Goal: Task Accomplishment & Management: Use online tool/utility

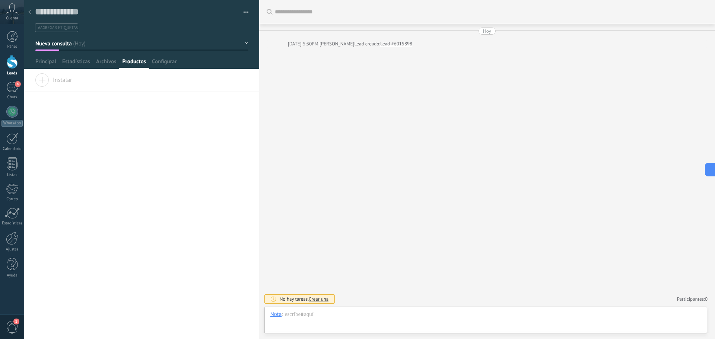
scroll to position [11, 0]
click at [14, 85] on div "4" at bounding box center [12, 87] width 12 height 11
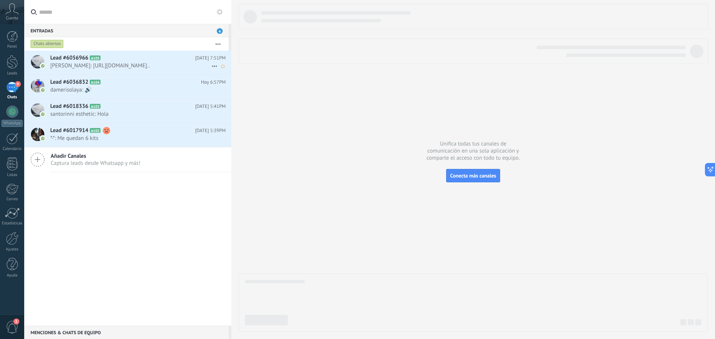
click at [74, 69] on span "Ximena Santori: https://www.canva.com/design/DAGv_AlHYUQ/KKdgZb0dcRac2U8Rp3NGyw…" at bounding box center [130, 65] width 161 height 7
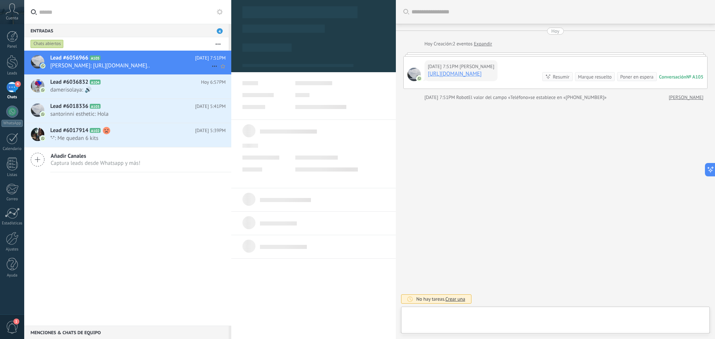
type textarea "**********"
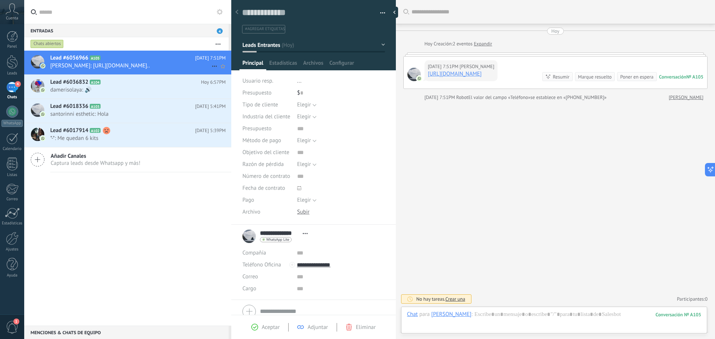
scroll to position [5, 0]
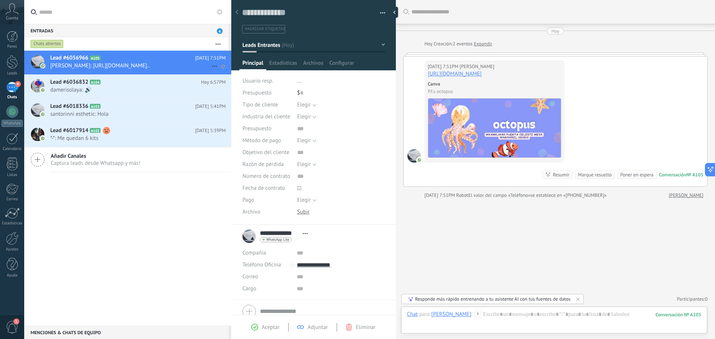
click at [67, 61] on span "Lead #6056966" at bounding box center [69, 57] width 38 height 7
click at [349, 60] on span "Configurar" at bounding box center [341, 65] width 25 height 11
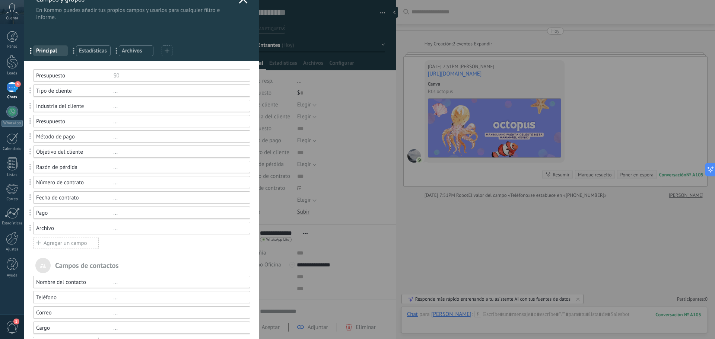
scroll to position [0, 0]
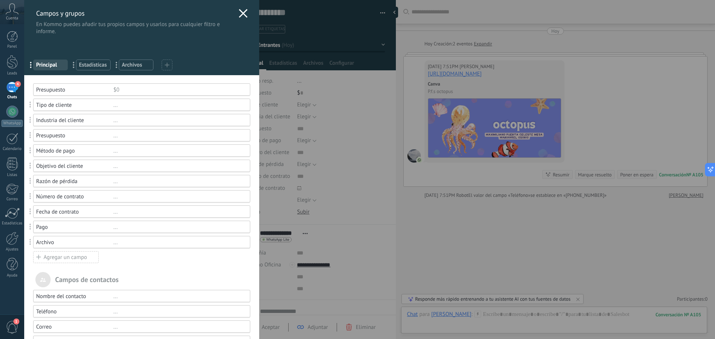
click at [171, 66] on div at bounding box center [167, 65] width 11 height 11
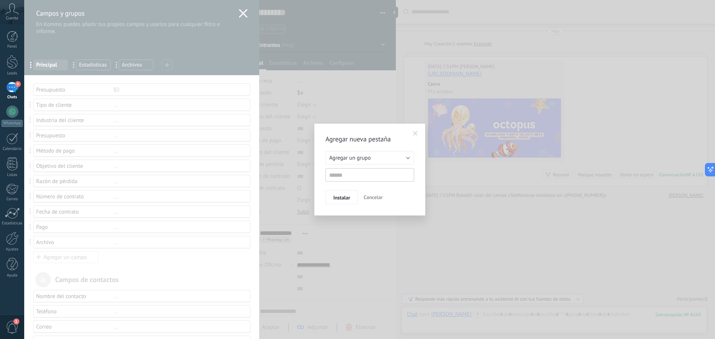
click at [370, 194] on button "Cancelar" at bounding box center [373, 197] width 25 height 14
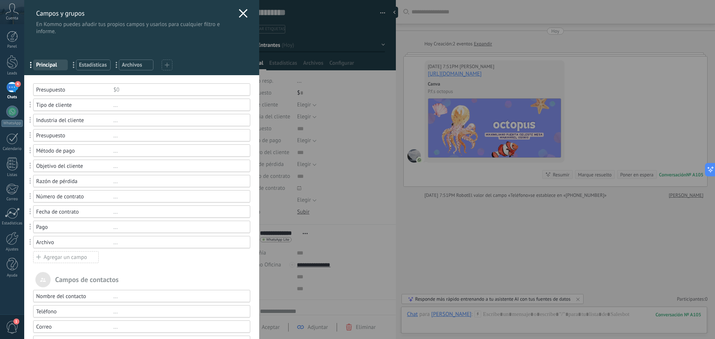
click at [239, 17] on use at bounding box center [243, 13] width 9 height 9
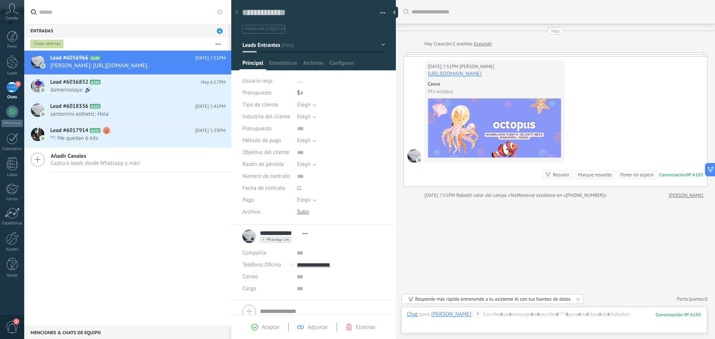
click at [221, 13] on use at bounding box center [220, 12] width 6 height 6
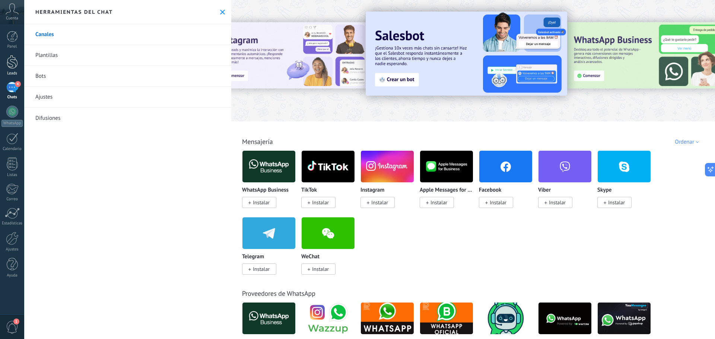
click at [9, 60] on div at bounding box center [12, 62] width 11 height 14
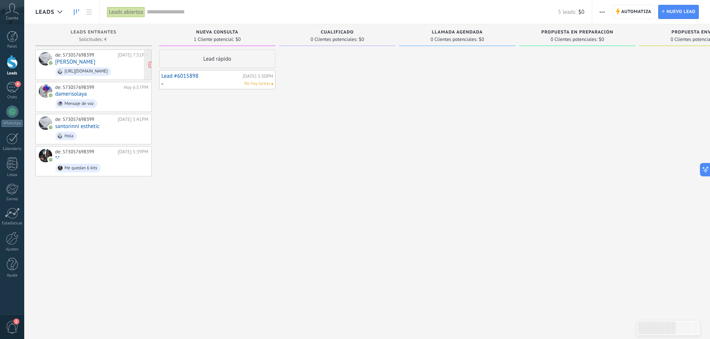
click at [88, 63] on link "[PERSON_NAME]" at bounding box center [75, 62] width 40 height 6
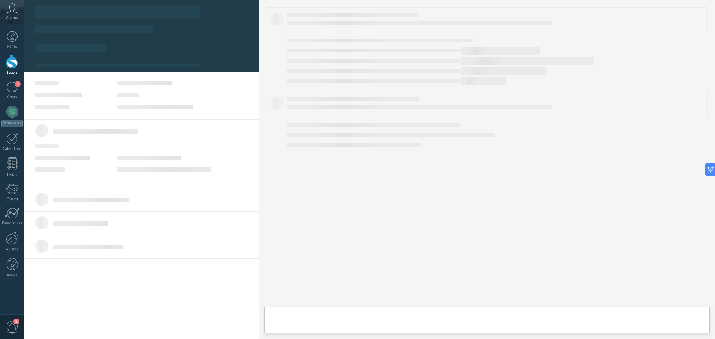
type textarea "**********"
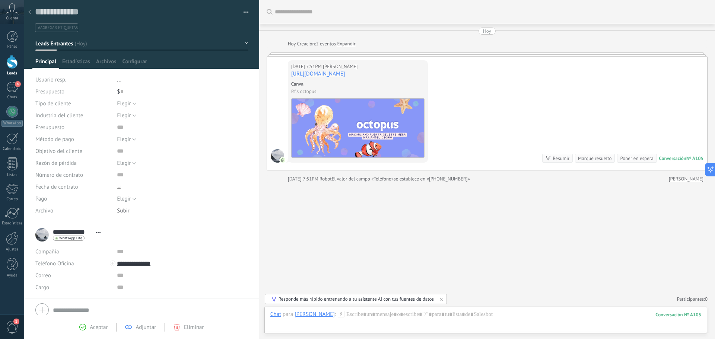
click at [245, 42] on button "Leads Entrantes" at bounding box center [141, 43] width 213 height 13
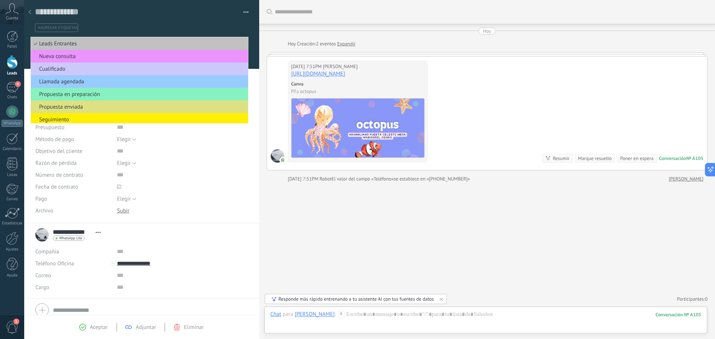
click at [240, 15] on button "button" at bounding box center [243, 12] width 11 height 11
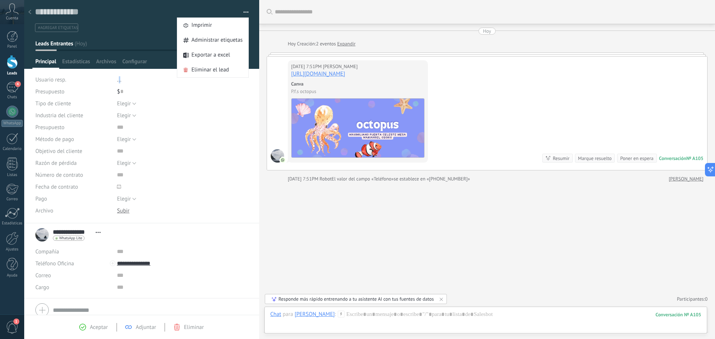
click at [120, 81] on span "..." at bounding box center [119, 79] width 4 height 7
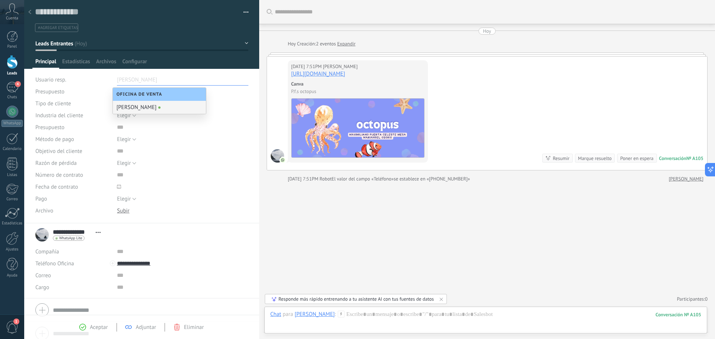
click at [139, 106] on div "[PERSON_NAME]" at bounding box center [159, 107] width 93 height 13
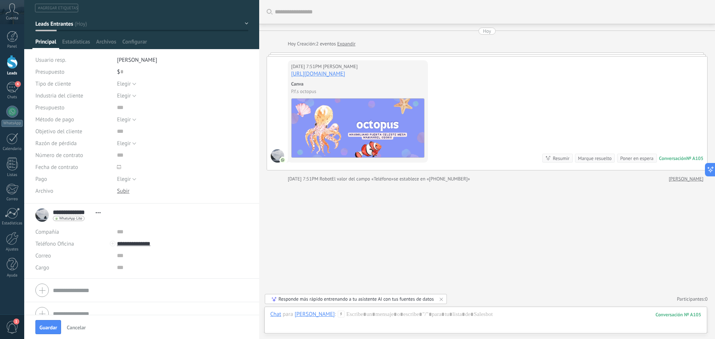
scroll to position [31, 0]
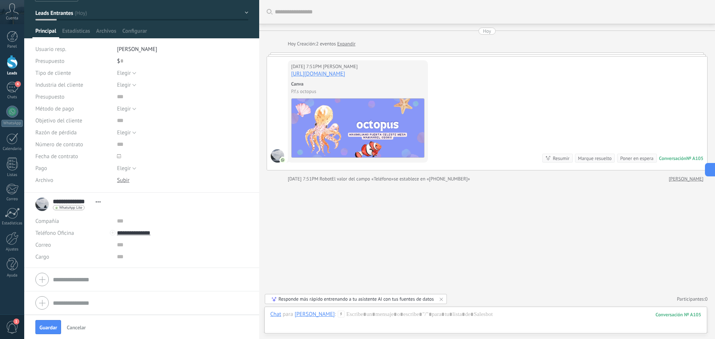
click at [99, 202] on icon at bounding box center [98, 202] width 5 height 1
click at [223, 200] on div "**********" at bounding box center [141, 204] width 213 height 19
click at [51, 326] on span "Guardar" at bounding box center [49, 327] width 18 height 5
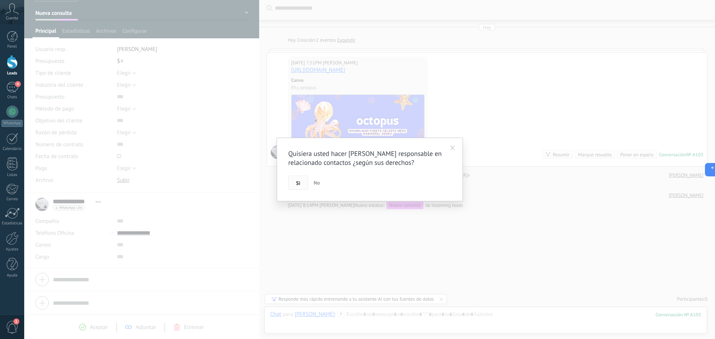
click at [294, 184] on button "Si" at bounding box center [298, 183] width 20 height 14
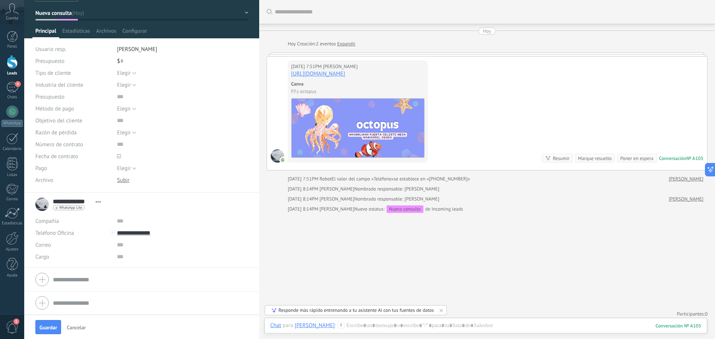
scroll to position [0, 0]
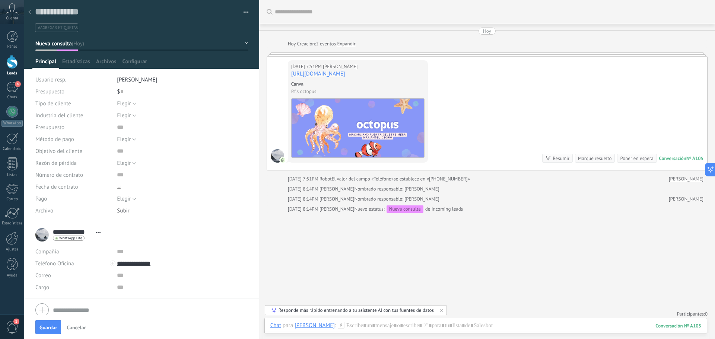
click at [246, 9] on button "button" at bounding box center [243, 12] width 11 height 11
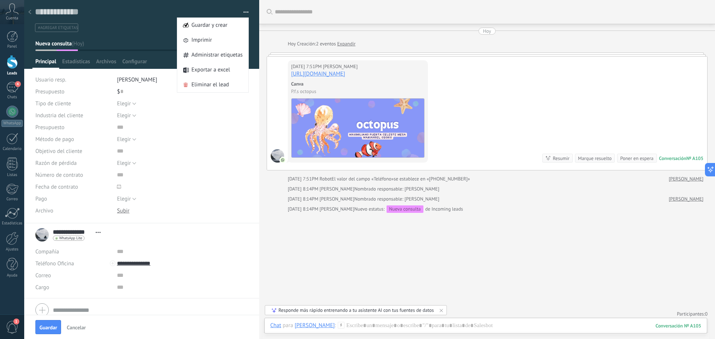
click at [129, 70] on div "Guardar y crear Imprimir Administrar etiquetas Exportar a excel" at bounding box center [142, 112] width 236 height 224
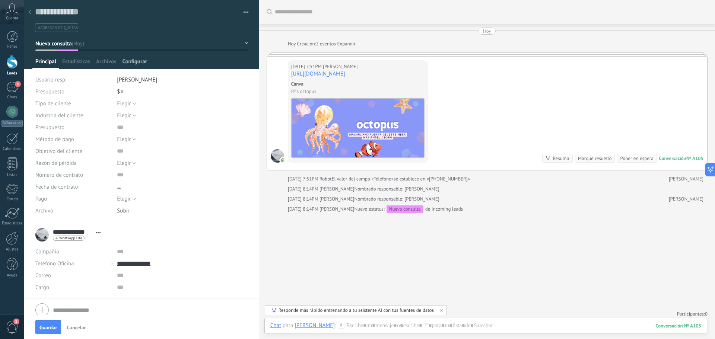
click at [137, 64] on span "Configurar" at bounding box center [134, 63] width 25 height 11
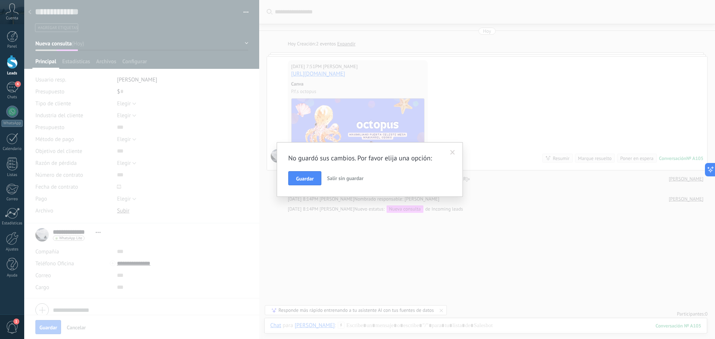
click at [300, 180] on span "Guardar" at bounding box center [305, 178] width 18 height 5
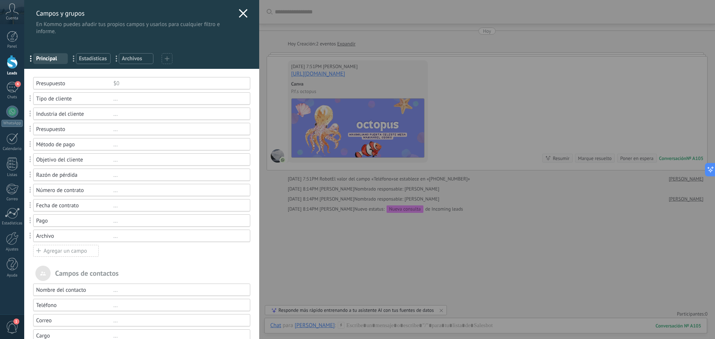
click at [166, 59] on use at bounding box center [167, 58] width 4 height 4
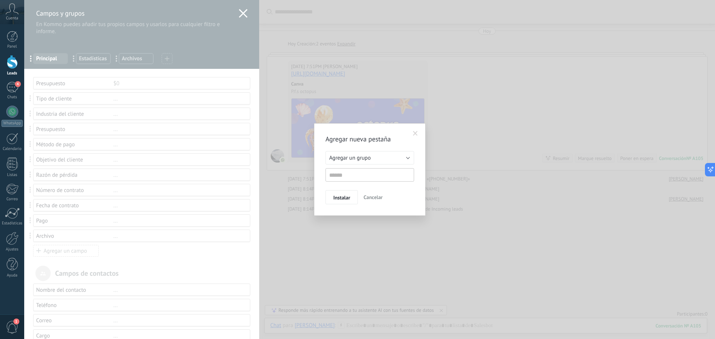
click at [368, 200] on span "Cancelar" at bounding box center [373, 197] width 19 height 7
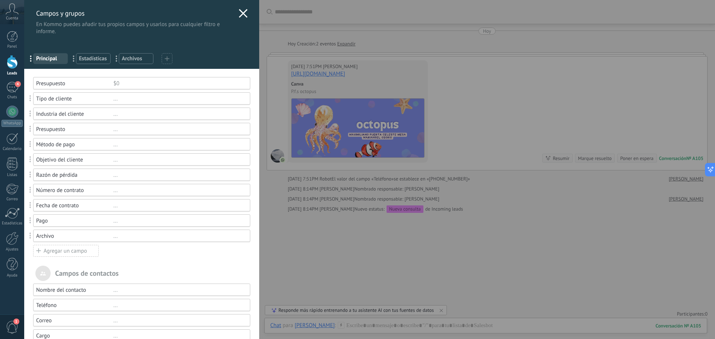
click at [239, 19] on div at bounding box center [243, 14] width 9 height 11
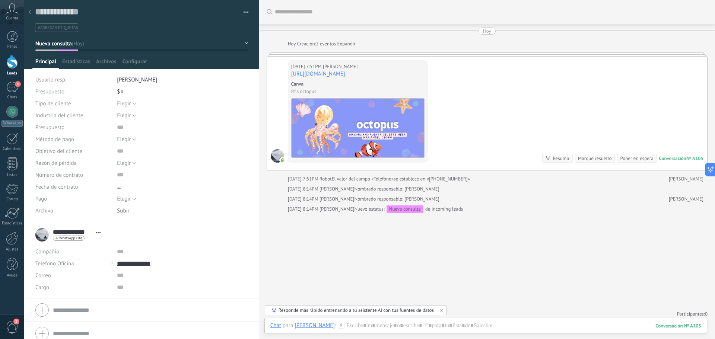
click at [47, 23] on li "#agregar etiquetas" at bounding box center [56, 27] width 43 height 9
click at [175, 40] on button "Leads Entrantes" at bounding box center [141, 43] width 213 height 13
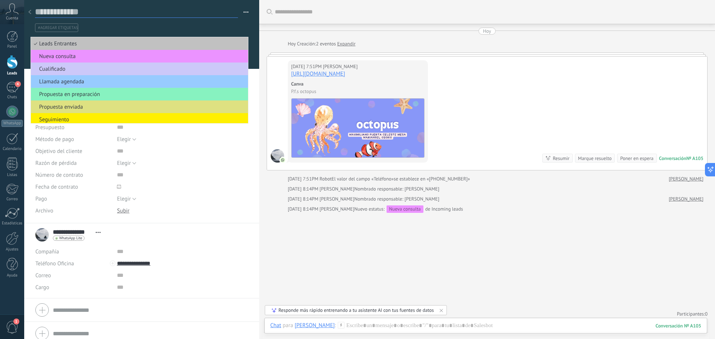
click at [219, 16] on textarea at bounding box center [136, 12] width 203 height 12
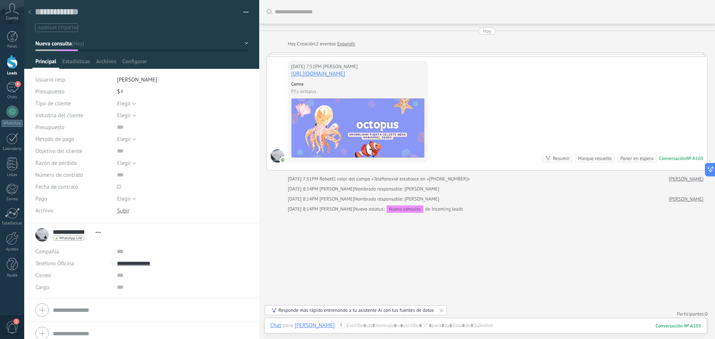
click at [243, 16] on button "button" at bounding box center [243, 12] width 11 height 11
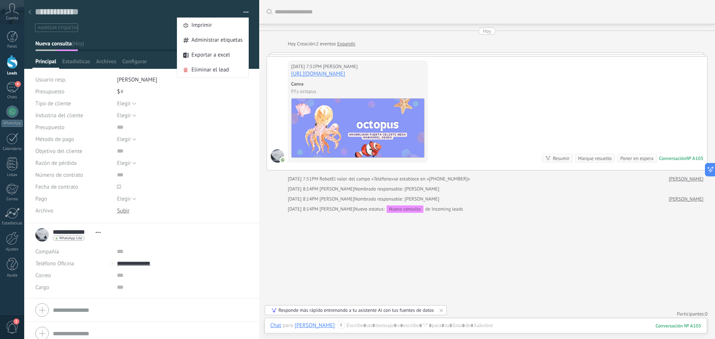
click at [345, 76] on link "https://www.canva.com/design/DAGv_AlHYUQ/KKdgZb0dcRac2U8Rp3NGyw/view?utm_conten…" at bounding box center [318, 73] width 54 height 7
click at [326, 262] on div "Buscar Carga más Hoy Hoy Creación: 2 eventos Expandir Hoy 7:51PM Ximena Santori…" at bounding box center [487, 171] width 456 height 343
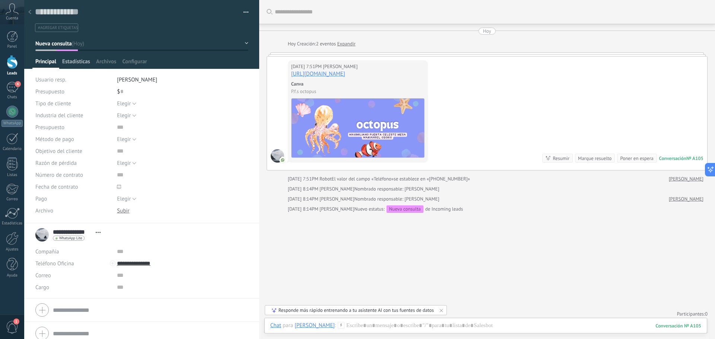
click at [67, 65] on span "Estadísticas" at bounding box center [76, 63] width 28 height 11
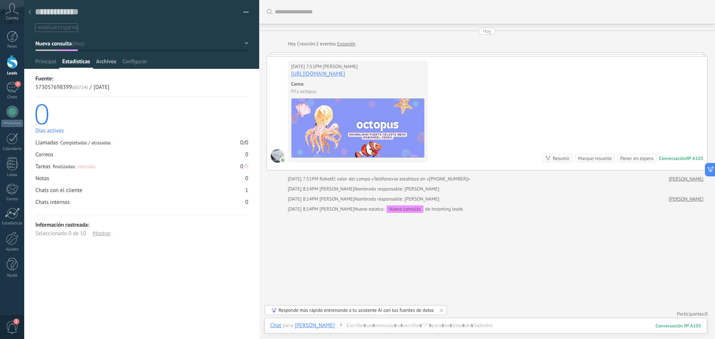
click at [96, 63] on span "Archivos" at bounding box center [106, 63] width 20 height 11
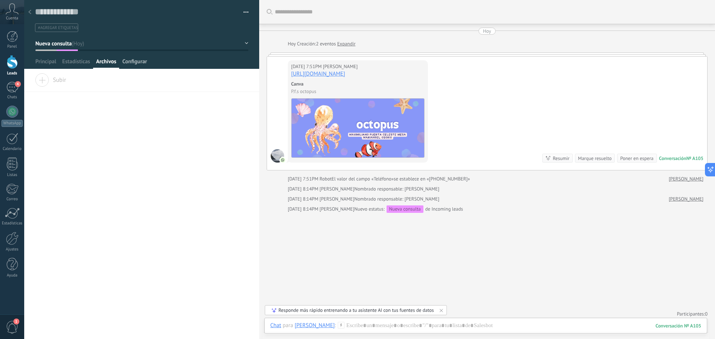
click at [124, 66] on span "Configurar" at bounding box center [134, 63] width 25 height 11
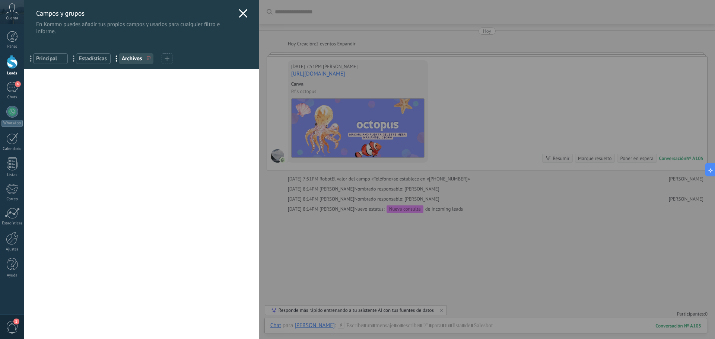
click at [239, 14] on icon at bounding box center [243, 13] width 9 height 9
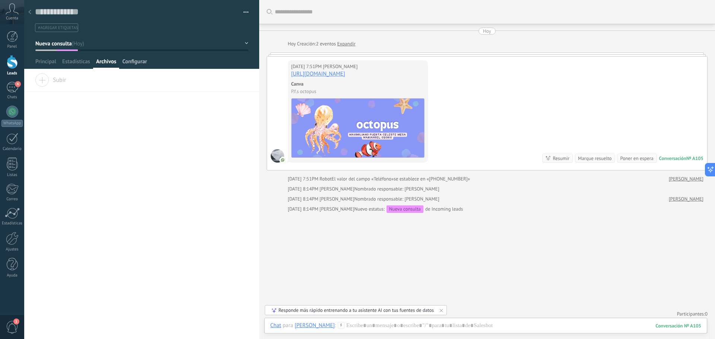
click at [143, 63] on span "Configurar" at bounding box center [134, 63] width 25 height 11
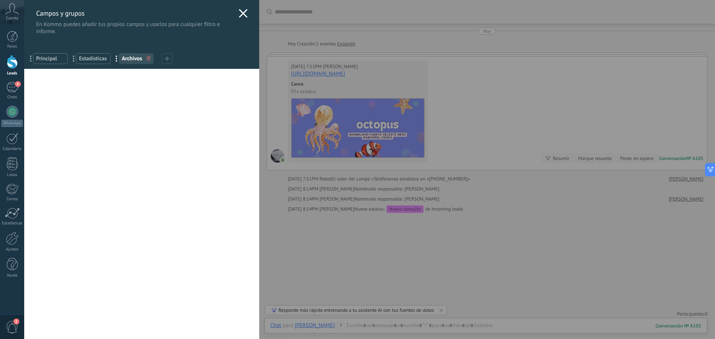
click at [50, 60] on span "Principal" at bounding box center [50, 58] width 29 height 7
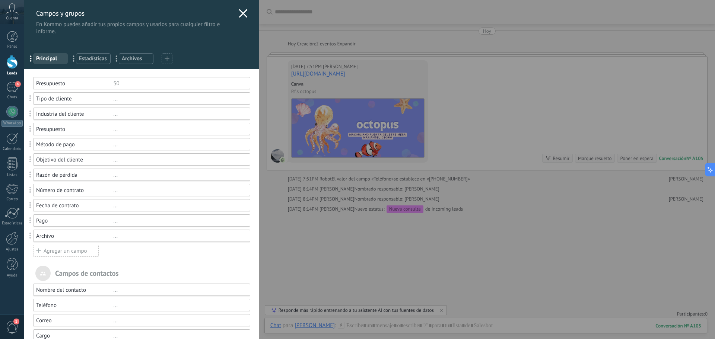
click at [87, 56] on span "Estadísticas" at bounding box center [93, 58] width 29 height 7
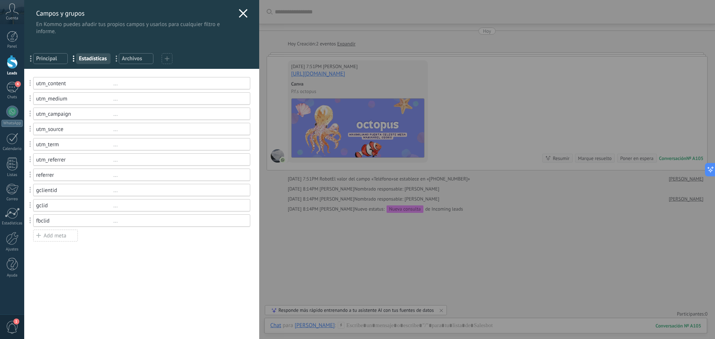
click at [131, 59] on span "Archivos" at bounding box center [136, 58] width 29 height 7
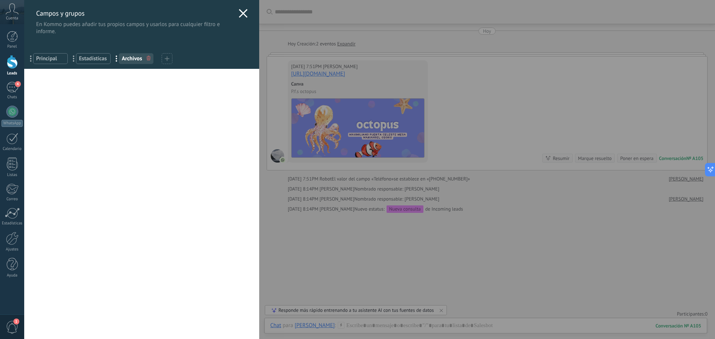
click at [168, 57] on icon at bounding box center [167, 58] width 5 height 5
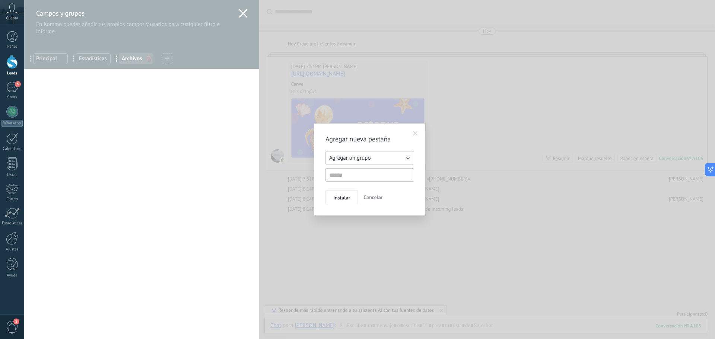
click at [397, 158] on button "Agregar un grupo" at bounding box center [370, 157] width 89 height 13
click at [382, 196] on span "Cancelar" at bounding box center [373, 197] width 19 height 7
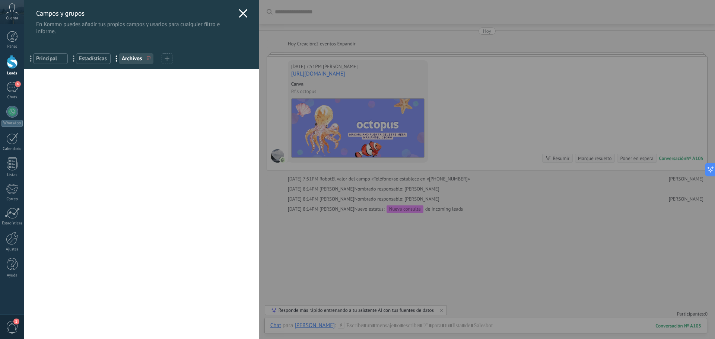
click at [231, 209] on div "Usted ha alcanzado la cantidad máxima de los campos añadidos en la tarifa Perio…" at bounding box center [141, 204] width 235 height 271
click at [241, 14] on icon at bounding box center [243, 13] width 9 height 9
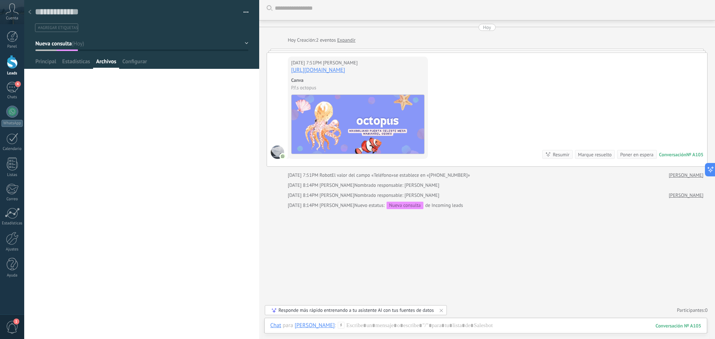
scroll to position [28, 0]
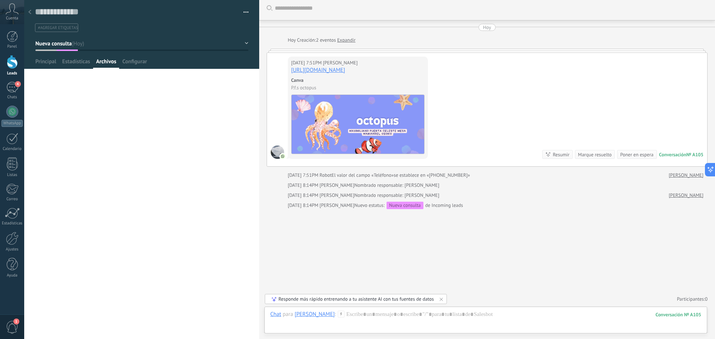
drag, startPoint x: 9, startPoint y: 269, endPoint x: 5, endPoint y: 257, distance: 12.5
click at [9, 268] on div at bounding box center [12, 264] width 11 height 13
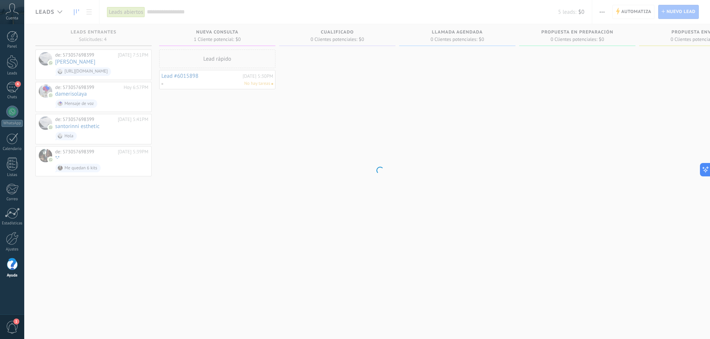
click at [14, 232] on div "Panel Leads 4 Chats WhatsApp Clientes" at bounding box center [12, 158] width 24 height 255
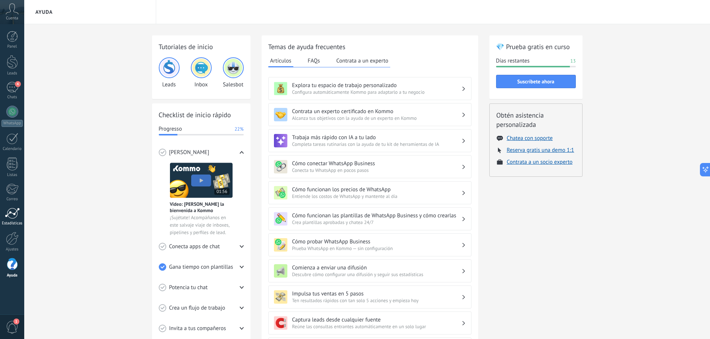
click at [12, 222] on div "Estadísticas" at bounding box center [12, 223] width 22 height 5
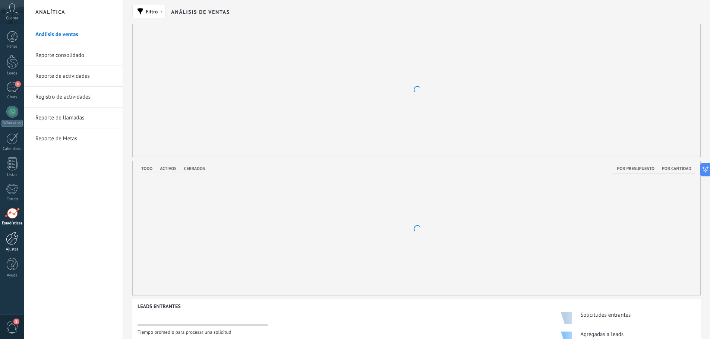
click at [16, 246] on link "Ajustes" at bounding box center [12, 242] width 24 height 20
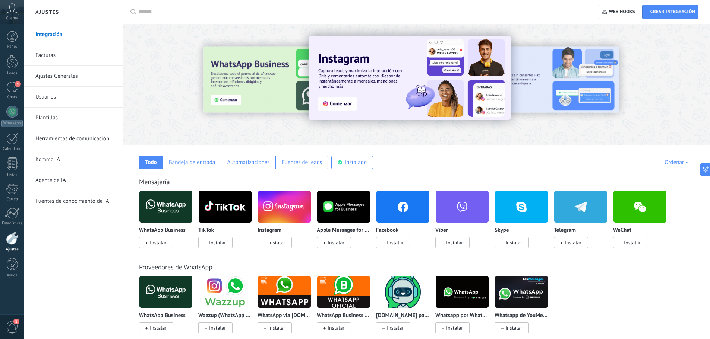
click at [49, 122] on link "Plantillas" at bounding box center [75, 118] width 80 height 21
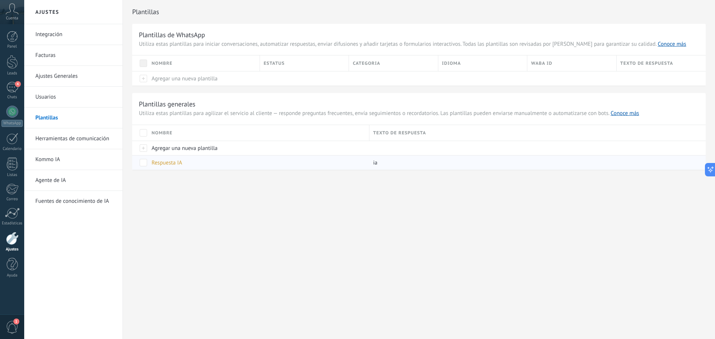
click at [180, 163] on span "Respuesta IA" at bounding box center [167, 162] width 31 height 7
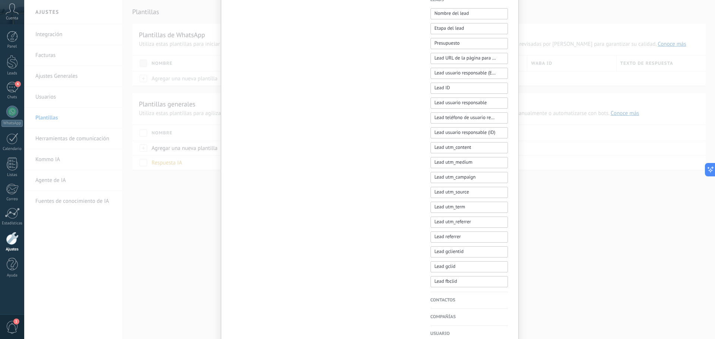
scroll to position [224, 0]
click at [10, 72] on div "Leads" at bounding box center [12, 73] width 22 height 5
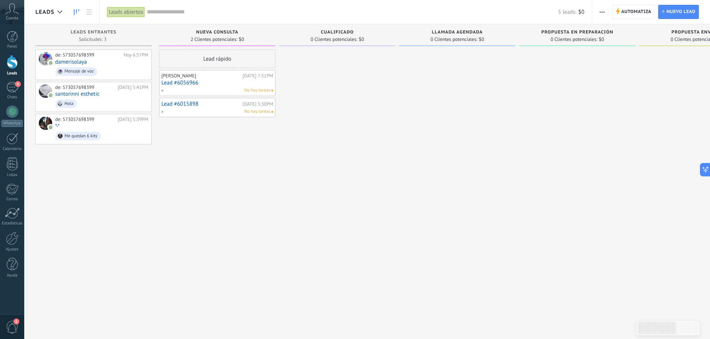
click at [194, 80] on link "Lead #6056966" at bounding box center [217, 83] width 112 height 6
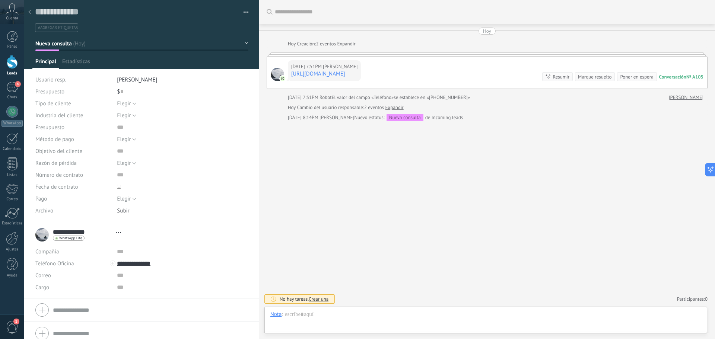
type textarea "**********"
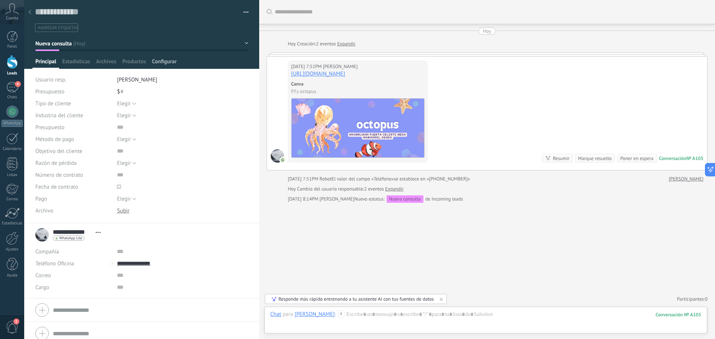
click at [158, 59] on span "Configurar" at bounding box center [164, 63] width 25 height 11
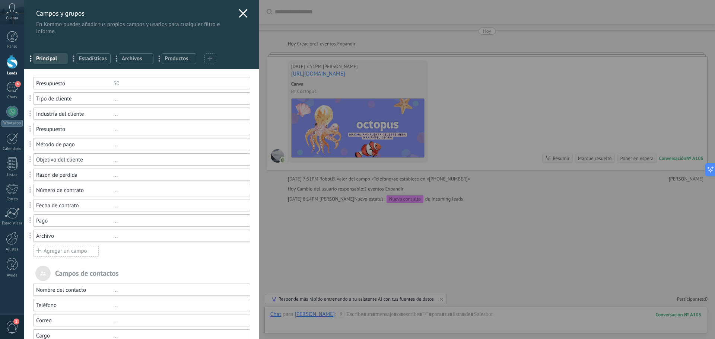
click at [211, 60] on icon at bounding box center [210, 58] width 5 height 5
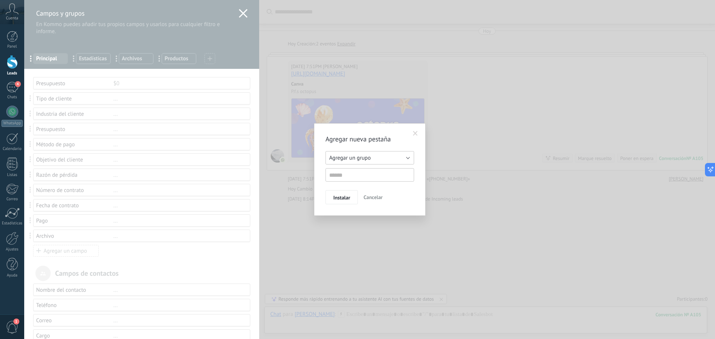
click at [393, 162] on button "Agregar un grupo" at bounding box center [370, 157] width 89 height 13
click at [389, 157] on span "Agregar un grupo" at bounding box center [366, 158] width 91 height 7
click at [376, 176] on input "text" at bounding box center [370, 174] width 89 height 13
type input "*"
type input "**********"
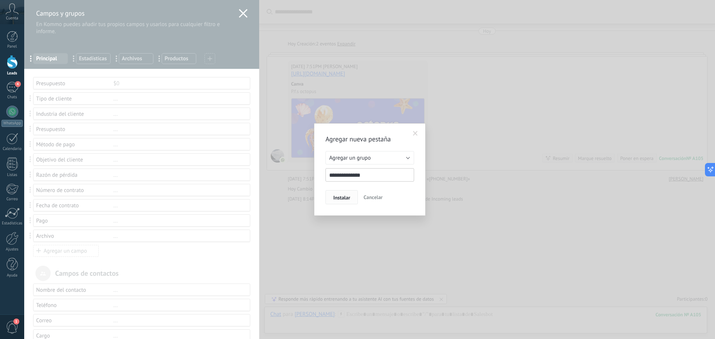
click at [337, 197] on span "Instalar" at bounding box center [342, 197] width 17 height 5
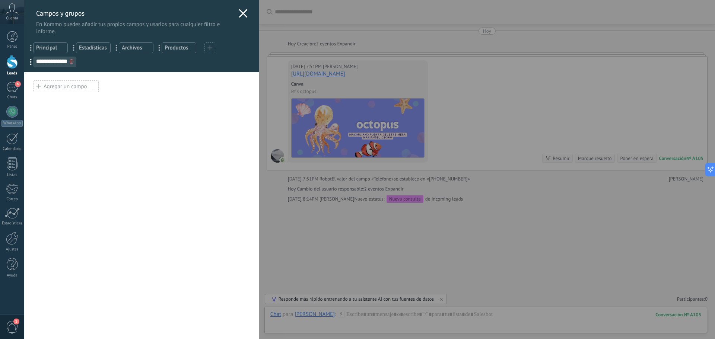
click at [243, 13] on icon at bounding box center [243, 13] width 9 height 9
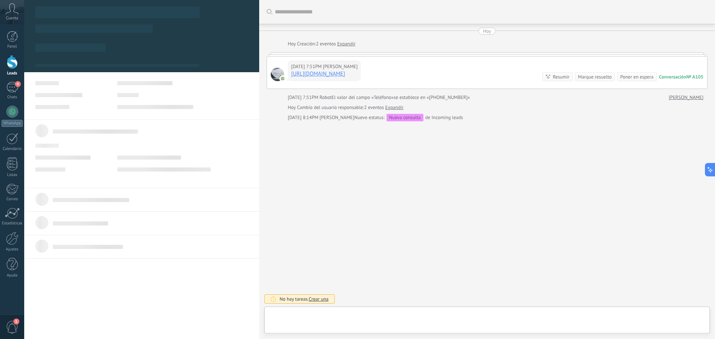
type textarea "**********"
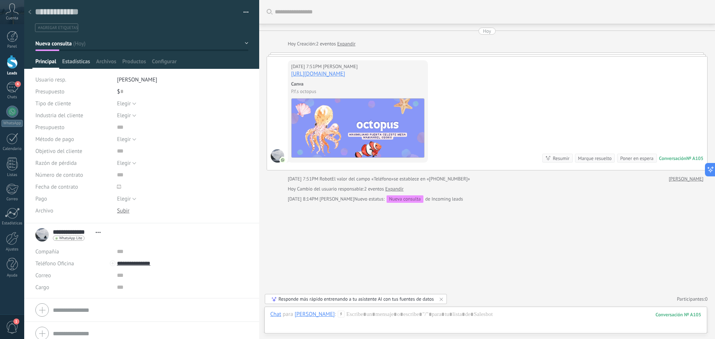
click at [75, 63] on span "Estadísticas" at bounding box center [76, 63] width 28 height 11
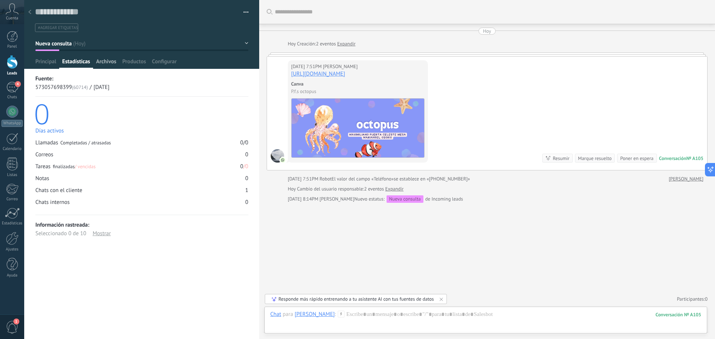
drag, startPoint x: 101, startPoint y: 60, endPoint x: 105, endPoint y: 59, distance: 4.2
click at [102, 60] on span "Archivos" at bounding box center [106, 63] width 20 height 11
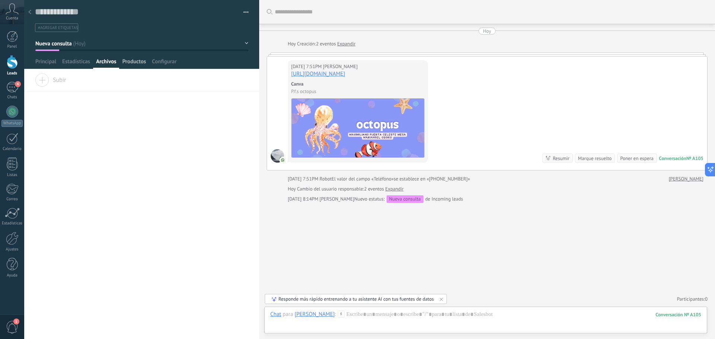
click at [132, 63] on span "Productos" at bounding box center [134, 63] width 24 height 11
click at [164, 59] on span "Configurar" at bounding box center [164, 63] width 25 height 11
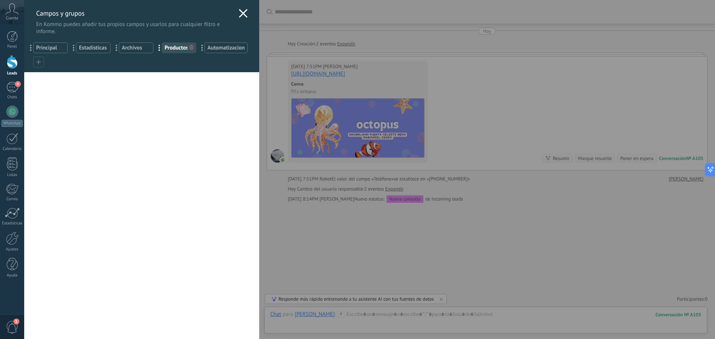
click at [241, 9] on div "Campos y grupos En Kommo puedes añadir tus propios campos y usarlos para cualqu…" at bounding box center [141, 17] width 235 height 35
click at [239, 15] on icon at bounding box center [243, 13] width 9 height 9
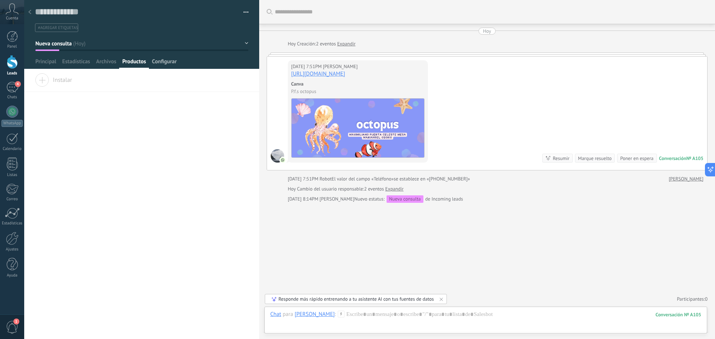
click at [161, 59] on span "Configurar" at bounding box center [164, 63] width 25 height 11
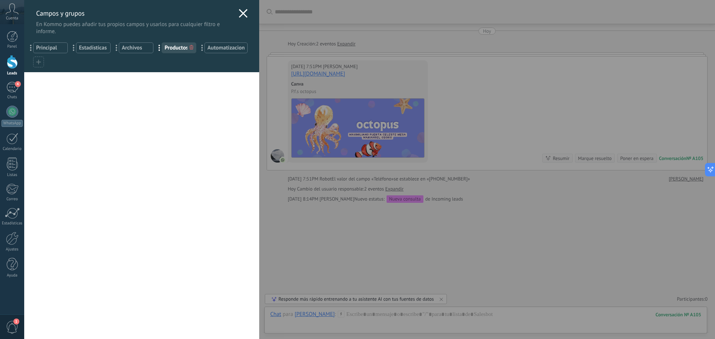
drag, startPoint x: 56, startPoint y: 62, endPoint x: 125, endPoint y: 47, distance: 70.5
click at [125, 47] on div "**********" at bounding box center [141, 53] width 235 height 37
drag, startPoint x: 40, startPoint y: 61, endPoint x: 67, endPoint y: 49, distance: 30.2
click at [240, 15] on icon at bounding box center [243, 13] width 9 height 9
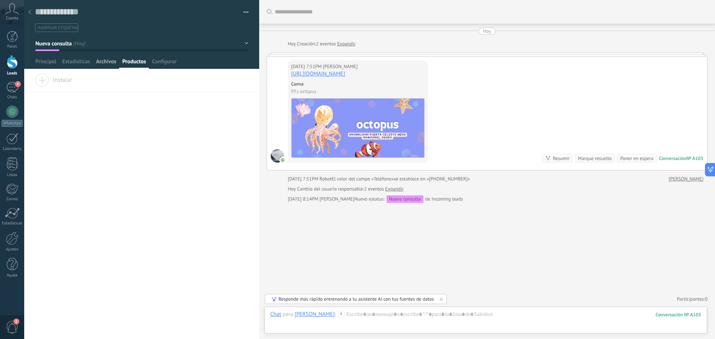
click at [101, 61] on span "Archivos" at bounding box center [106, 63] width 20 height 11
click at [70, 67] on span "Estadísticas" at bounding box center [76, 63] width 28 height 11
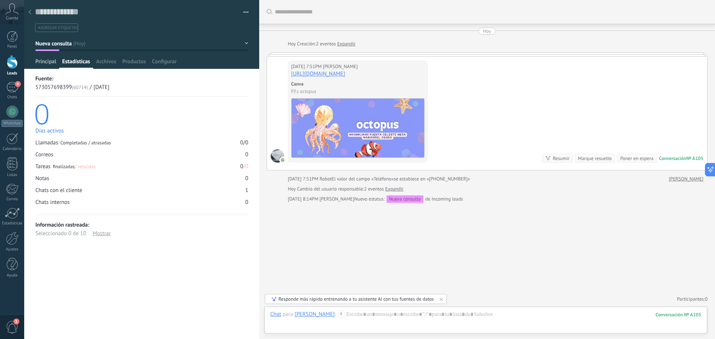
click at [40, 66] on span "Principal" at bounding box center [45, 63] width 21 height 11
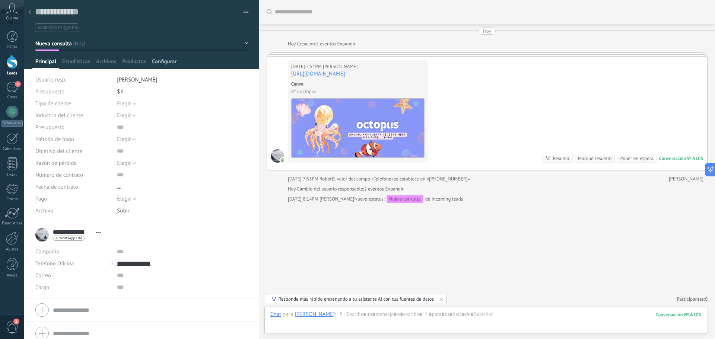
click at [166, 64] on span "Configurar" at bounding box center [164, 63] width 25 height 11
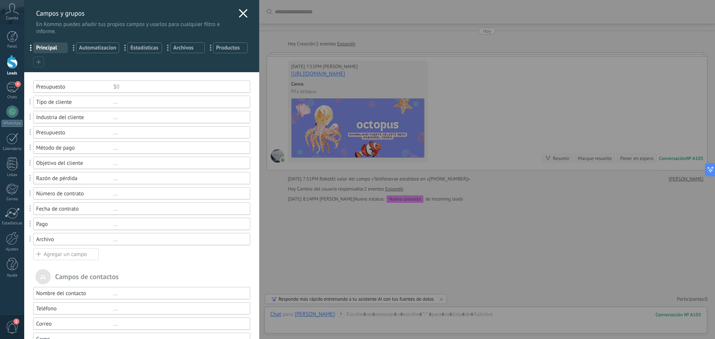
click at [88, 50] on span "Automatizacion" at bounding box center [97, 47] width 37 height 7
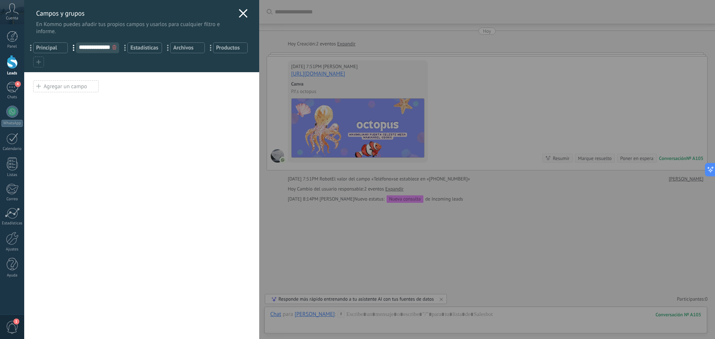
click at [87, 86] on div "Agregar un campo" at bounding box center [66, 86] width 66 height 12
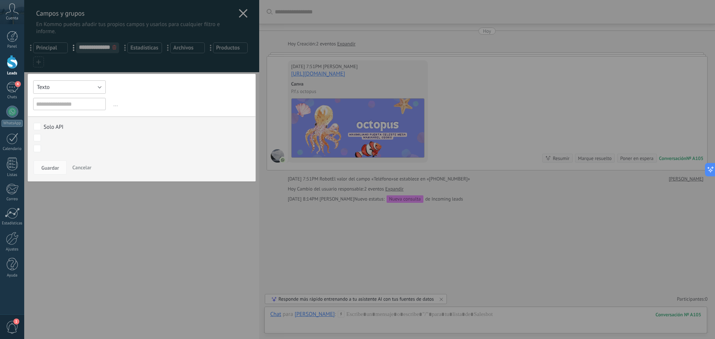
click at [87, 86] on button "Texto" at bounding box center [69, 86] width 73 height 13
click at [68, 113] on span "Interruptor" at bounding box center [66, 112] width 75 height 7
click at [57, 83] on button "Interruptor" at bounding box center [69, 86] width 73 height 13
click at [55, 86] on span "Texto" at bounding box center [66, 87] width 75 height 7
click at [55, 86] on button "Texto" at bounding box center [69, 86] width 73 height 13
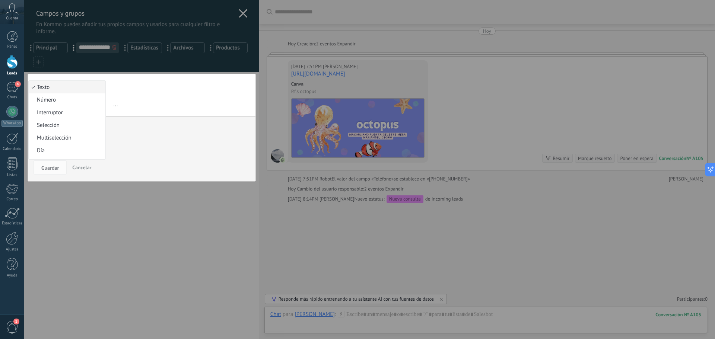
click at [101, 88] on li "Texto" at bounding box center [67, 87] width 77 height 13
click at [83, 88] on button "Texto" at bounding box center [69, 86] width 73 height 13
click at [76, 103] on span "Número" at bounding box center [66, 100] width 75 height 7
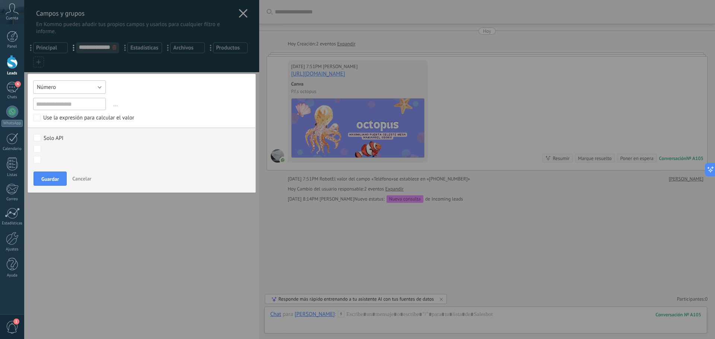
click at [85, 88] on button "Número" at bounding box center [69, 86] width 73 height 13
click at [50, 177] on span "Guardar" at bounding box center [50, 179] width 18 height 5
click at [62, 108] on input "text" at bounding box center [69, 104] width 73 height 12
type input "**********"
click at [58, 182] on span "Guardar" at bounding box center [50, 179] width 18 height 5
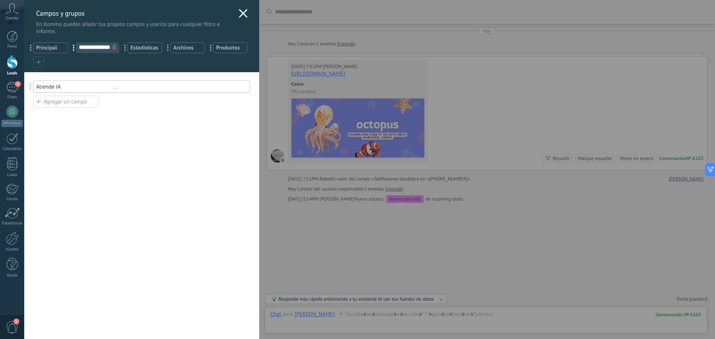
click at [76, 102] on div "Agregar un campo" at bounding box center [66, 102] width 66 height 12
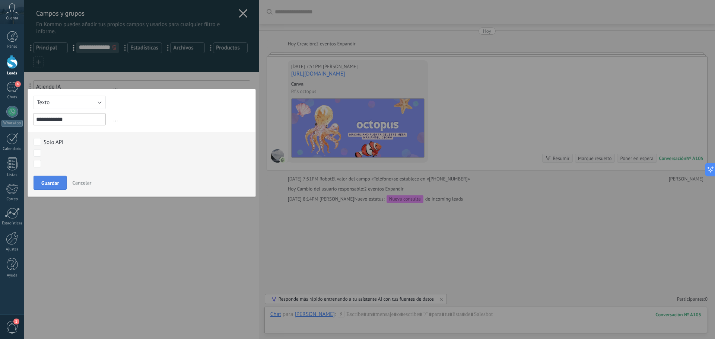
type input "**********"
click at [61, 183] on button "Guardar" at bounding box center [50, 183] width 33 height 14
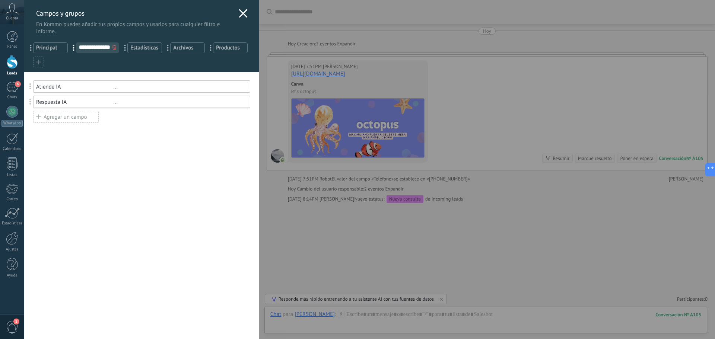
click at [239, 14] on icon at bounding box center [243, 13] width 9 height 9
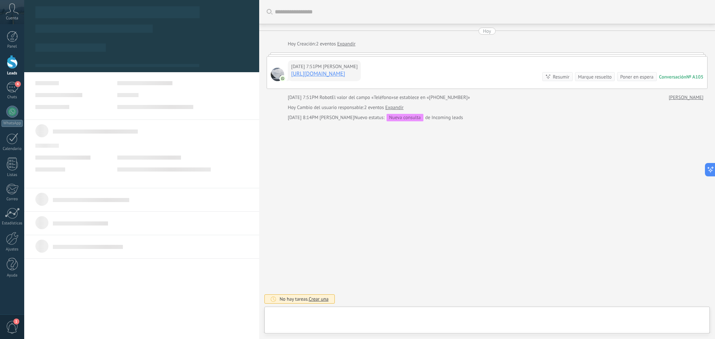
type textarea "**********"
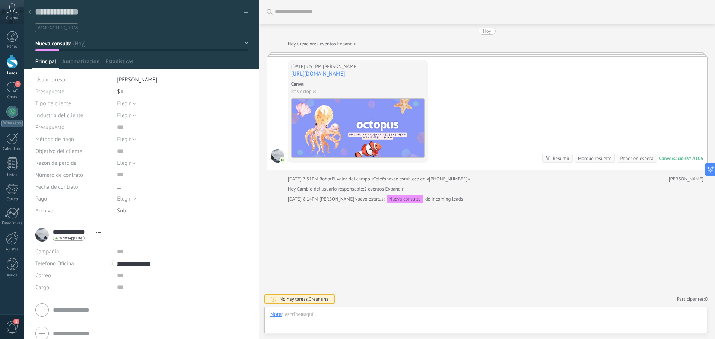
scroll to position [18, 0]
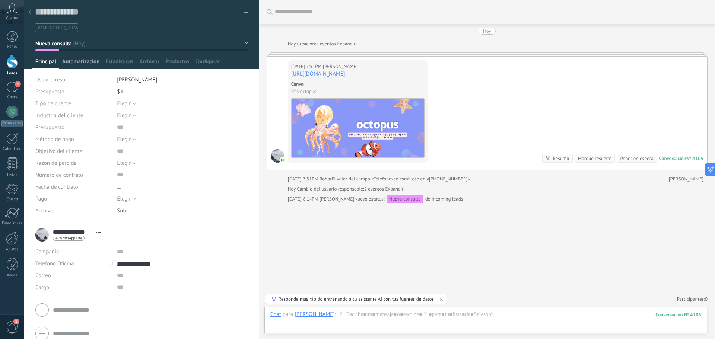
click at [98, 61] on span "Automatizacion" at bounding box center [80, 63] width 37 height 11
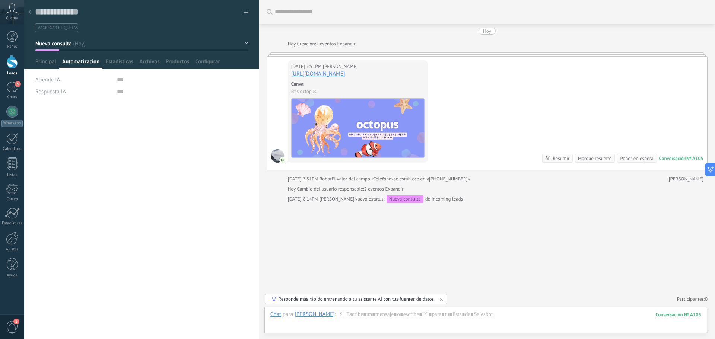
click at [117, 80] on div "Atiende IA" at bounding box center [141, 80] width 213 height 12
click at [117, 83] on input "numeric" at bounding box center [172, 80] width 111 height 12
click at [206, 64] on span "Configurar" at bounding box center [207, 63] width 25 height 11
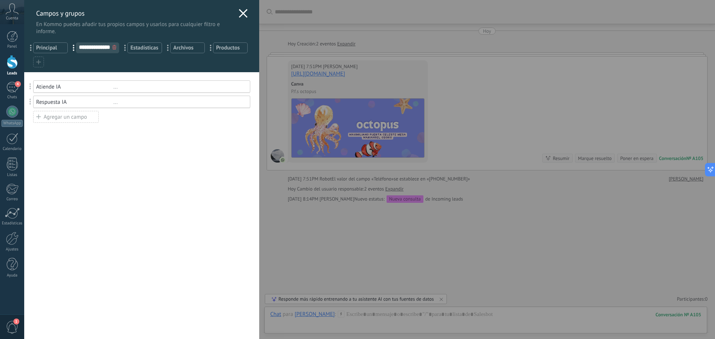
click at [115, 88] on div "..." at bounding box center [178, 86] width 130 height 7
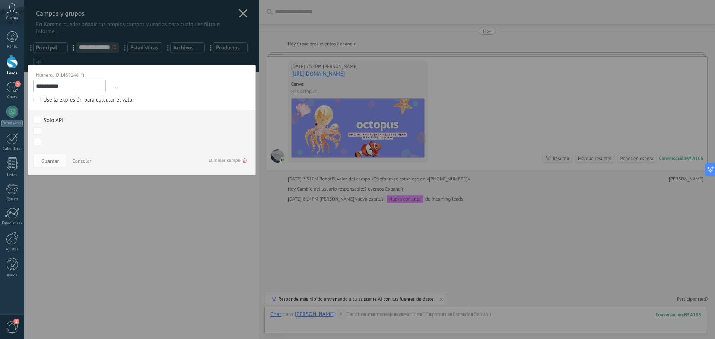
click at [84, 161] on span "Cancelar" at bounding box center [81, 161] width 19 height 7
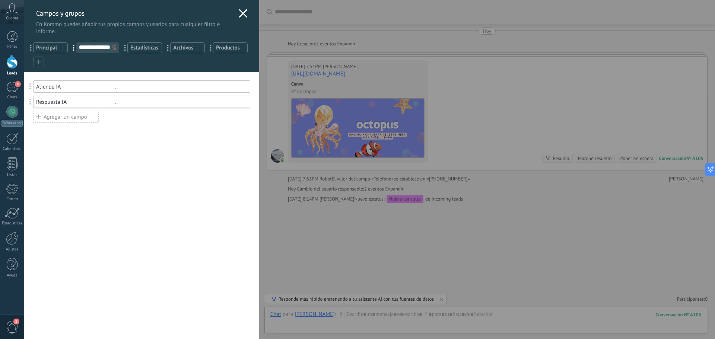
click at [83, 120] on div "Agregar un campo" at bounding box center [66, 117] width 66 height 12
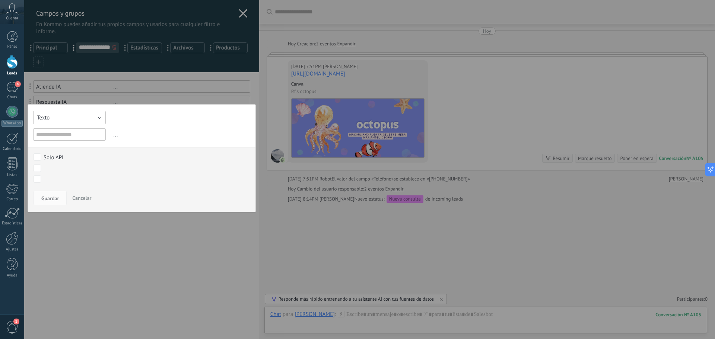
click at [82, 121] on button "Texto" at bounding box center [69, 117] width 73 height 13
click at [47, 168] on span "Interruptor" at bounding box center [66, 169] width 75 height 7
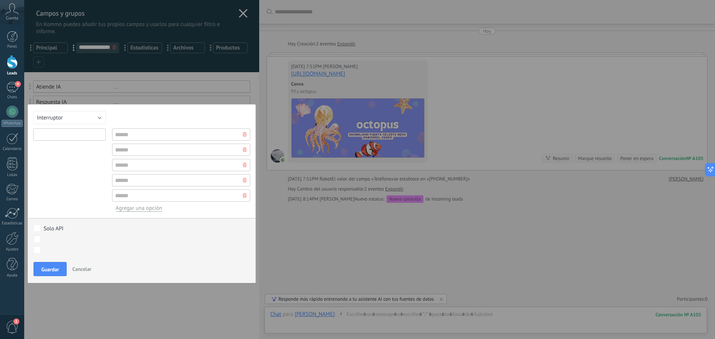
click at [92, 133] on input "text" at bounding box center [69, 135] width 73 height 12
type input "**********"
click at [49, 273] on button "Guardar" at bounding box center [50, 269] width 33 height 14
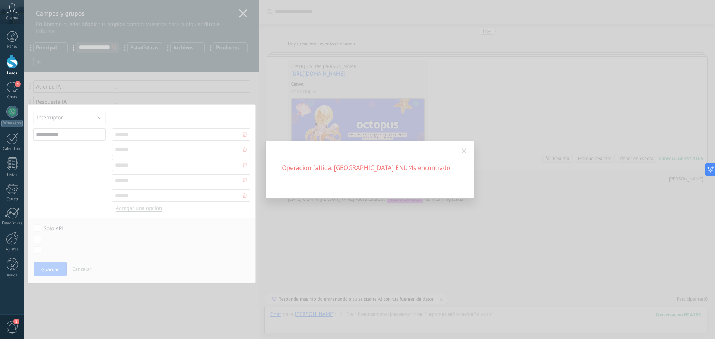
drag, startPoint x: 462, startPoint y: 152, endPoint x: 437, endPoint y: 148, distance: 25.6
click at [463, 151] on span at bounding box center [464, 151] width 5 height 5
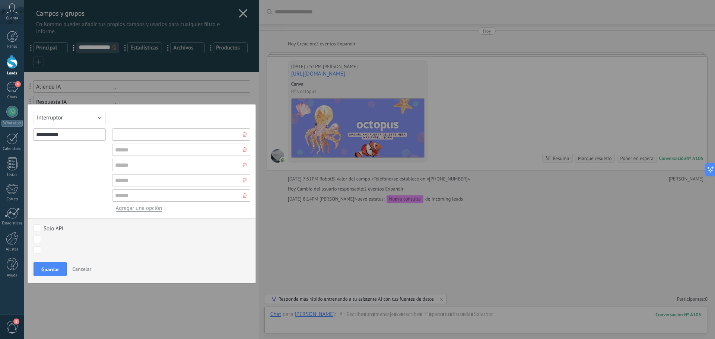
click at [125, 136] on input "text" at bounding box center [181, 135] width 138 height 12
type input "**"
click at [59, 266] on button "Guardar" at bounding box center [50, 269] width 33 height 14
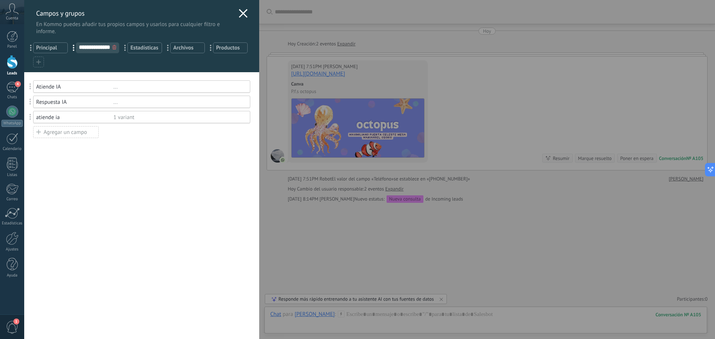
click at [243, 12] on icon at bounding box center [243, 13] width 9 height 9
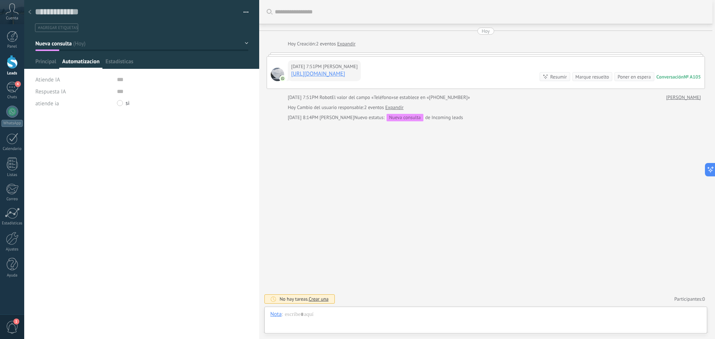
scroll to position [18, 0]
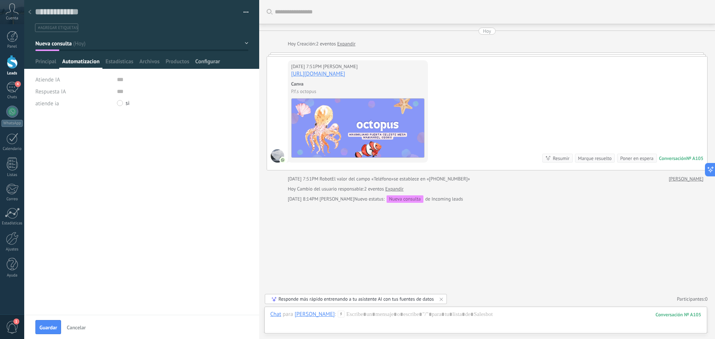
click at [211, 64] on span "Configurar" at bounding box center [207, 63] width 25 height 11
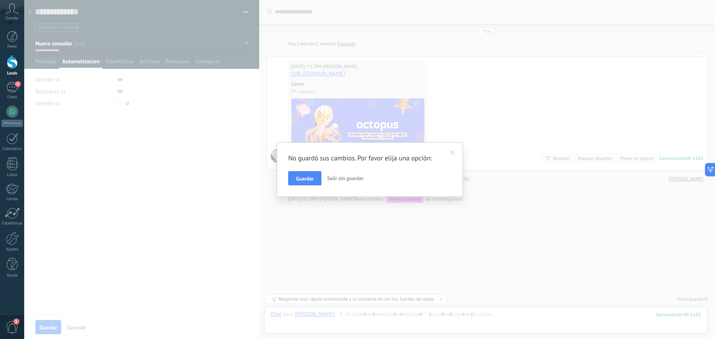
click at [337, 179] on span "Salir sin guardar" at bounding box center [345, 178] width 37 height 7
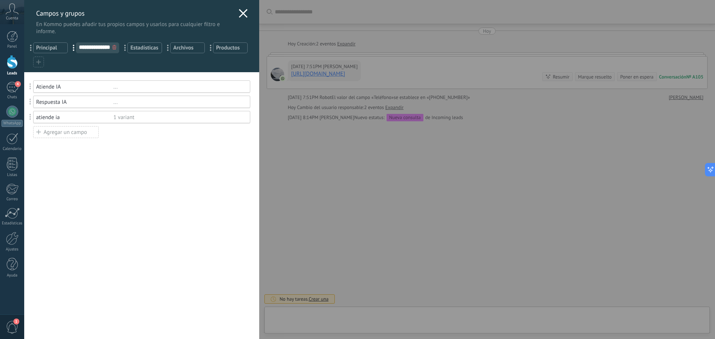
type textarea "**********"
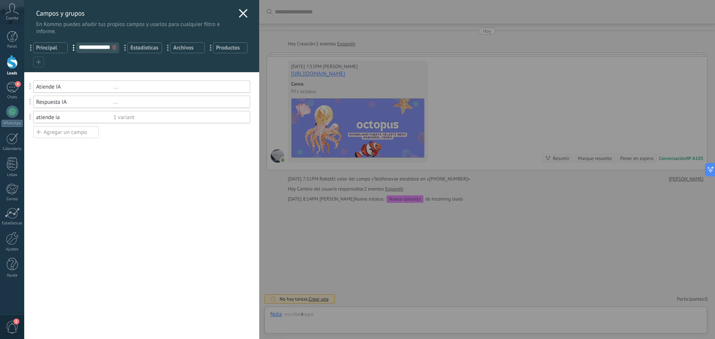
scroll to position [18, 0]
click at [105, 111] on div "atiende ia 1 variant" at bounding box center [141, 117] width 217 height 12
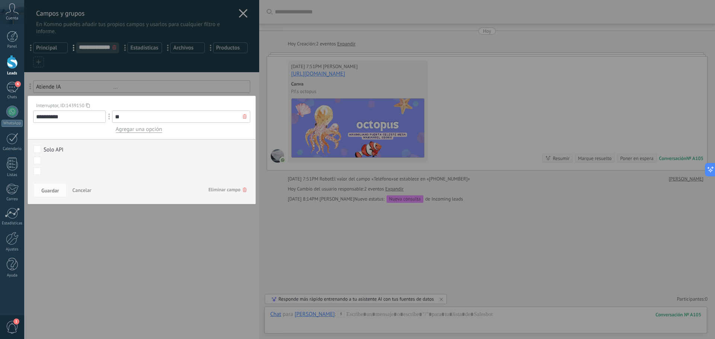
click at [243, 189] on use at bounding box center [245, 190] width 4 height 4
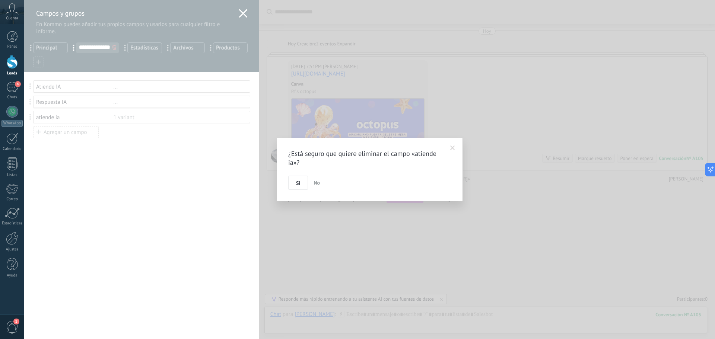
click at [300, 180] on button "Si" at bounding box center [298, 183] width 20 height 14
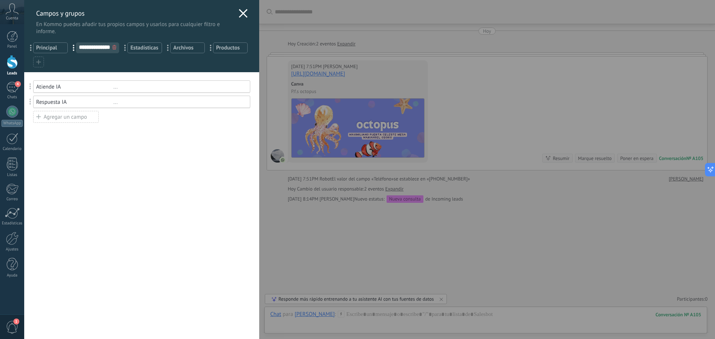
click at [116, 91] on div "Atiende IA ..." at bounding box center [141, 86] width 217 height 12
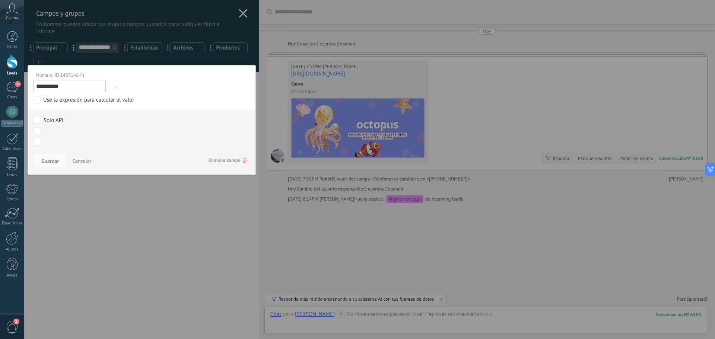
click at [115, 88] on span "..." at bounding box center [181, 86] width 138 height 12
click at [221, 161] on span "Eliminar campo" at bounding box center [228, 160] width 38 height 13
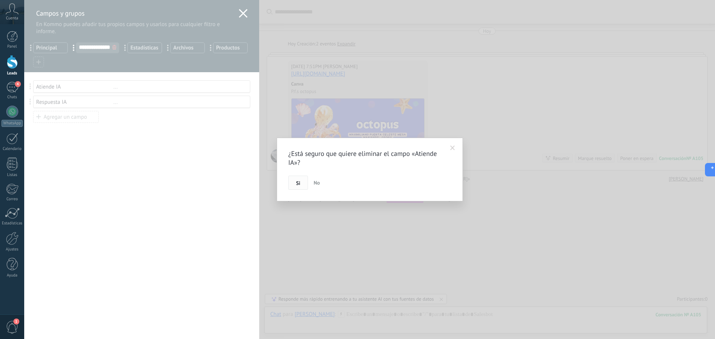
click at [300, 187] on button "Si" at bounding box center [298, 183] width 20 height 14
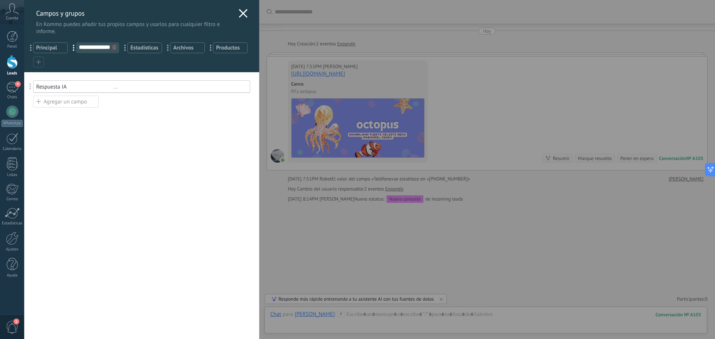
click at [74, 104] on div "Agregar un campo" at bounding box center [66, 102] width 66 height 12
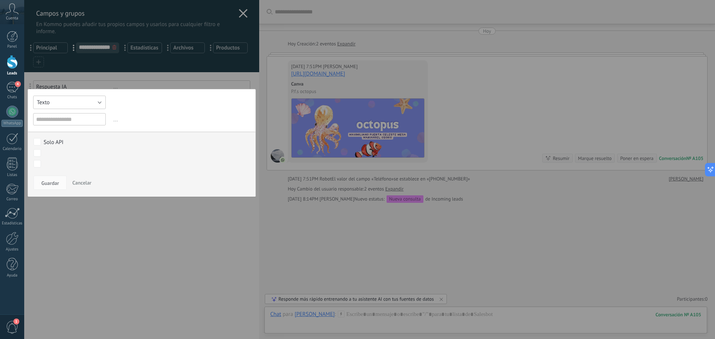
click at [74, 104] on button "Texto" at bounding box center [69, 102] width 73 height 13
click at [45, 127] on span "Interruptor" at bounding box center [66, 127] width 75 height 7
click at [62, 105] on span "Interruptor" at bounding box center [50, 102] width 26 height 7
click at [62, 105] on span "Texto" at bounding box center [66, 102] width 75 height 7
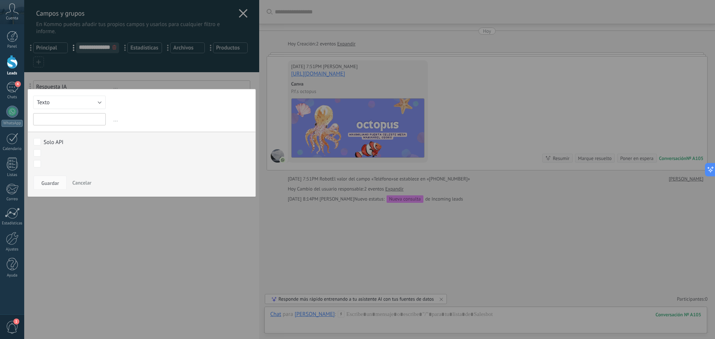
click at [56, 123] on input "text" at bounding box center [69, 119] width 73 height 12
click at [73, 120] on input "text" at bounding box center [69, 119] width 73 height 12
type input "**********"
click at [45, 173] on div "Solo API Nueva consulta Cualificado Llamada agendada Propuesta en preparación P…" at bounding box center [142, 153] width 228 height 43
click at [45, 189] on button "Guardar" at bounding box center [50, 183] width 33 height 14
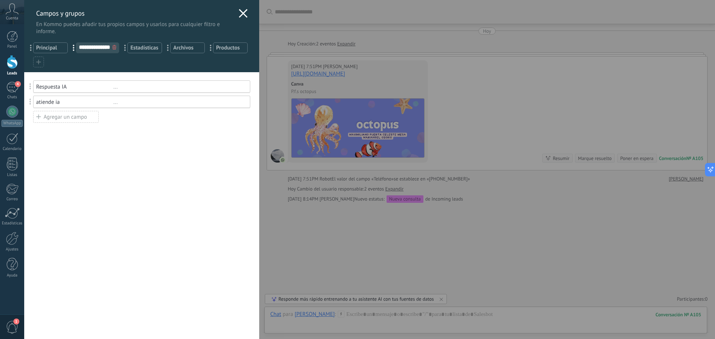
click at [239, 16] on icon at bounding box center [243, 13] width 9 height 9
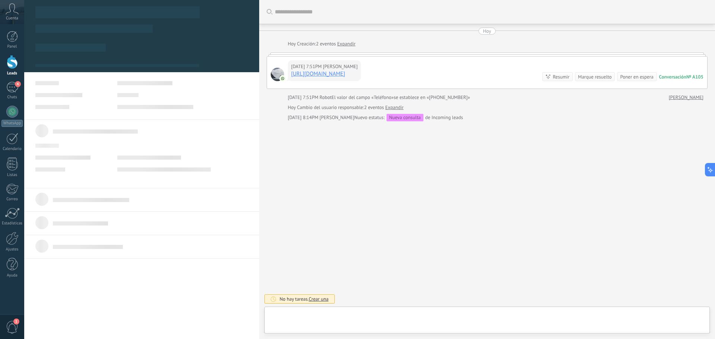
type textarea "**********"
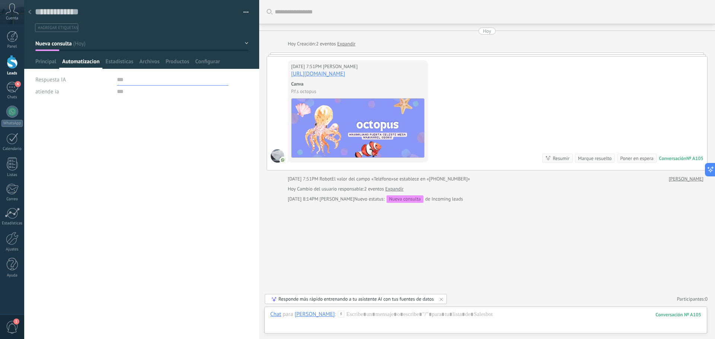
click at [117, 82] on input "text" at bounding box center [172, 80] width 111 height 12
click at [44, 81] on span "Respuesta IA" at bounding box center [50, 80] width 31 height 6
click at [118, 93] on input "text" at bounding box center [172, 92] width 111 height 12
click at [204, 63] on span "Configurar" at bounding box center [207, 63] width 25 height 11
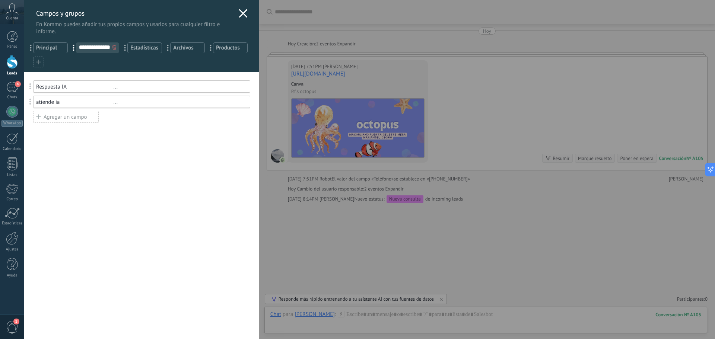
click at [95, 89] on div "Respuesta IA" at bounding box center [74, 86] width 77 height 7
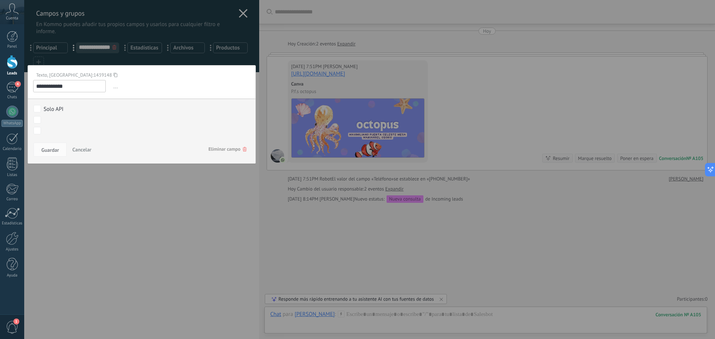
click at [71, 88] on input "**********" at bounding box center [69, 86] width 73 height 12
click at [116, 88] on span "..." at bounding box center [181, 86] width 138 height 12
click at [63, 151] on button "Guardar" at bounding box center [50, 150] width 33 height 14
click at [61, 145] on button "Guardar" at bounding box center [50, 150] width 33 height 14
click at [242, 11] on div at bounding box center [141, 169] width 235 height 339
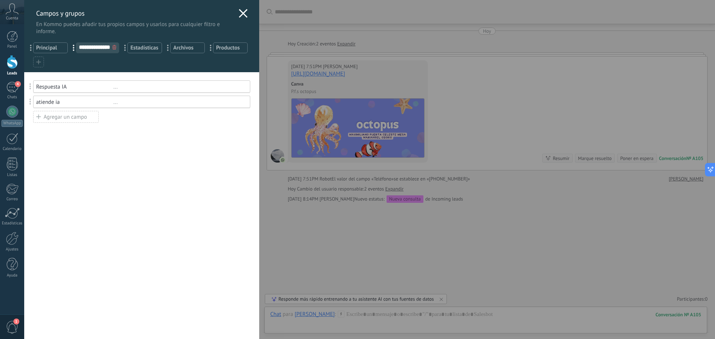
click at [239, 17] on icon at bounding box center [243, 13] width 9 height 9
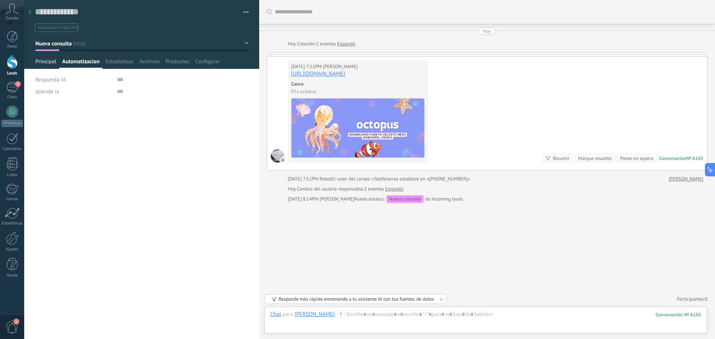
click at [48, 68] on span "Principal" at bounding box center [45, 63] width 21 height 11
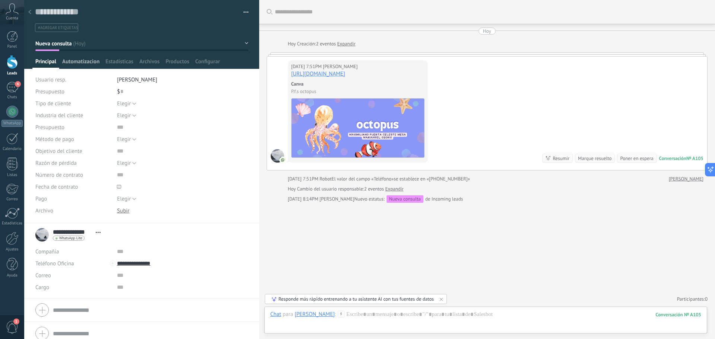
drag, startPoint x: 74, startPoint y: 61, endPoint x: 72, endPoint y: 59, distance: 4.0
click at [76, 60] on span "Automatizacion" at bounding box center [80, 63] width 37 height 11
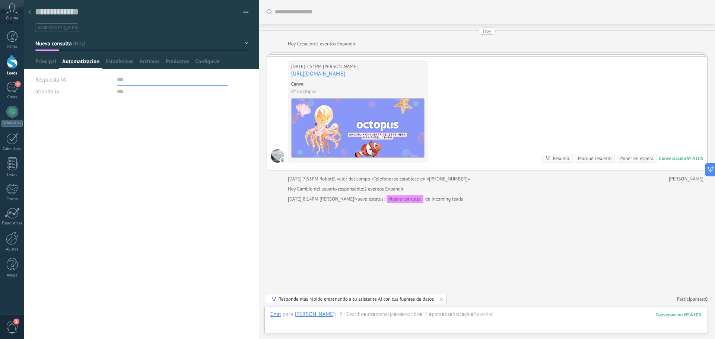
click at [122, 78] on input "text" at bounding box center [172, 80] width 111 height 12
type input "********"
click at [84, 327] on span "Cancelar" at bounding box center [76, 327] width 19 height 5
click at [117, 96] on input "text" at bounding box center [172, 92] width 111 height 12
click at [214, 64] on span "Configurar" at bounding box center [207, 63] width 25 height 11
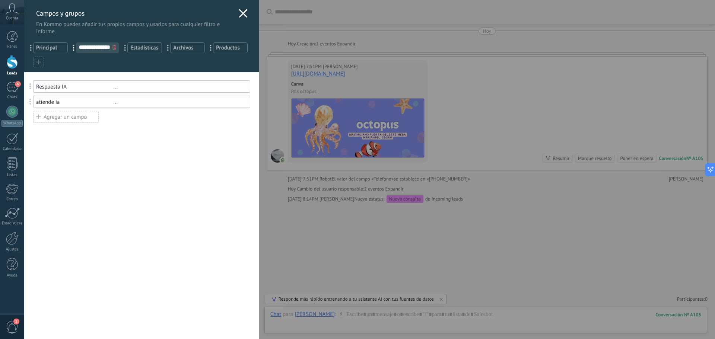
click at [78, 119] on div "Agregar un campo" at bounding box center [66, 117] width 66 height 12
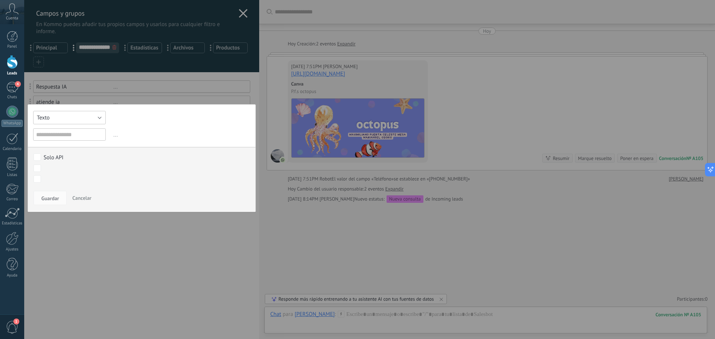
click at [78, 119] on button "Texto" at bounding box center [69, 117] width 73 height 13
click at [53, 181] on span "Interruptor" at bounding box center [66, 182] width 75 height 7
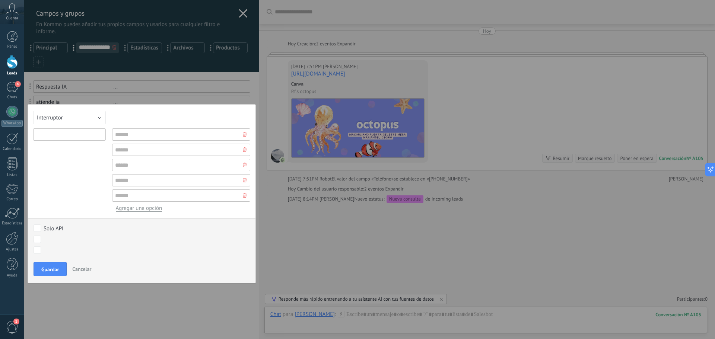
click at [87, 130] on input "text" at bounding box center [69, 135] width 73 height 12
type input "**********"
click at [42, 230] on label "Solo API" at bounding box center [141, 228] width 214 height 8
click at [140, 131] on input "text" at bounding box center [181, 135] width 138 height 12
type input "***"
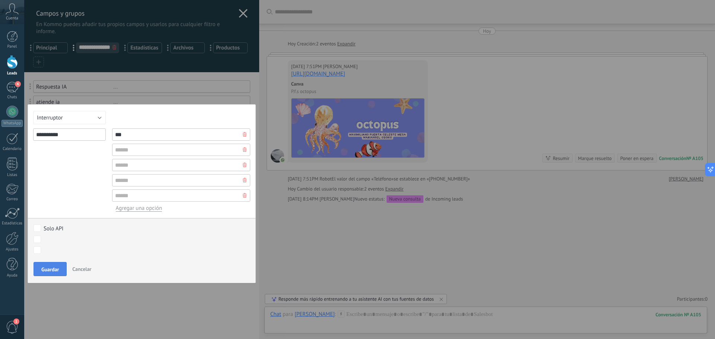
click at [54, 272] on span "Guardar" at bounding box center [50, 269] width 18 height 5
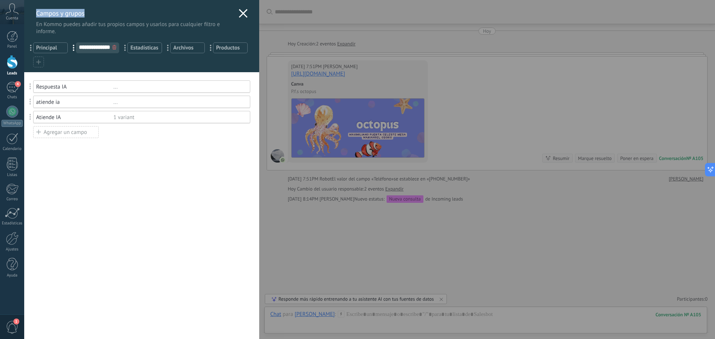
drag, startPoint x: 242, startPoint y: 9, endPoint x: 249, endPoint y: 6, distance: 7.5
click at [249, 6] on div "**********" at bounding box center [141, 36] width 235 height 72
click at [239, 15] on icon at bounding box center [243, 13] width 9 height 9
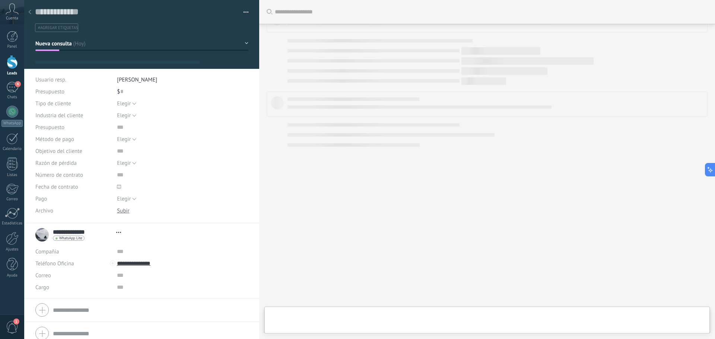
type textarea "**********"
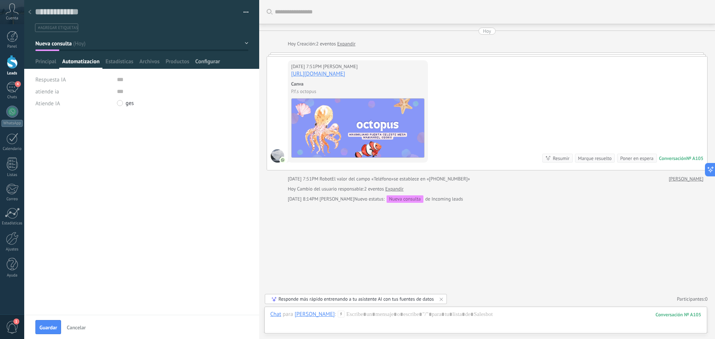
click at [212, 64] on span "Configurar" at bounding box center [207, 63] width 25 height 11
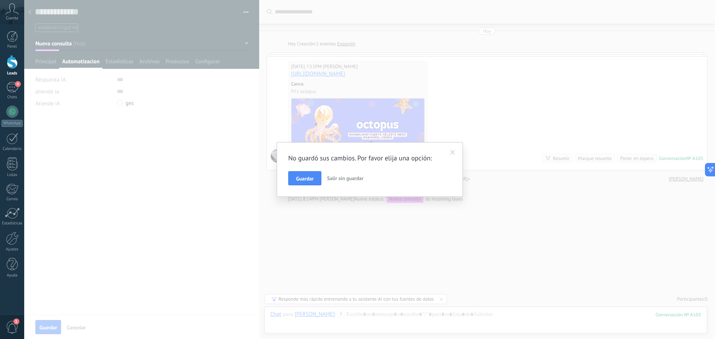
click at [308, 176] on button "Guardar" at bounding box center [304, 178] width 33 height 14
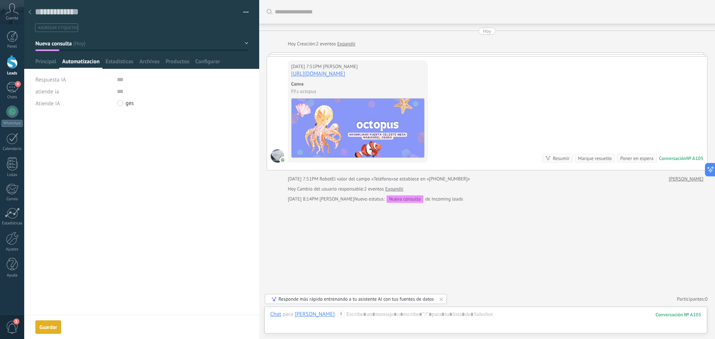
scroll to position [28, 0]
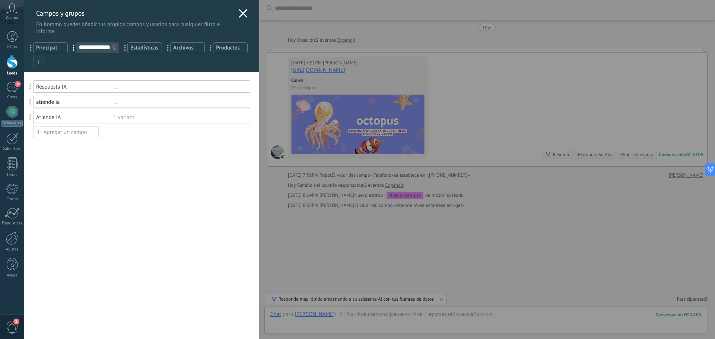
click at [145, 117] on div "1 variant" at bounding box center [178, 117] width 130 height 7
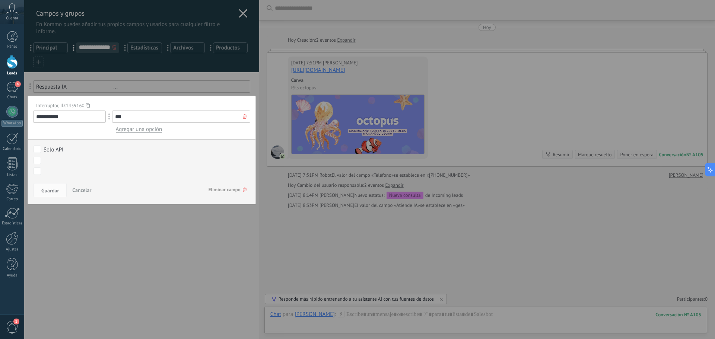
click at [243, 117] on icon at bounding box center [245, 116] width 4 height 4
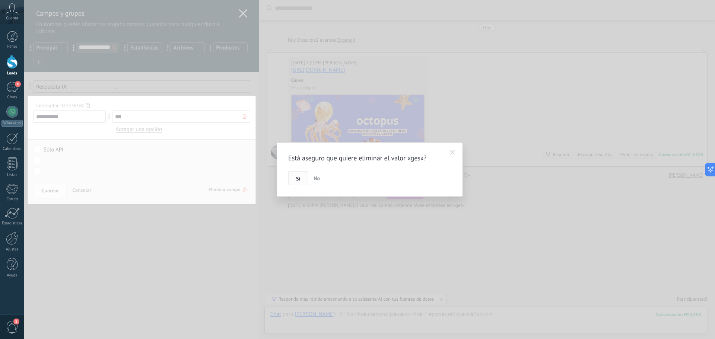
click at [303, 180] on button "Si" at bounding box center [298, 178] width 20 height 14
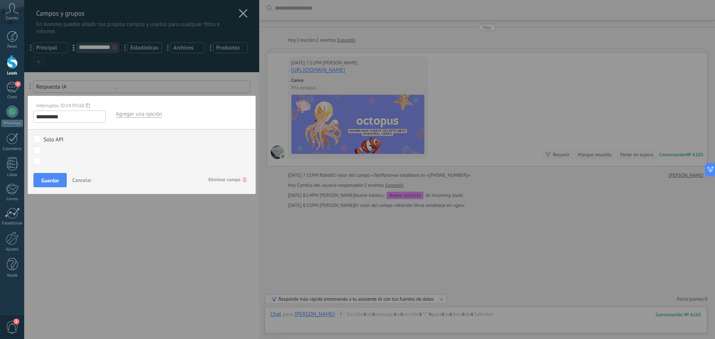
click at [61, 177] on button "Guardar" at bounding box center [50, 180] width 33 height 14
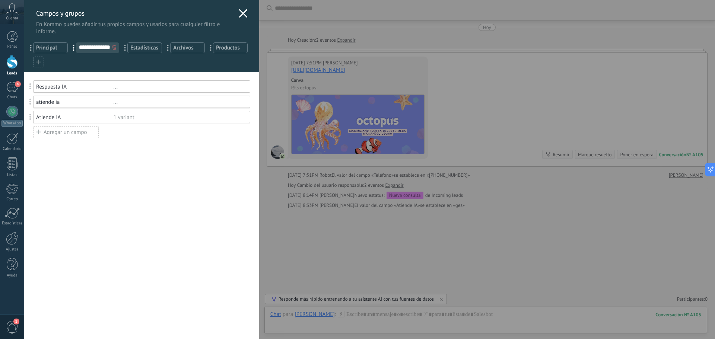
click at [104, 103] on div "atiende ia" at bounding box center [74, 102] width 77 height 7
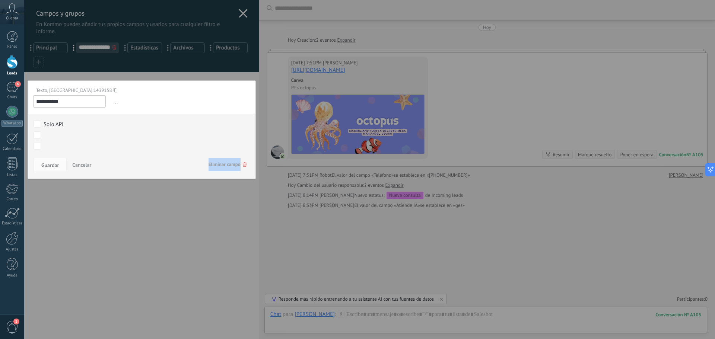
click at [244, 162] on div "Guardar Cancelar Eliminar campo" at bounding box center [142, 166] width 228 height 23
click at [47, 166] on span "Guardar" at bounding box center [50, 165] width 18 height 5
click at [243, 166] on use at bounding box center [245, 164] width 4 height 4
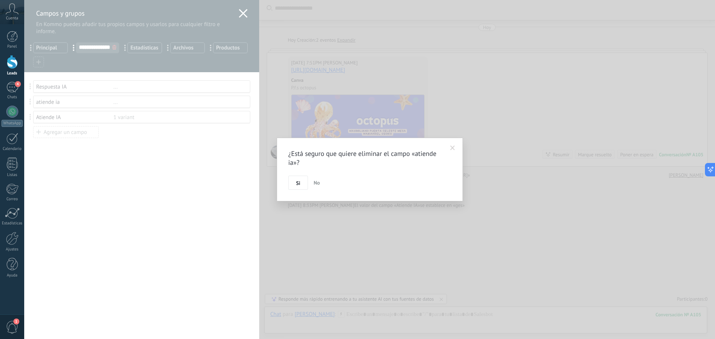
click at [303, 184] on button "Si" at bounding box center [298, 183] width 20 height 14
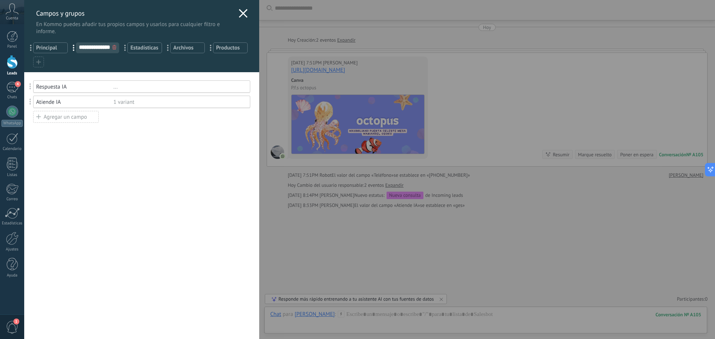
click at [136, 107] on div "Atiende IA 1 variant" at bounding box center [141, 102] width 217 height 12
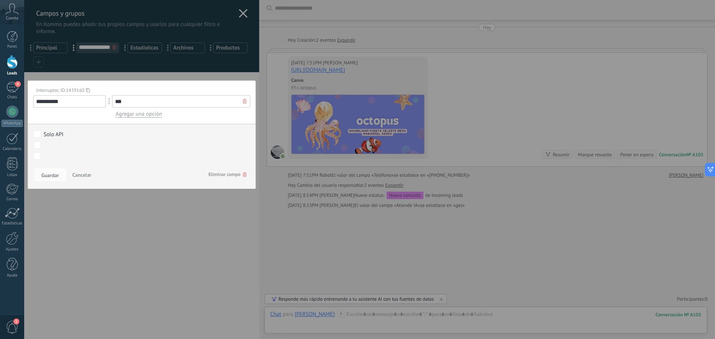
click at [230, 176] on span "Eliminar campo" at bounding box center [228, 174] width 38 height 13
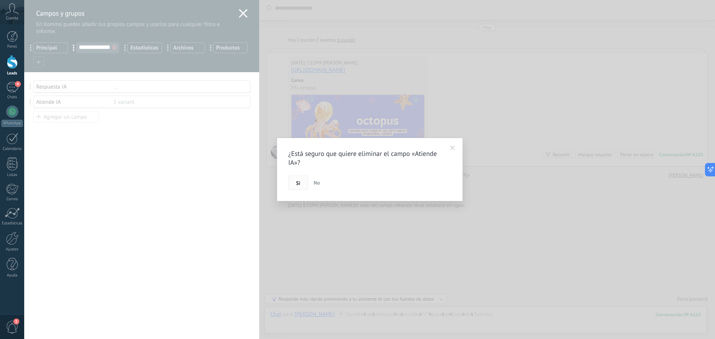
click at [294, 183] on button "Si" at bounding box center [298, 183] width 20 height 14
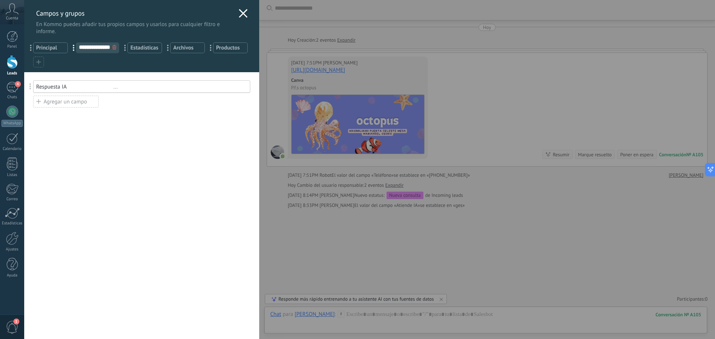
click at [83, 100] on div "Agregar un campo" at bounding box center [66, 102] width 66 height 12
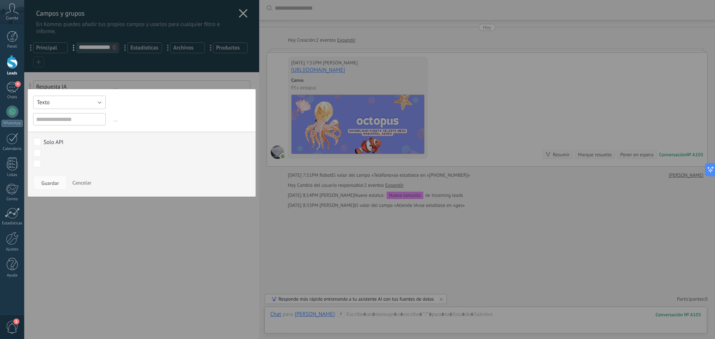
click at [80, 102] on button "Texto" at bounding box center [69, 102] width 73 height 13
click at [45, 112] on span "Interruptor" at bounding box center [66, 114] width 75 height 7
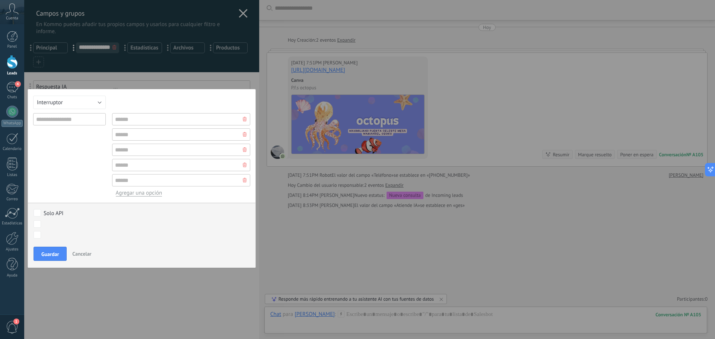
click at [92, 252] on button "Cancelar" at bounding box center [81, 254] width 25 height 14
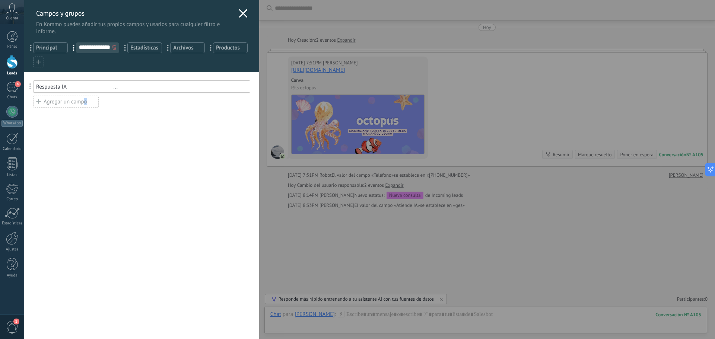
click at [86, 100] on div "Agregar un campo" at bounding box center [66, 102] width 66 height 12
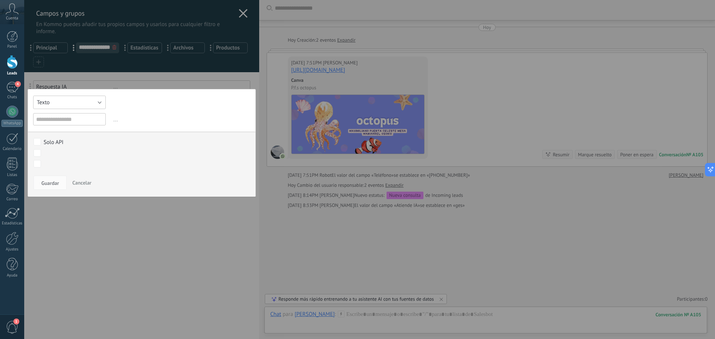
click at [84, 104] on button "Texto" at bounding box center [69, 102] width 73 height 13
click at [56, 128] on span "Interruptor" at bounding box center [66, 127] width 75 height 7
click at [93, 116] on input "text" at bounding box center [69, 119] width 73 height 12
type input "**********"
click at [55, 185] on span "Guardar" at bounding box center [50, 183] width 18 height 5
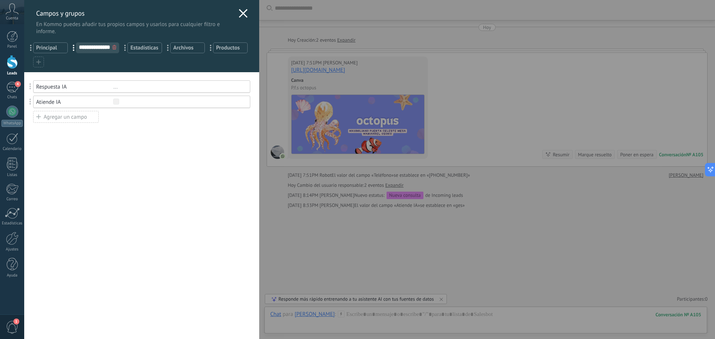
click at [239, 19] on div at bounding box center [243, 14] width 9 height 11
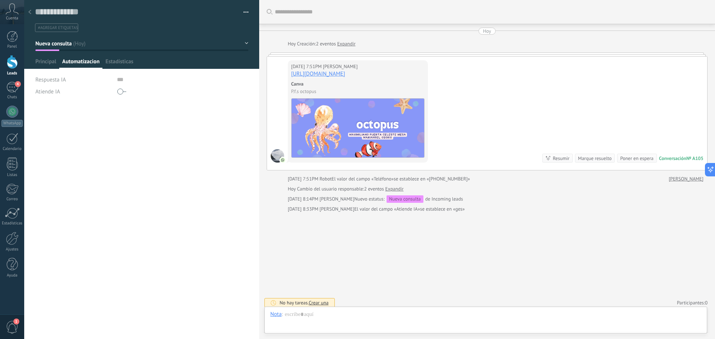
scroll to position [28, 0]
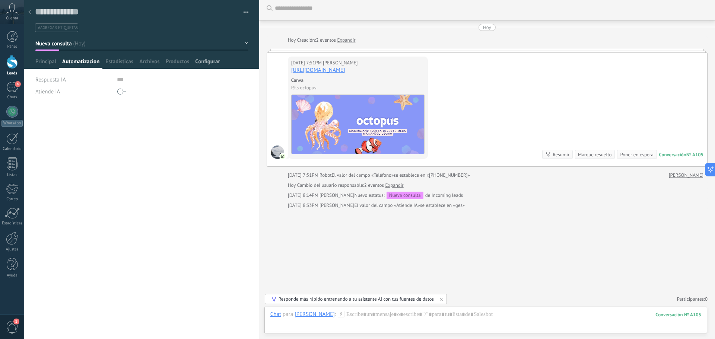
click at [205, 61] on span "Configurar" at bounding box center [207, 63] width 25 height 11
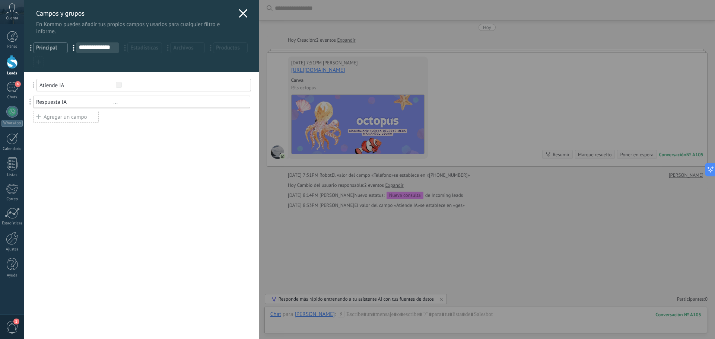
drag, startPoint x: 28, startPoint y: 101, endPoint x: 31, endPoint y: 85, distance: 17.1
click at [135, 195] on div "Usted ha alcanzado la cantidad máxima de los campos añadidos en la tarifa Perio…" at bounding box center [141, 205] width 235 height 267
click at [240, 17] on icon at bounding box center [243, 13] width 9 height 9
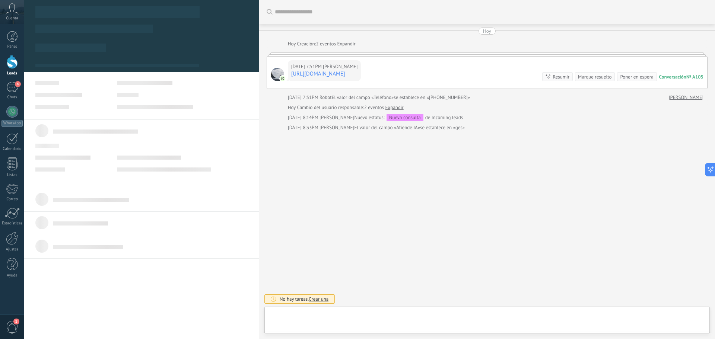
type textarea "**********"
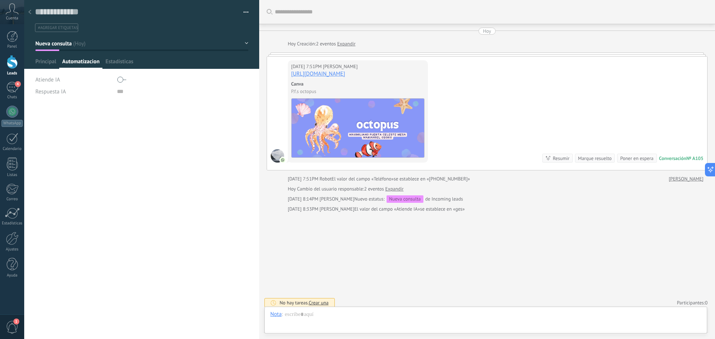
scroll to position [28, 0]
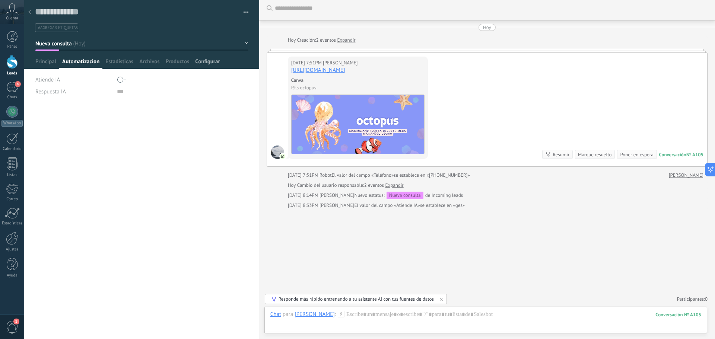
click at [210, 61] on span "Configurar" at bounding box center [207, 63] width 25 height 11
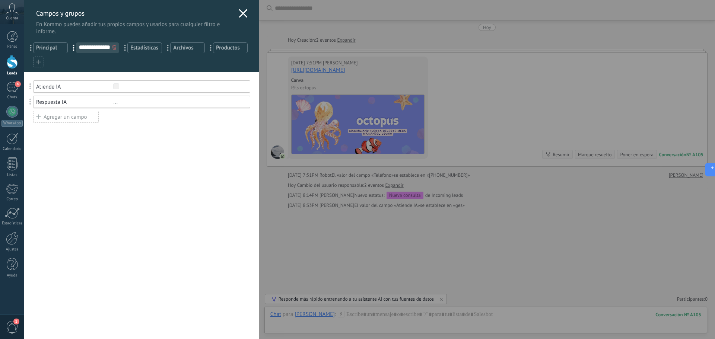
click at [109, 107] on div "Respuesta IA ..." at bounding box center [141, 102] width 217 height 12
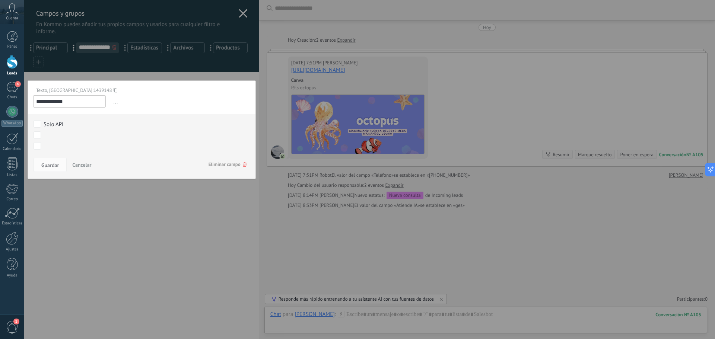
click at [79, 165] on span "Cancelar" at bounding box center [81, 165] width 19 height 7
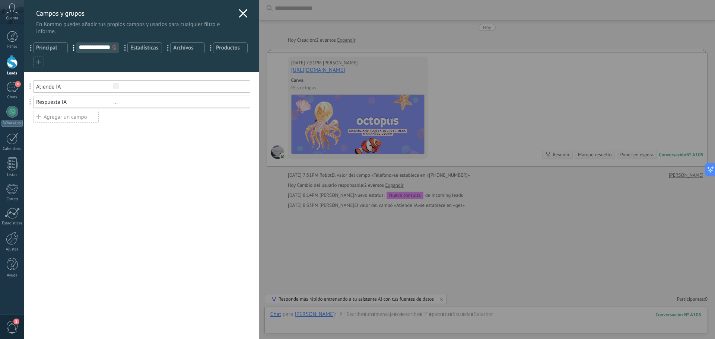
click at [86, 101] on div "Respuesta IA" at bounding box center [74, 102] width 77 height 7
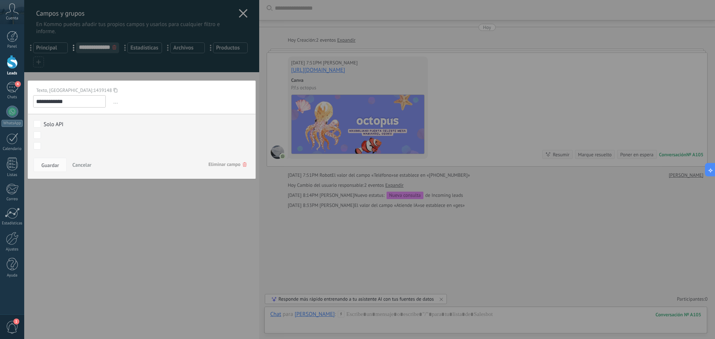
click at [88, 168] on span "Cancelar" at bounding box center [81, 165] width 19 height 7
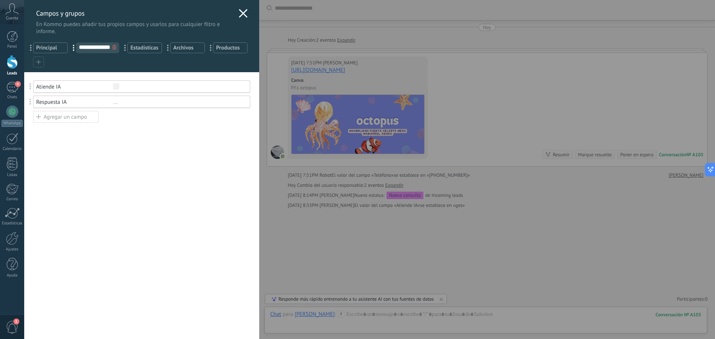
click at [96, 102] on div "Respuesta IA" at bounding box center [74, 102] width 77 height 7
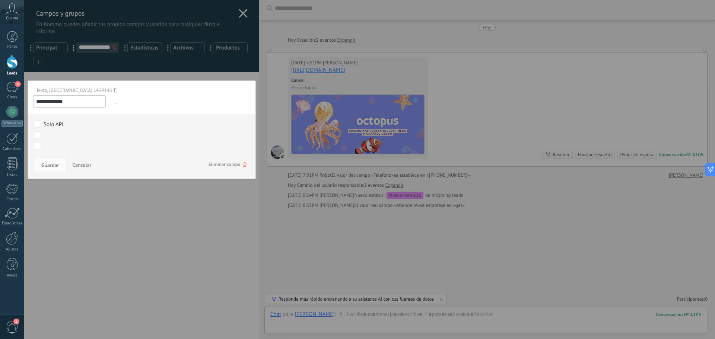
click at [236, 161] on span "Eliminar campo" at bounding box center [228, 164] width 38 height 13
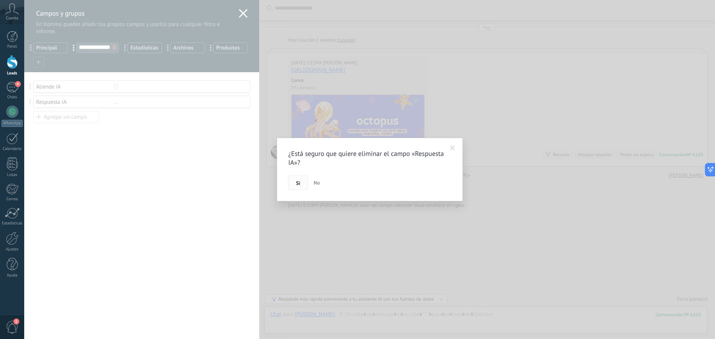
click at [296, 182] on button "Si" at bounding box center [298, 183] width 20 height 14
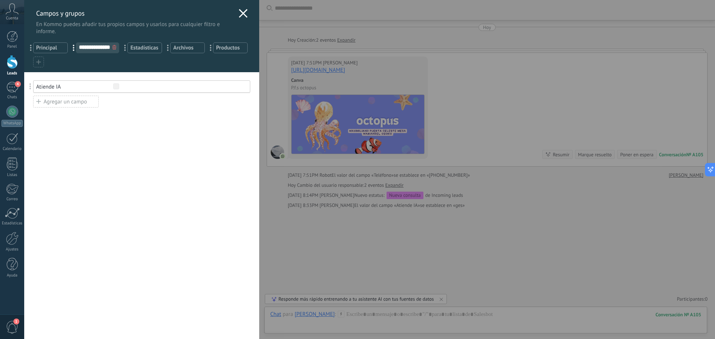
click at [85, 105] on div "Agregar un campo" at bounding box center [66, 102] width 66 height 12
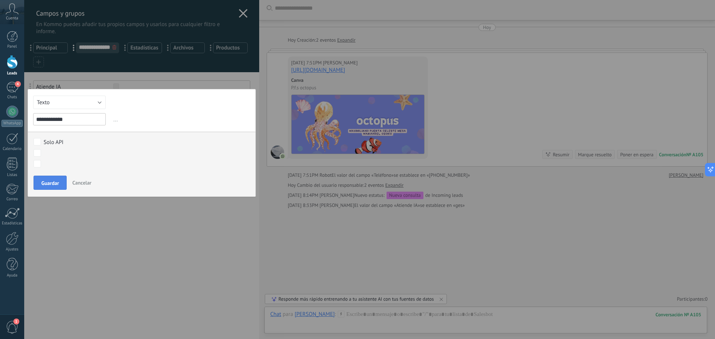
type input "**********"
click at [55, 183] on span "Guardar" at bounding box center [50, 183] width 18 height 5
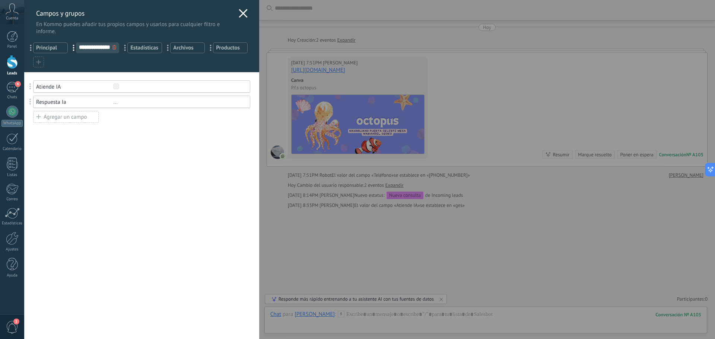
click at [239, 16] on use at bounding box center [243, 13] width 9 height 9
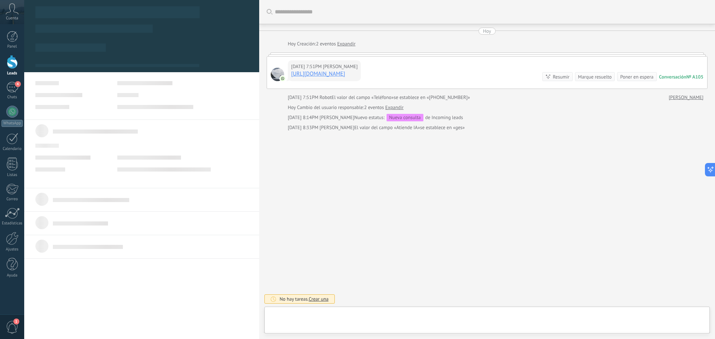
type textarea "**********"
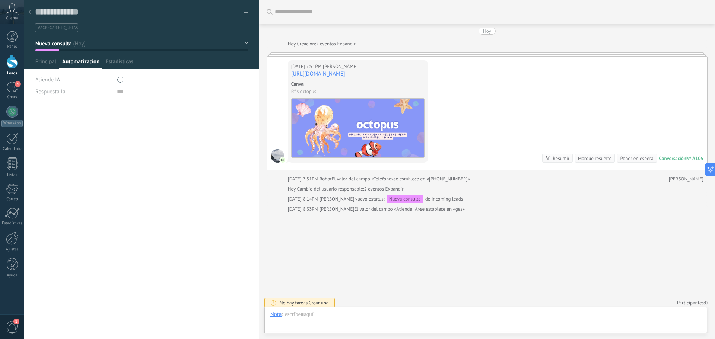
scroll to position [28, 0]
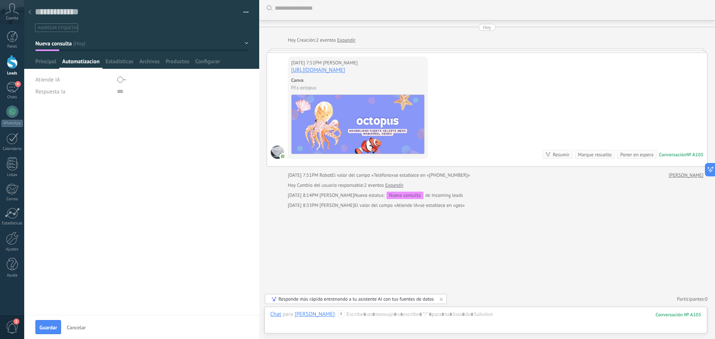
click at [124, 78] on div at bounding box center [121, 80] width 9 height 12
click at [124, 79] on div at bounding box center [121, 80] width 9 height 12
click at [75, 290] on div "**********" at bounding box center [141, 221] width 235 height 235
click at [194, 120] on div "**********" at bounding box center [141, 221] width 235 height 235
click at [41, 60] on span "Principal" at bounding box center [45, 63] width 21 height 11
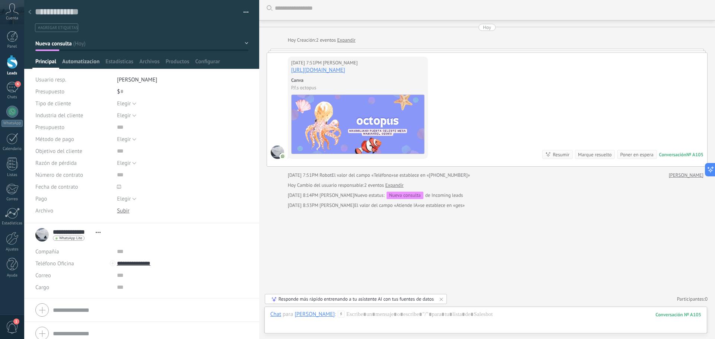
click at [78, 65] on span "Automatizacion" at bounding box center [80, 63] width 37 height 11
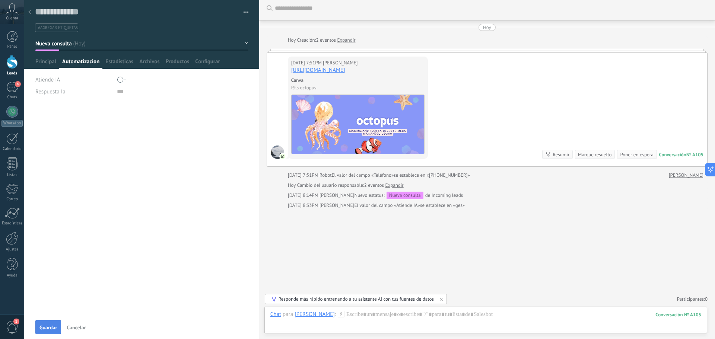
click at [56, 330] on span "Guardar" at bounding box center [49, 327] width 18 height 5
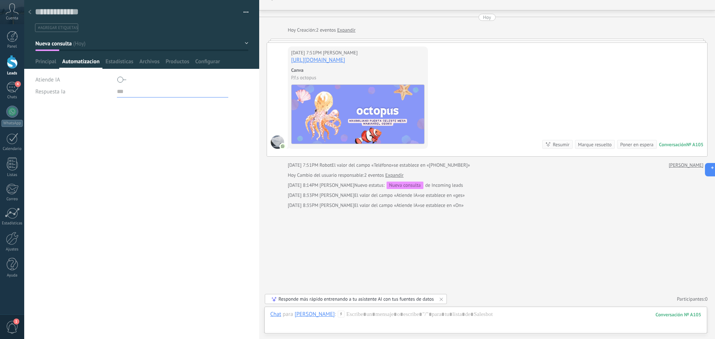
click at [117, 91] on input "text" at bounding box center [172, 92] width 111 height 12
click at [213, 60] on span "Configurar" at bounding box center [207, 63] width 25 height 11
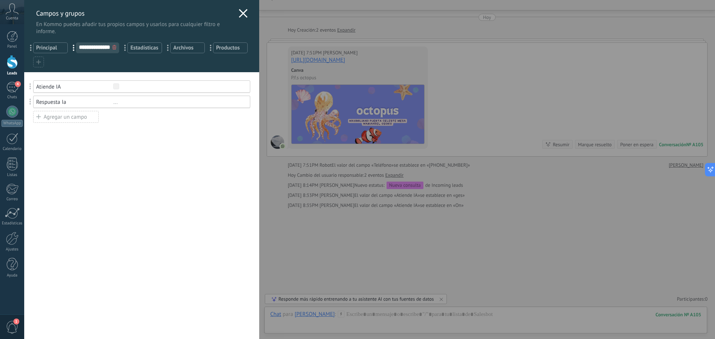
click at [168, 198] on div "Usted ha alcanzado la cantidad máxima de los campos añadidos en la tarifa Perio…" at bounding box center [141, 205] width 235 height 267
click at [213, 53] on div "... Productos" at bounding box center [230, 47] width 35 height 11
click at [216, 51] on span "Productos" at bounding box center [230, 47] width 29 height 7
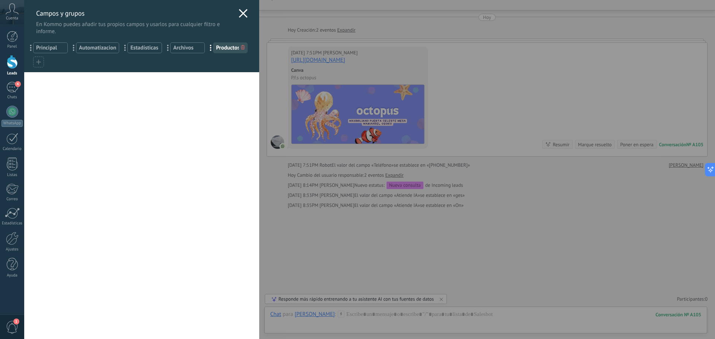
click at [216, 51] on span "Productos" at bounding box center [230, 47] width 29 height 7
click at [97, 293] on div "Usted ha alcanzado la cantidad máxima de los campos añadidos en la tarifa Perio…" at bounding box center [141, 205] width 235 height 267
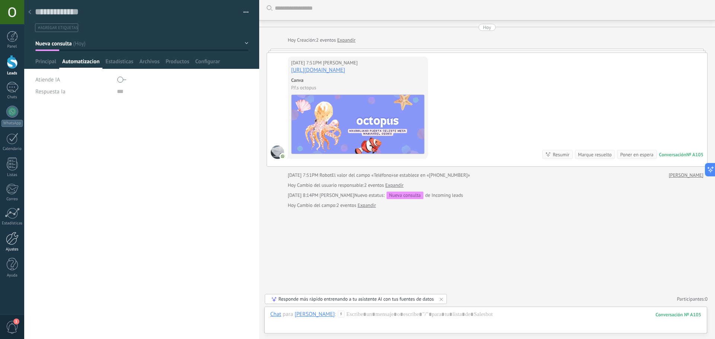
click at [9, 246] on link "Ajustes" at bounding box center [12, 242] width 24 height 20
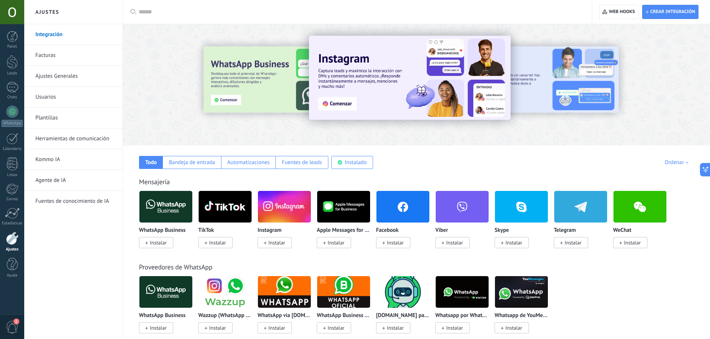
click at [72, 134] on link "Herramientas de comunicación" at bounding box center [75, 139] width 80 height 21
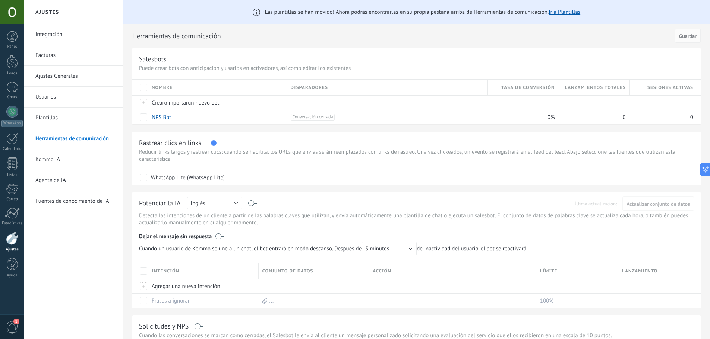
click at [45, 113] on link "Plantillas" at bounding box center [75, 118] width 80 height 21
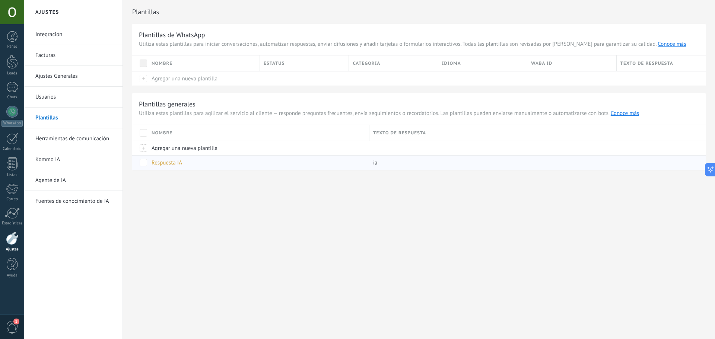
click at [160, 164] on span "Respuesta IA" at bounding box center [167, 162] width 31 height 7
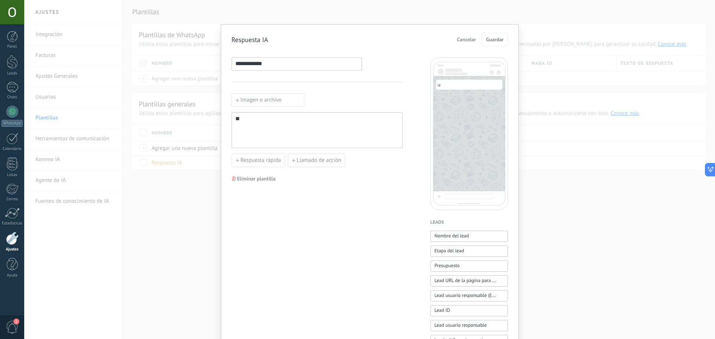
click at [252, 126] on div "**" at bounding box center [318, 130] width 164 height 29
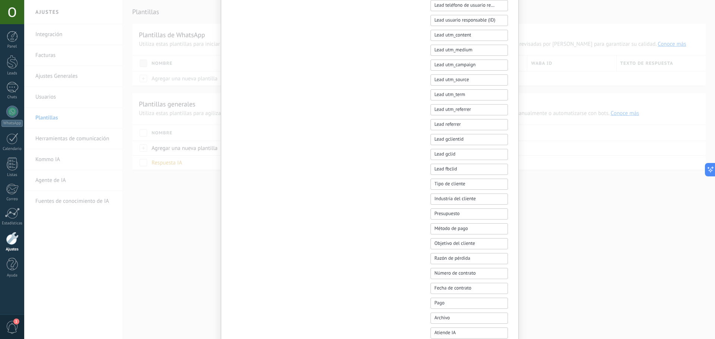
scroll to position [410, 0]
click at [454, 271] on span "Respuesta Ia" at bounding box center [448, 273] width 26 height 7
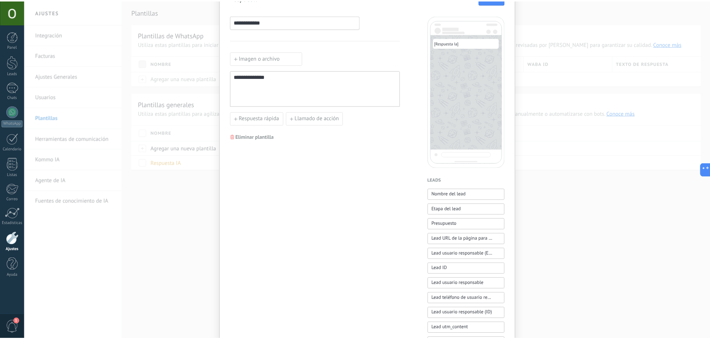
scroll to position [0, 0]
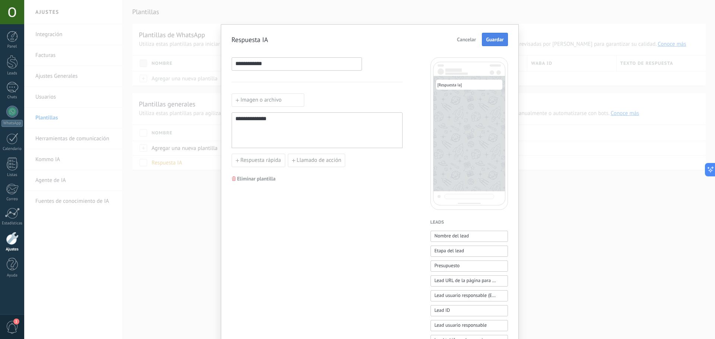
click at [496, 43] on button "Guardar" at bounding box center [495, 39] width 26 height 13
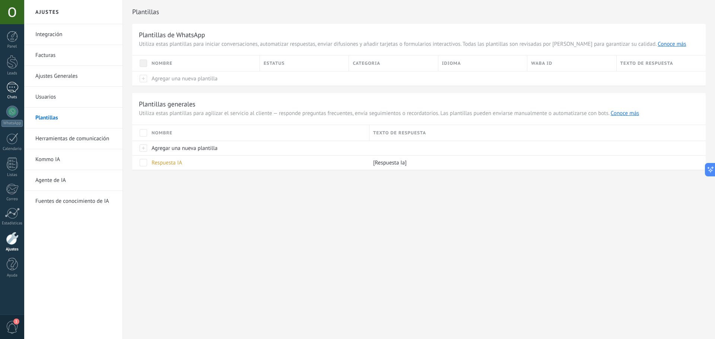
click at [12, 91] on div at bounding box center [12, 87] width 12 height 11
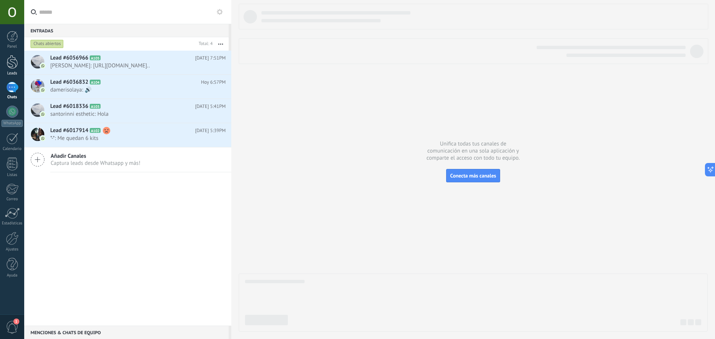
click at [10, 69] on link "Leads" at bounding box center [12, 65] width 24 height 21
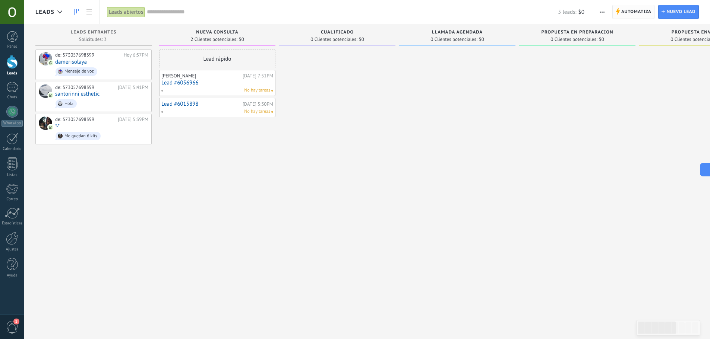
click at [627, 11] on span "Automatiza" at bounding box center [636, 11] width 30 height 13
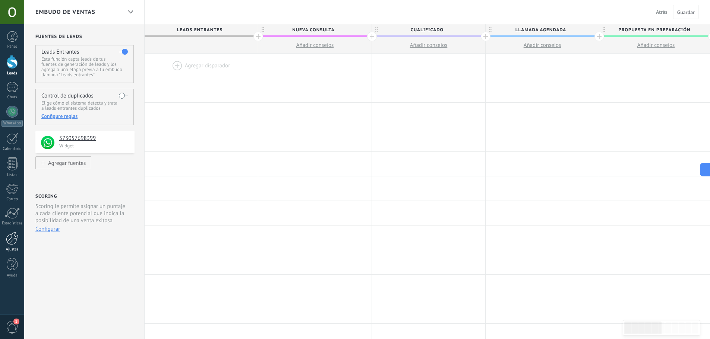
click at [8, 251] on div "Ajustes" at bounding box center [12, 249] width 22 height 5
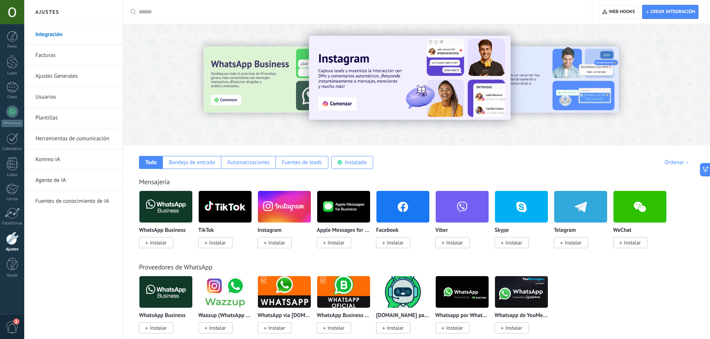
click at [57, 135] on link "Herramientas de comunicación" at bounding box center [75, 139] width 80 height 21
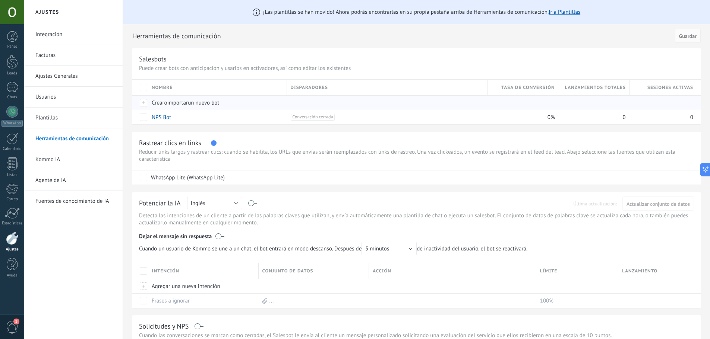
click at [152, 104] on span "Crear" at bounding box center [158, 102] width 13 height 7
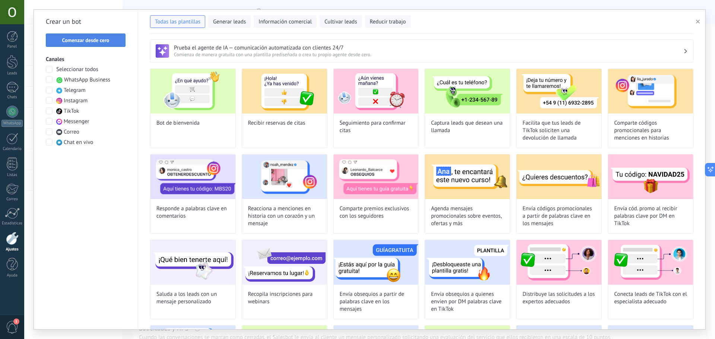
click at [101, 44] on button "Comenzar desde cero" at bounding box center [86, 40] width 80 height 13
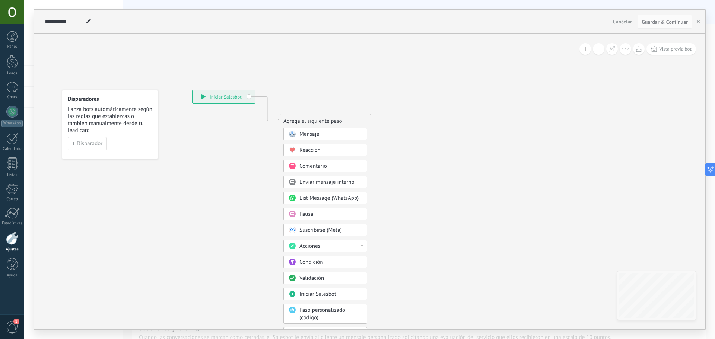
click at [89, 20] on icon at bounding box center [88, 21] width 4 height 4
type input "*"
type input "******"
click at [418, 77] on icon at bounding box center [258, 224] width 501 height 643
click at [312, 137] on span "Mensaje" at bounding box center [312, 133] width 20 height 7
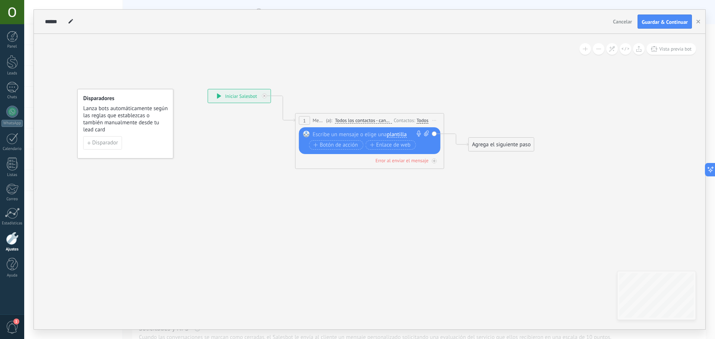
click at [317, 130] on div "Reemplazar Quitar Convertir a mensaje de voz Arrastre la imagen aquí para adjun…" at bounding box center [370, 140] width 142 height 27
click at [318, 136] on div at bounding box center [368, 134] width 111 height 7
click at [206, 224] on icon at bounding box center [359, 124] width 674 height 443
click at [670, 20] on span "Guardar & Continuar" at bounding box center [665, 21] width 46 height 5
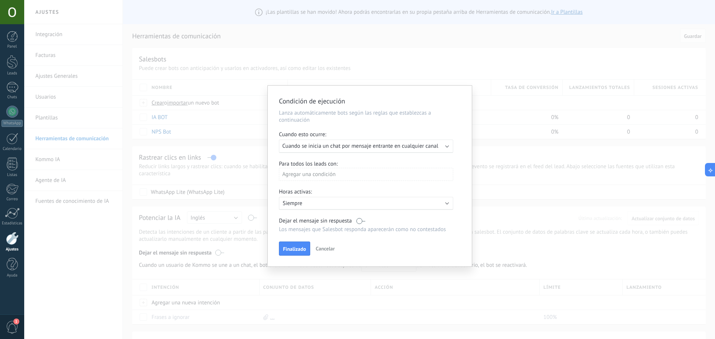
click at [454, 69] on div "Condición de ejecución Lanza automáticamente bots según las reglas que establez…" at bounding box center [369, 169] width 691 height 339
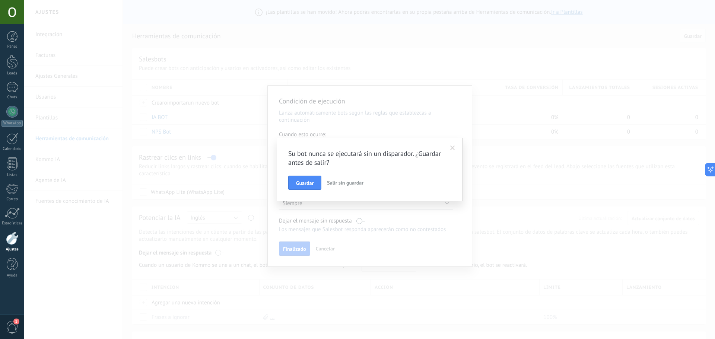
click at [458, 120] on div "Su bot nunca se ejecutará sin un disparador. ¿Guardar antes de salir? Guardar S…" at bounding box center [369, 169] width 691 height 339
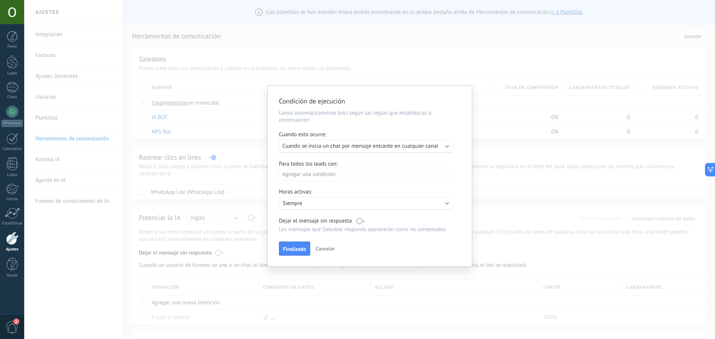
click at [455, 104] on div "Condición de ejecución Lanza automáticamente bots según las reglas que establez…" at bounding box center [370, 176] width 204 height 181
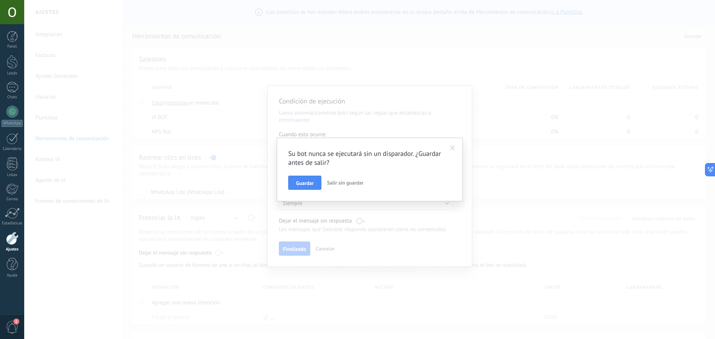
type textarea "**********"
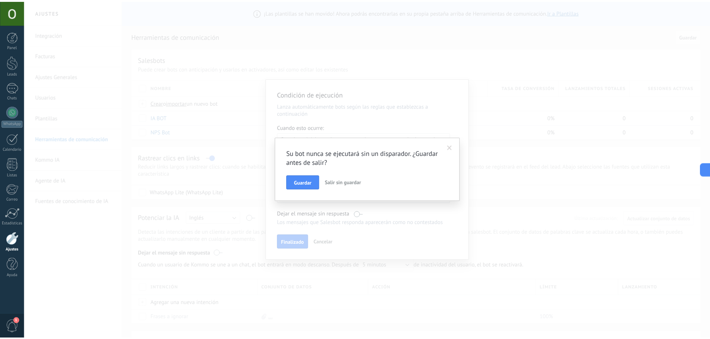
scroll to position [11, 0]
click at [455, 144] on span at bounding box center [453, 148] width 12 height 13
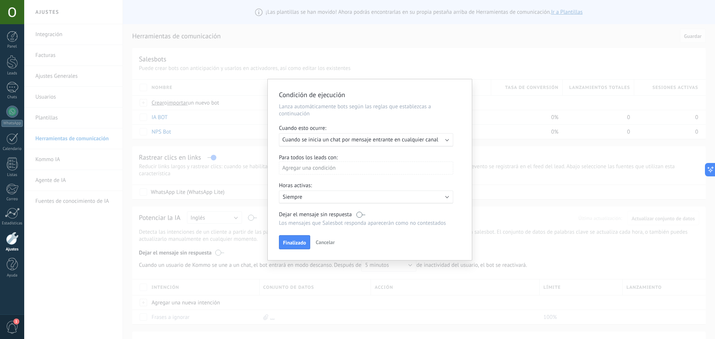
click at [327, 243] on span "Cancelar" at bounding box center [325, 242] width 19 height 7
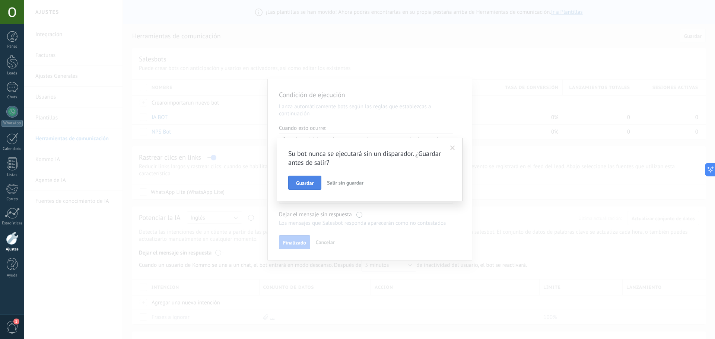
click at [310, 183] on span "Guardar" at bounding box center [305, 183] width 18 height 5
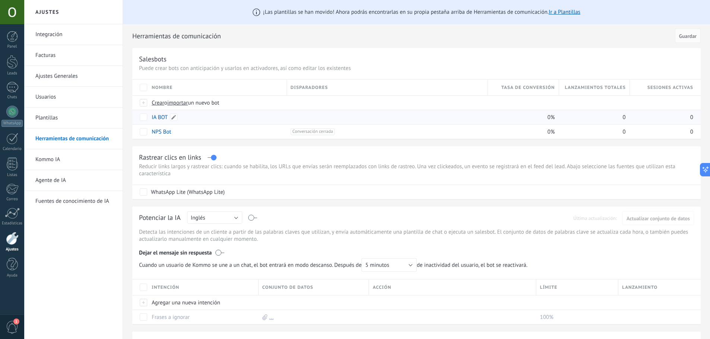
click at [152, 117] on link "IA BOT" at bounding box center [160, 117] width 16 height 7
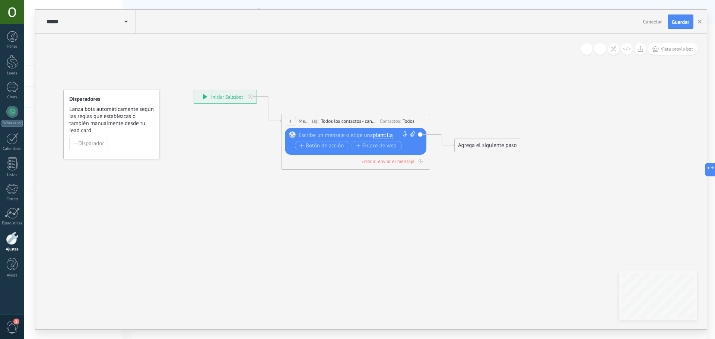
click at [309, 136] on div at bounding box center [354, 135] width 111 height 7
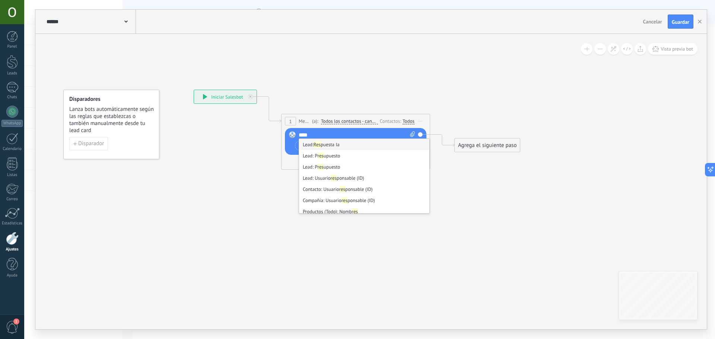
click at [339, 144] on li "Lead: Res puesta Ia" at bounding box center [364, 144] width 130 height 11
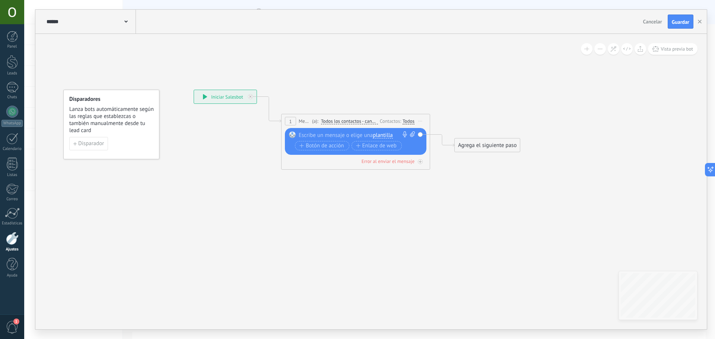
click at [388, 136] on span "plantilla" at bounding box center [383, 136] width 20 height 6
click at [388, 146] on span "Respuesta IA" at bounding box center [410, 148] width 90 height 7
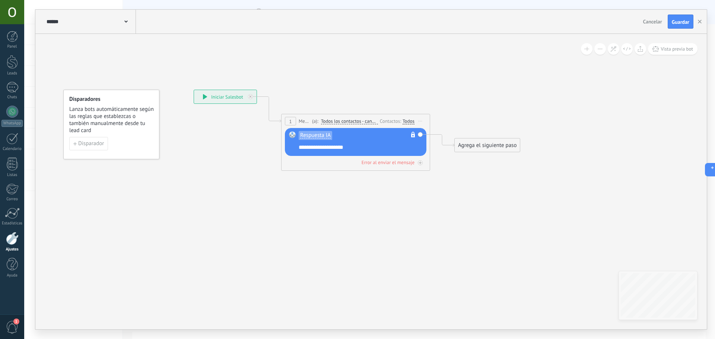
click at [694, 28] on div "Cancelar Guardar" at bounding box center [669, 22] width 57 height 14
click at [688, 25] on span "Guardar" at bounding box center [681, 21] width 18 height 5
click at [692, 34] on div "**********" at bounding box center [371, 170] width 672 height 320
click at [695, 24] on button "button" at bounding box center [700, 22] width 11 height 14
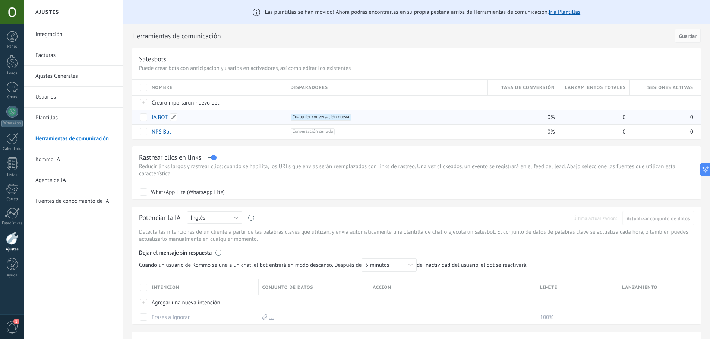
click at [162, 119] on link "IA BOT" at bounding box center [160, 117] width 16 height 7
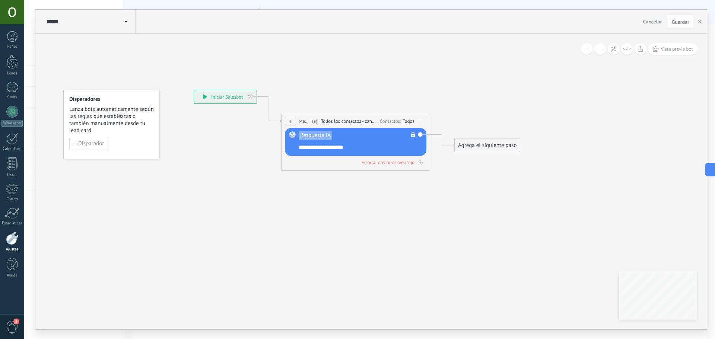
click at [651, 18] on button "Cancelar" at bounding box center [653, 21] width 25 height 11
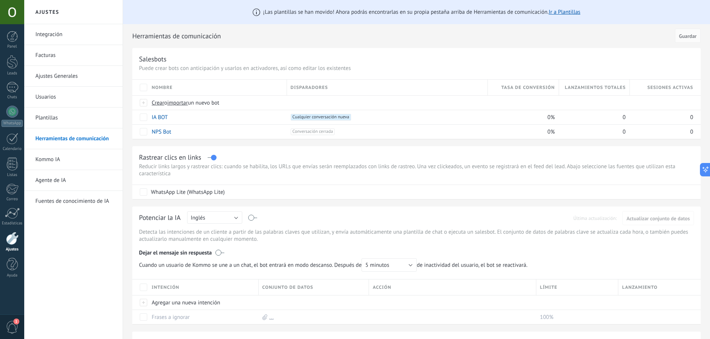
click at [54, 34] on link "Integración" at bounding box center [75, 34] width 80 height 21
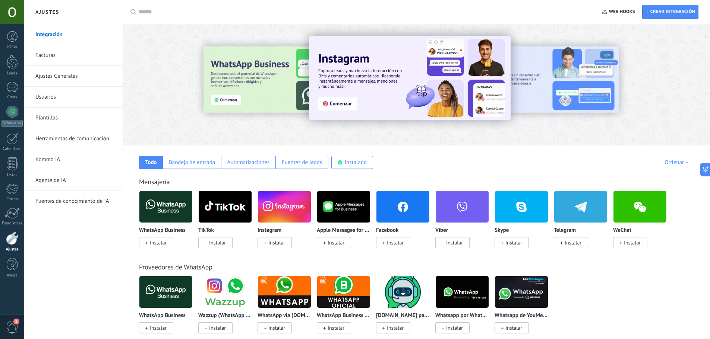
click at [151, 14] on input "text" at bounding box center [360, 12] width 443 height 8
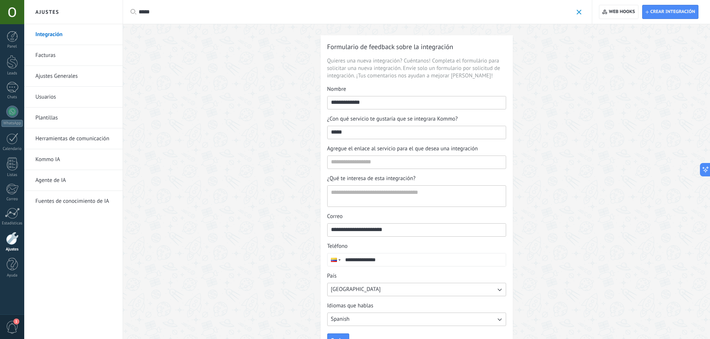
click at [183, 15] on input "*****" at bounding box center [356, 12] width 434 height 8
type input "*****"
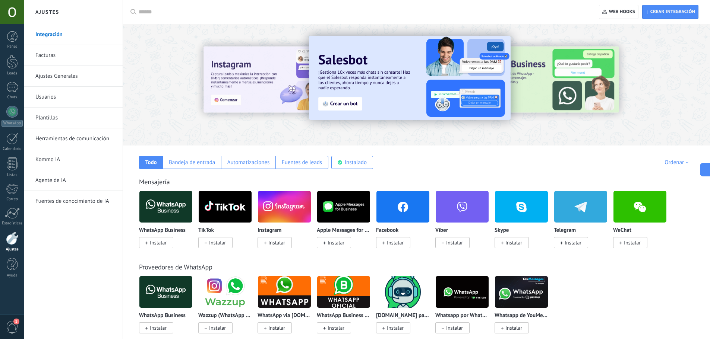
click at [170, 17] on div at bounding box center [360, 12] width 443 height 24
click at [170, 16] on div at bounding box center [360, 12] width 443 height 24
click at [170, 13] on input "text" at bounding box center [360, 12] width 443 height 8
click at [169, 13] on input "text" at bounding box center [360, 12] width 443 height 8
drag, startPoint x: 169, startPoint y: 13, endPoint x: 164, endPoint y: 12, distance: 5.0
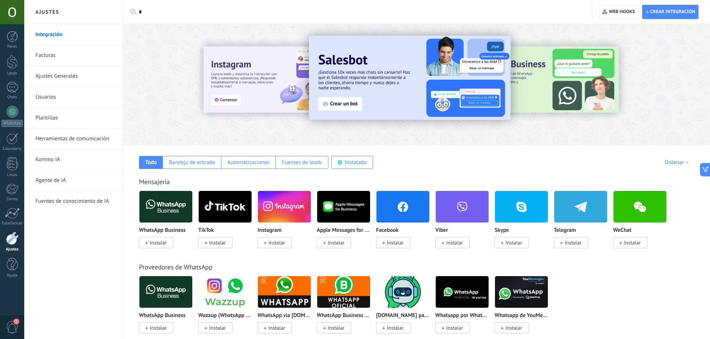
click at [166, 13] on input "*" at bounding box center [360, 12] width 443 height 8
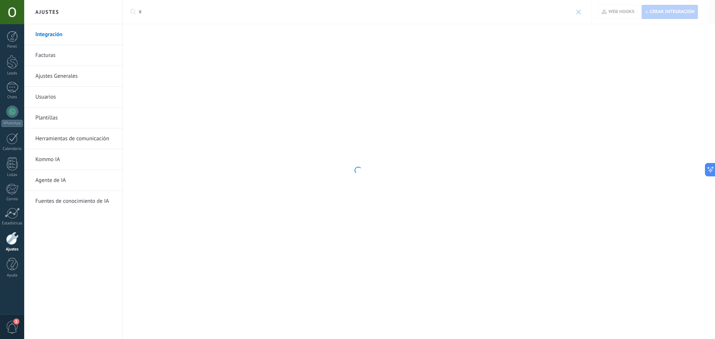
type input "*"
click at [159, 12] on div at bounding box center [357, 169] width 715 height 339
click at [155, 12] on div at bounding box center [357, 169] width 715 height 339
click at [154, 12] on div at bounding box center [357, 169] width 715 height 339
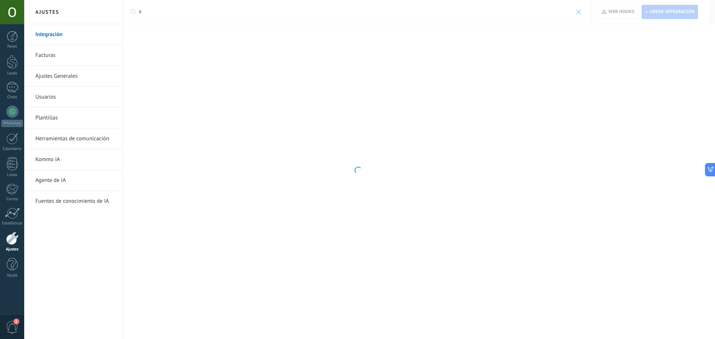
click at [153, 13] on div at bounding box center [357, 169] width 715 height 339
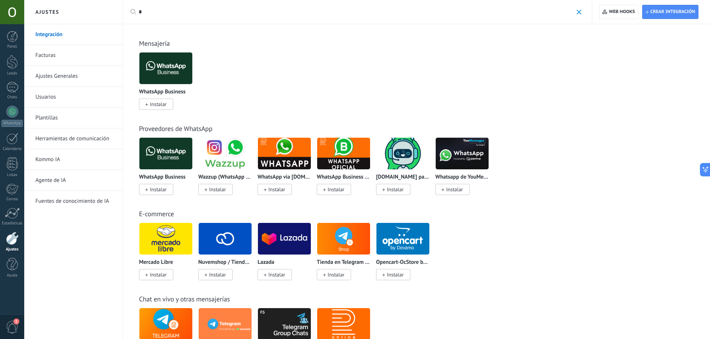
click at [185, 14] on input "*" at bounding box center [356, 12] width 434 height 8
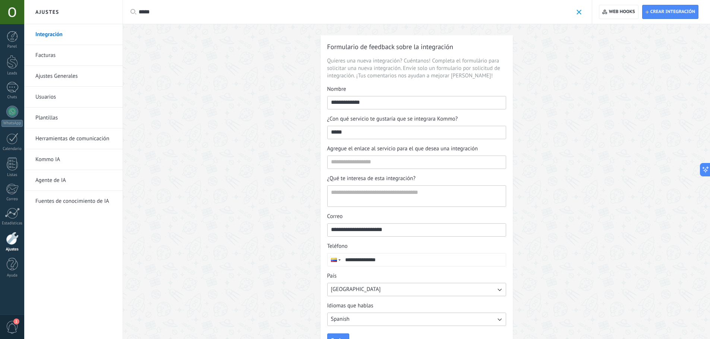
click at [428, 137] on input "*****" at bounding box center [417, 132] width 178 height 12
click at [427, 137] on input "*****" at bounding box center [417, 132] width 178 height 12
type input "*"
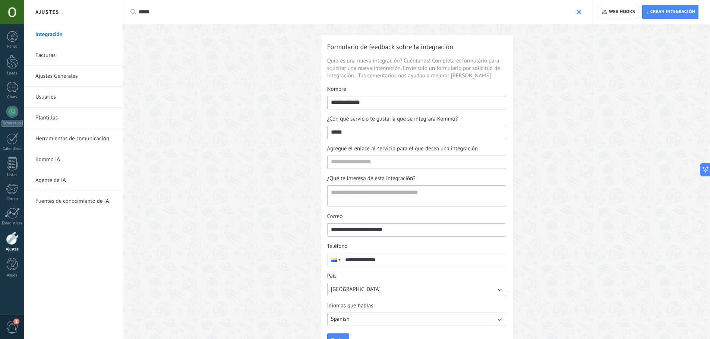
type input "*"
type input "***"
click at [364, 162] on input "Agregue el enlace al servicio para el que desea una integración" at bounding box center [417, 162] width 178 height 12
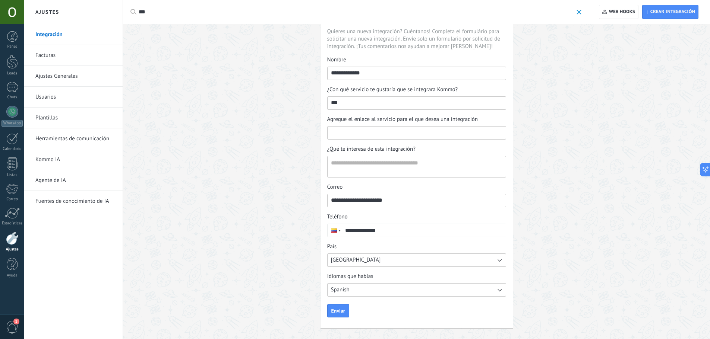
click at [364, 133] on input "Agregue el enlace al servicio para el que desea una integración" at bounding box center [417, 133] width 178 height 12
click at [351, 162] on textarea "¿Qué te interesa de esta integración?" at bounding box center [416, 167] width 177 height 21
click at [346, 310] on button "Enviar" at bounding box center [338, 310] width 22 height 13
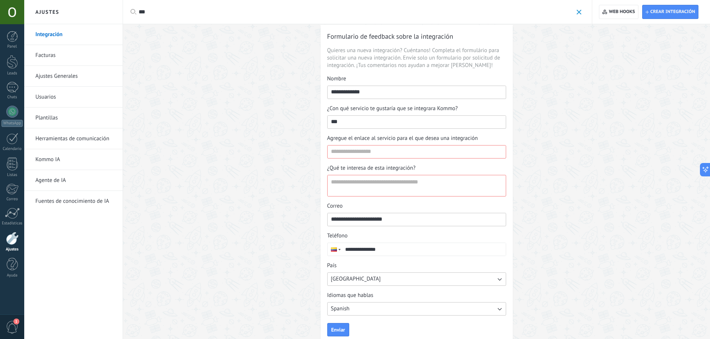
scroll to position [0, 0]
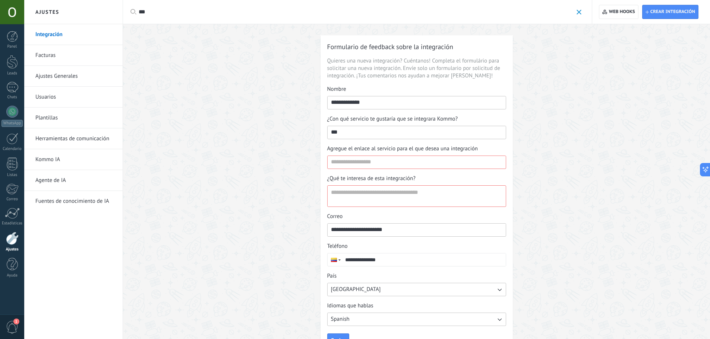
click at [132, 13] on icon at bounding box center [133, 12] width 6 height 6
click at [50, 34] on link "Integración" at bounding box center [75, 34] width 80 height 21
click at [356, 163] on input "Agregue el enlace al servicio para el que desea una integración" at bounding box center [417, 162] width 178 height 12
click at [679, 8] on span "Crear integración" at bounding box center [670, 11] width 50 height 13
type textarea "**********"
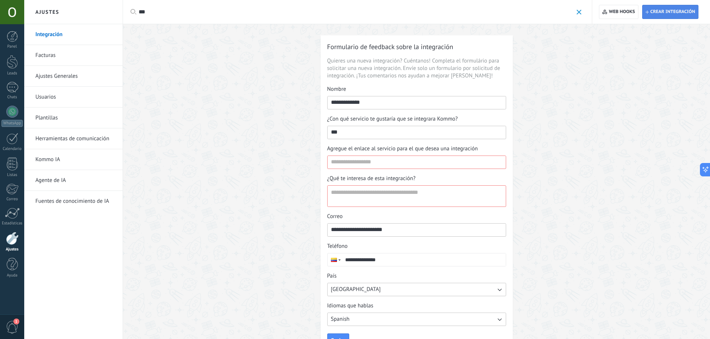
scroll to position [7, 0]
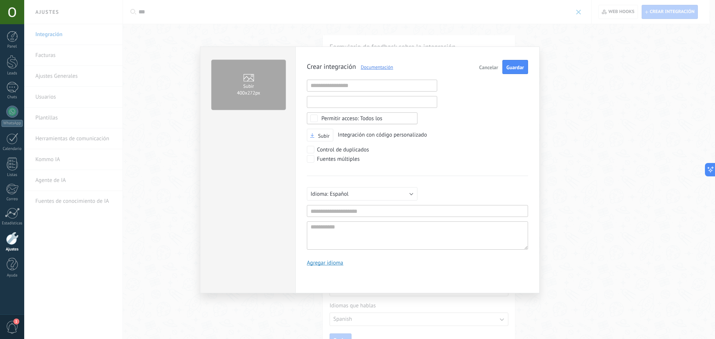
click at [383, 103] on input "text" at bounding box center [372, 102] width 130 height 12
click at [351, 80] on input "text" at bounding box center [372, 86] width 130 height 12
click at [487, 66] on span "Cancelar" at bounding box center [489, 67] width 19 height 5
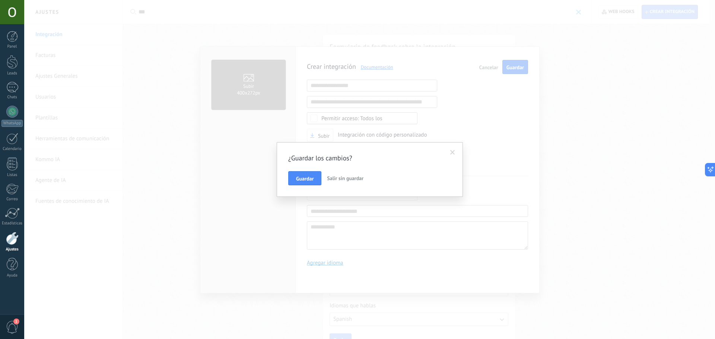
click at [331, 182] on button "Salir sin guardar" at bounding box center [345, 178] width 42 height 14
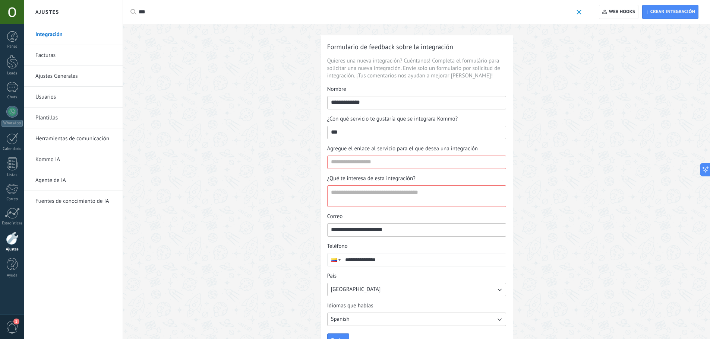
click at [577, 12] on span at bounding box center [578, 12] width 5 height 5
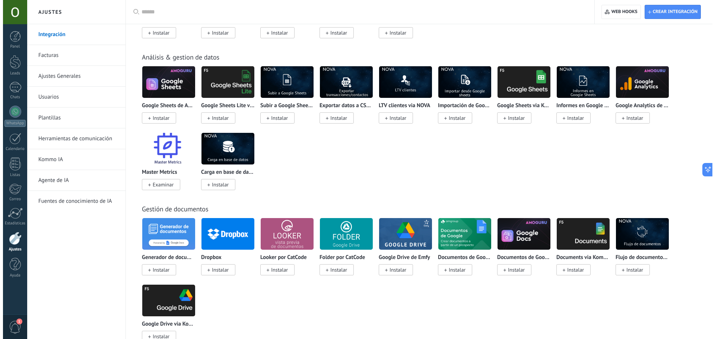
scroll to position [1677, 0]
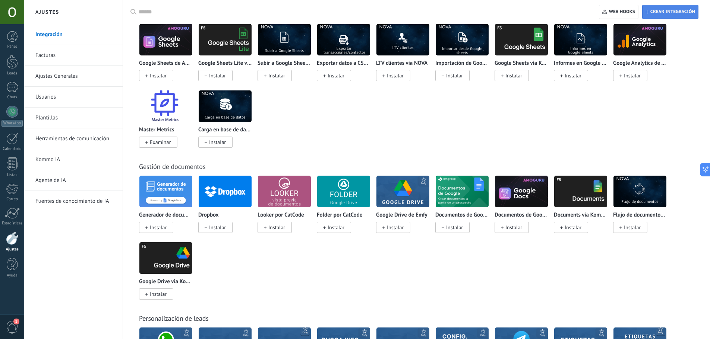
click at [663, 15] on span "Crear integración" at bounding box center [670, 11] width 50 height 13
type textarea "**********"
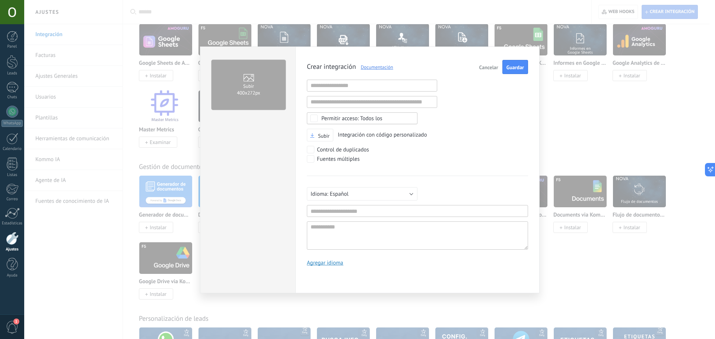
scroll to position [7, 0]
click at [360, 80] on input "text" at bounding box center [372, 86] width 130 height 12
click at [480, 98] on div "Crear integración Documentación Cancelar Guardar URL inválida URL inválida Ning…" at bounding box center [417, 166] width 221 height 212
click at [353, 85] on input "text" at bounding box center [372, 86] width 130 height 12
type input "**********"
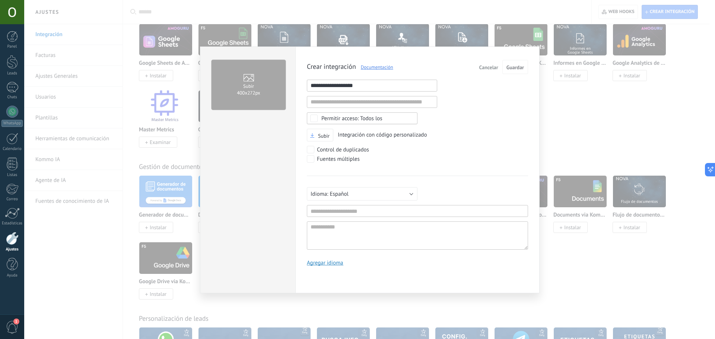
drag, startPoint x: 200, startPoint y: 104, endPoint x: 170, endPoint y: 103, distance: 30.2
click at [170, 103] on div "**********" at bounding box center [369, 169] width 691 height 339
click at [369, 211] on input "text" at bounding box center [417, 211] width 221 height 12
type input "**********"
type textarea "*"
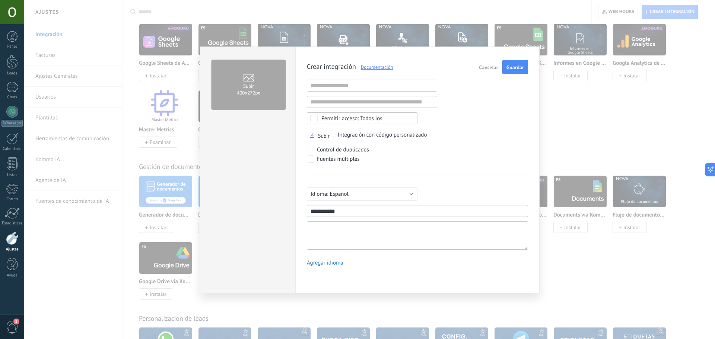
type textarea "*"
type textarea "**"
type textarea "***"
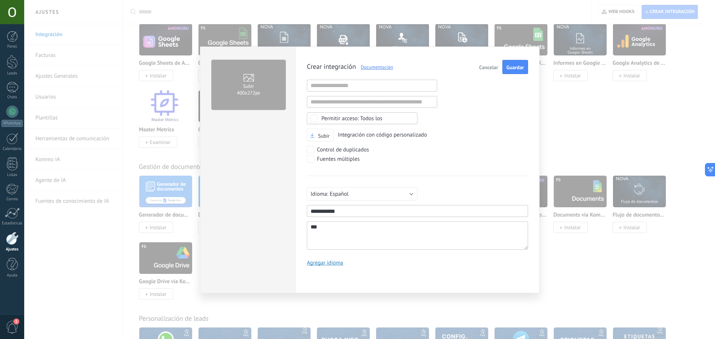
type textarea "****"
type textarea "*****"
type textarea "****"
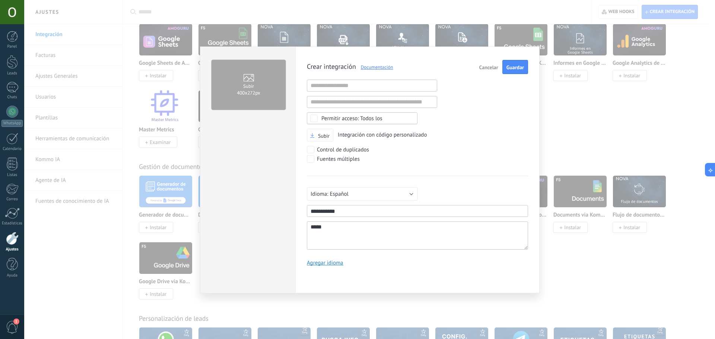
type textarea "****"
type textarea "*****"
type textarea "******"
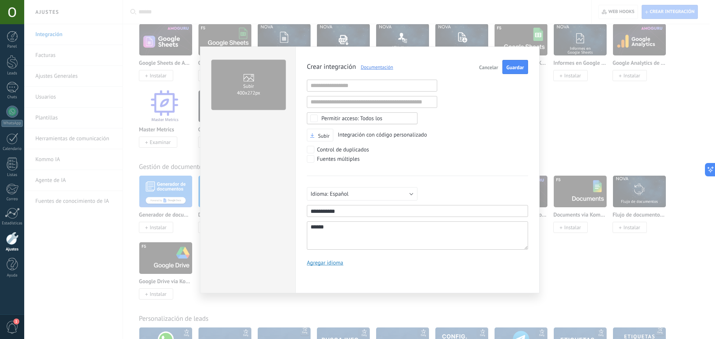
type textarea "*******"
type textarea "********"
type textarea "*********"
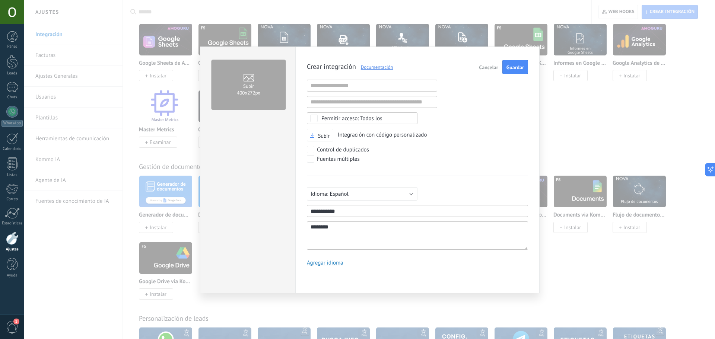
type textarea "*********"
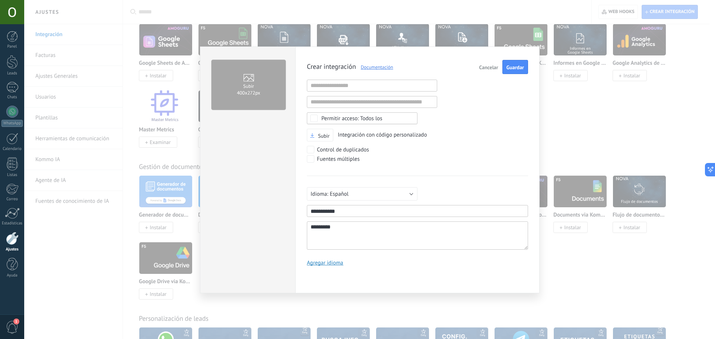
type textarea "********"
type textarea "*******"
type textarea "******"
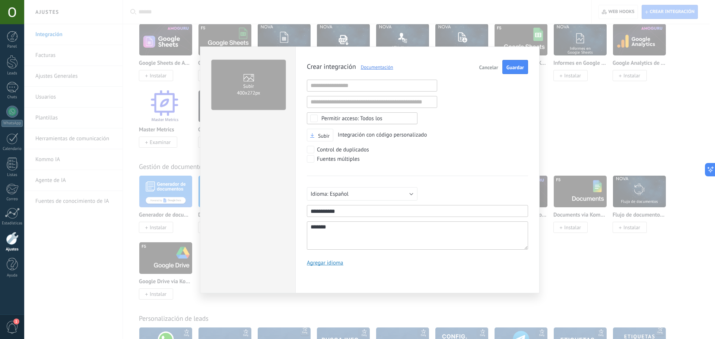
type textarea "******"
type textarea "*****"
type textarea "****"
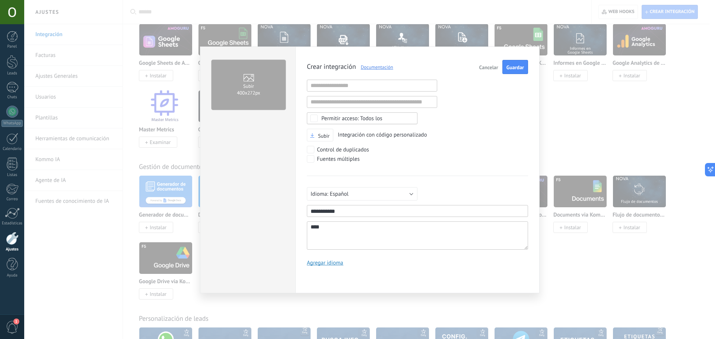
type textarea "***"
type textarea "****"
type textarea "***"
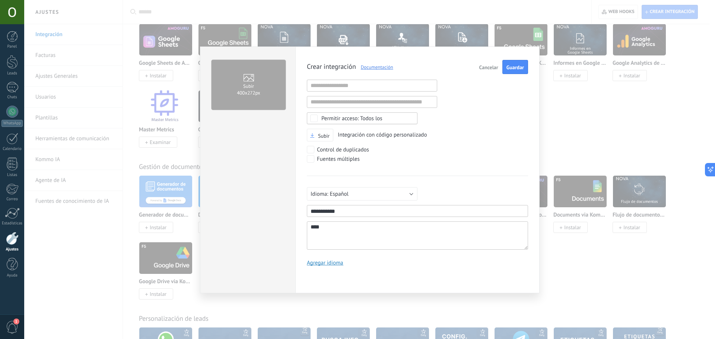
type textarea "***"
type textarea "****"
type textarea "*****"
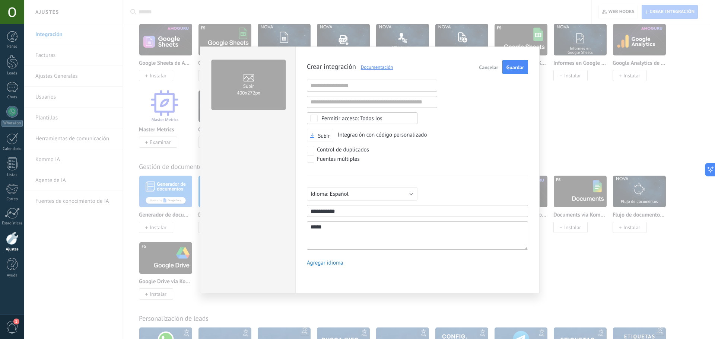
type textarea "******"
type textarea "*******"
type textarea "********"
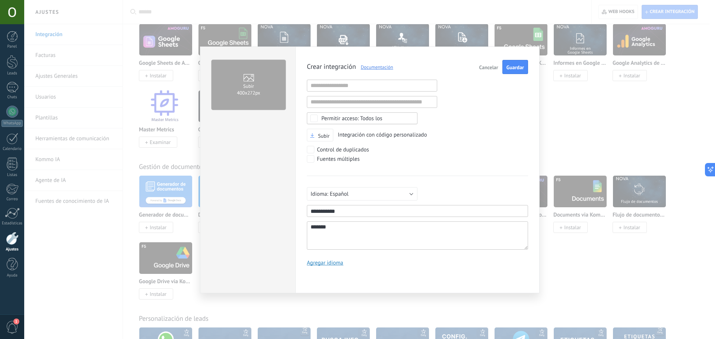
type textarea "********"
type textarea "**********"
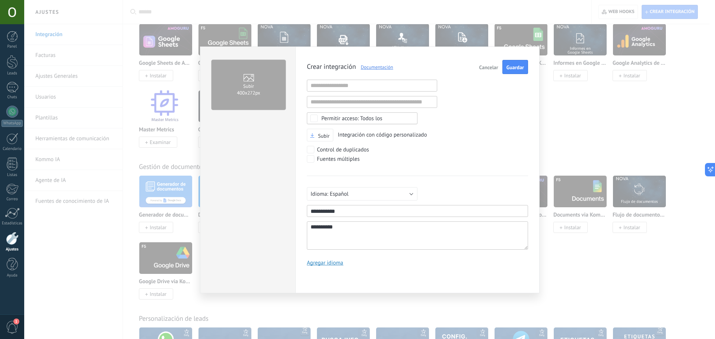
type textarea "**********"
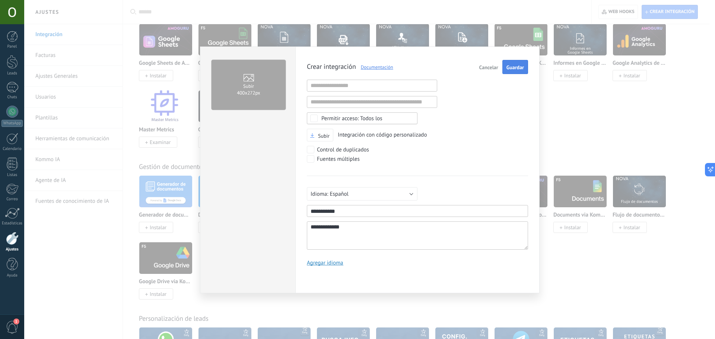
type textarea "**********"
click at [516, 64] on button "Guardar" at bounding box center [516, 67] width 26 height 14
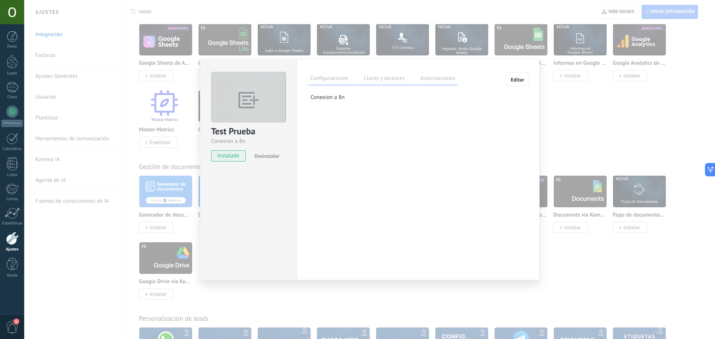
click at [375, 77] on label "Llaves y alcances" at bounding box center [384, 79] width 44 height 11
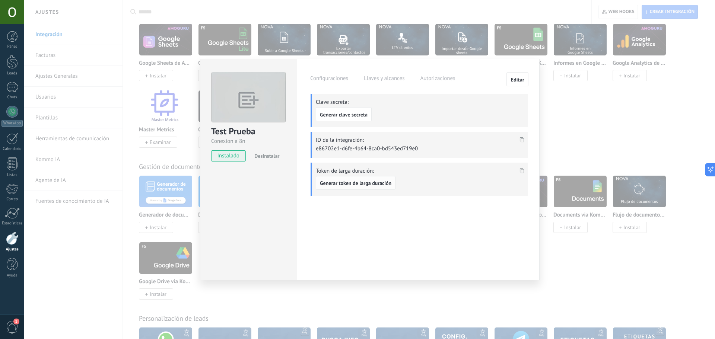
click at [370, 182] on span "Generar token de larga duración" at bounding box center [356, 183] width 72 height 5
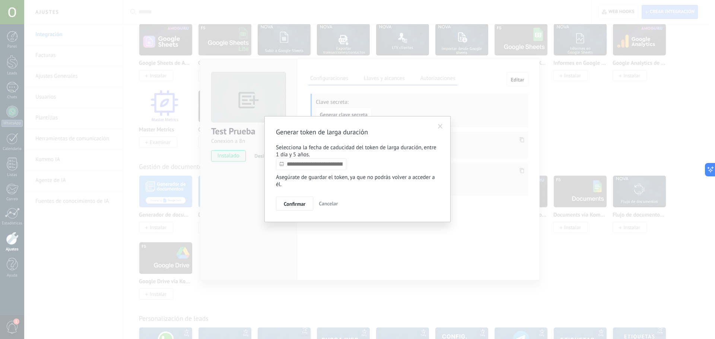
click at [335, 164] on input "text" at bounding box center [311, 164] width 70 height 12
click at [358, 179] on div "Agosto 2025" at bounding box center [320, 178] width 81 height 7
click at [357, 179] on link at bounding box center [356, 178] width 4 height 4
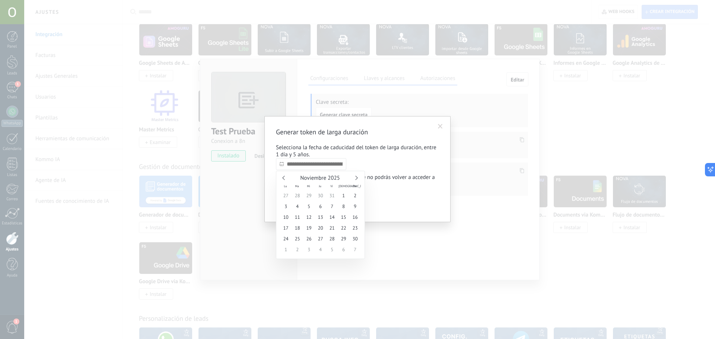
click at [357, 179] on link at bounding box center [356, 178] width 4 height 4
type input "**********"
click at [320, 195] on span "1" at bounding box center [321, 195] width 12 height 11
click at [301, 209] on button "Confirmar" at bounding box center [294, 204] width 37 height 14
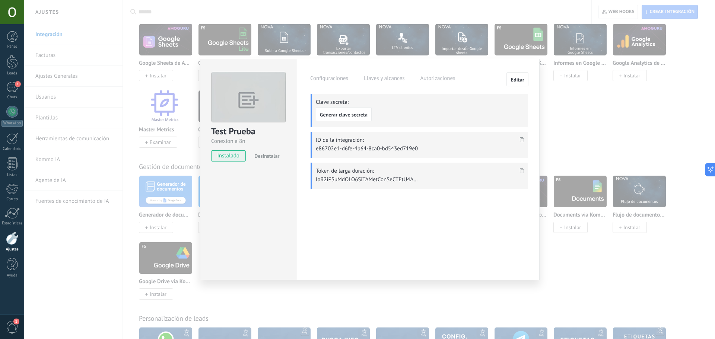
click at [521, 173] on use at bounding box center [522, 170] width 4 height 5
click at [521, 173] on span at bounding box center [522, 173] width 9 height 6
click at [524, 141] on use at bounding box center [522, 139] width 4 height 5
click at [316, 76] on label "Configuraciones" at bounding box center [330, 79] width 42 height 11
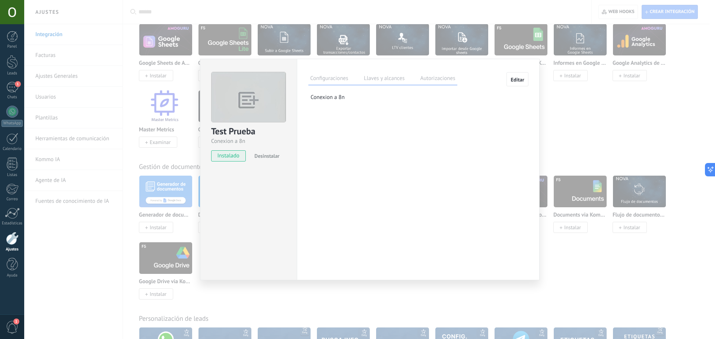
click at [595, 109] on div "Test Prueba Conexion a 8n instalado Desinstalar Configuraciones Llaves y alcanc…" at bounding box center [369, 169] width 691 height 339
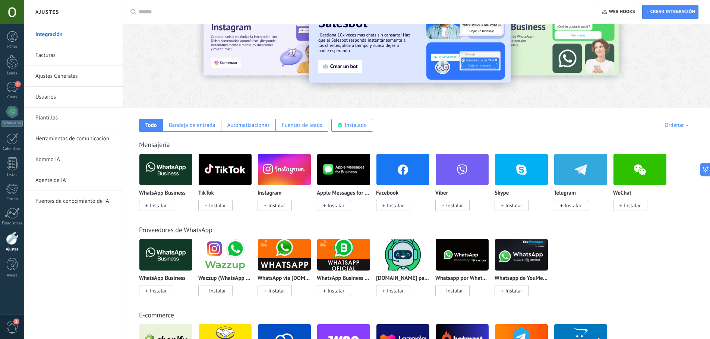
scroll to position [0, 0]
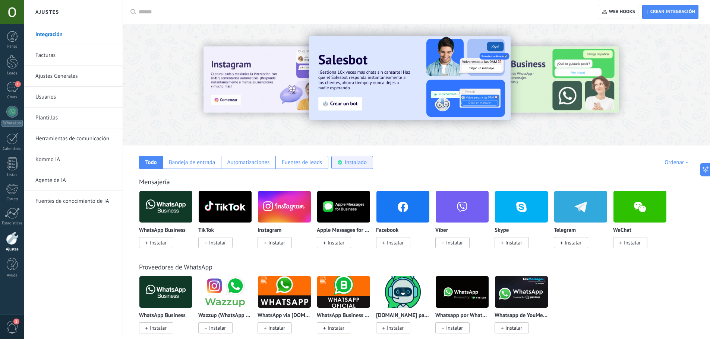
click at [350, 168] on div "Instalado" at bounding box center [352, 162] width 42 height 13
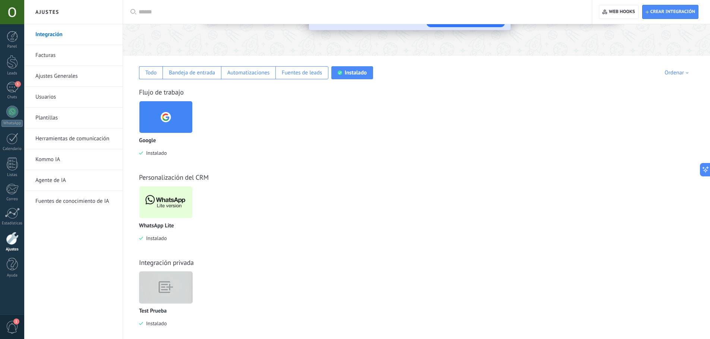
scroll to position [98, 0]
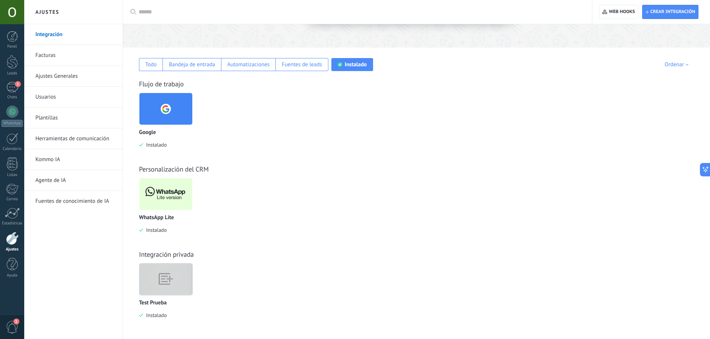
click at [56, 41] on link "Integración" at bounding box center [75, 34] width 80 height 21
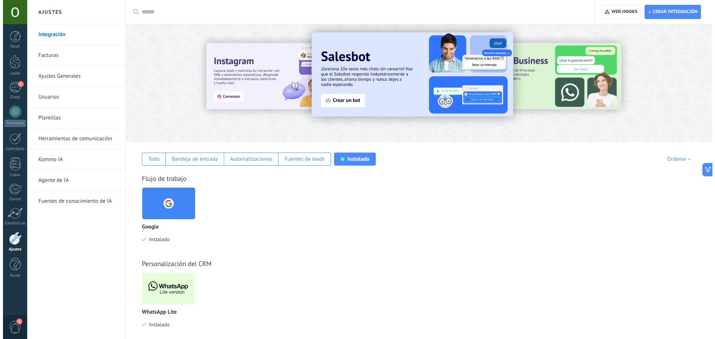
scroll to position [0, 0]
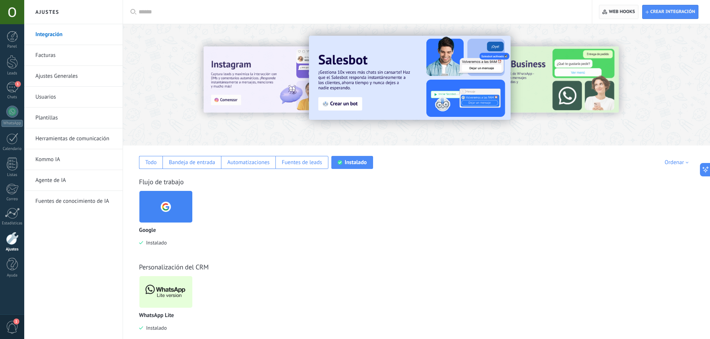
click at [607, 13] on span "Web hooks 0" at bounding box center [618, 11] width 32 height 13
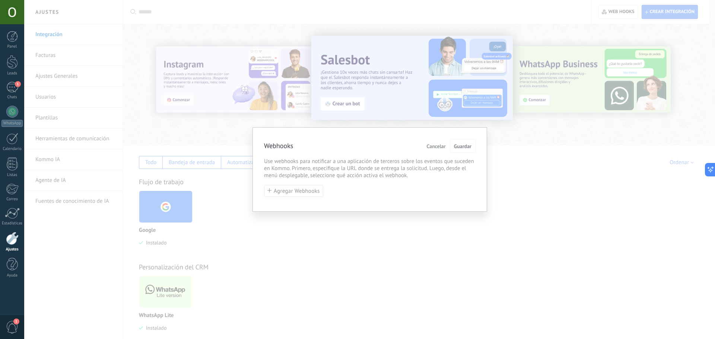
click at [297, 190] on button "Agregar Webhooks" at bounding box center [293, 191] width 59 height 12
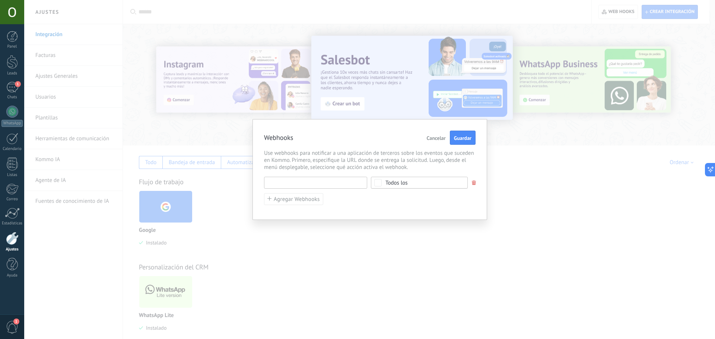
click at [309, 181] on input "text" at bounding box center [315, 183] width 103 height 12
paste input "**********"
type input "**********"
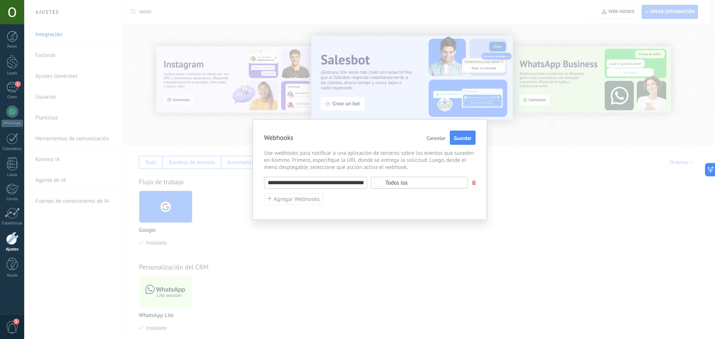
click at [416, 183] on span "Todos los" at bounding box center [422, 183] width 73 height 6
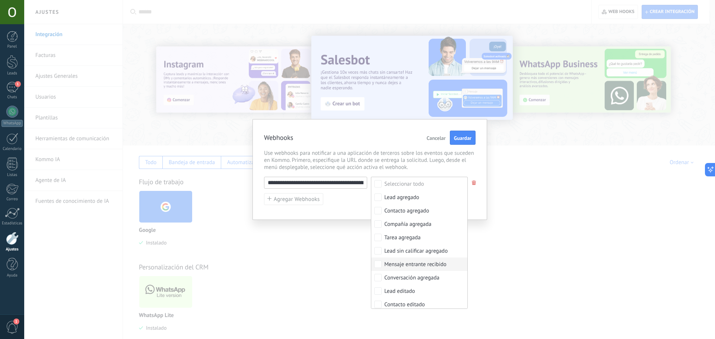
click at [428, 262] on div "Mensaje entrante recibido" at bounding box center [416, 264] width 62 height 7
click at [356, 199] on div "**********" at bounding box center [370, 191] width 212 height 29
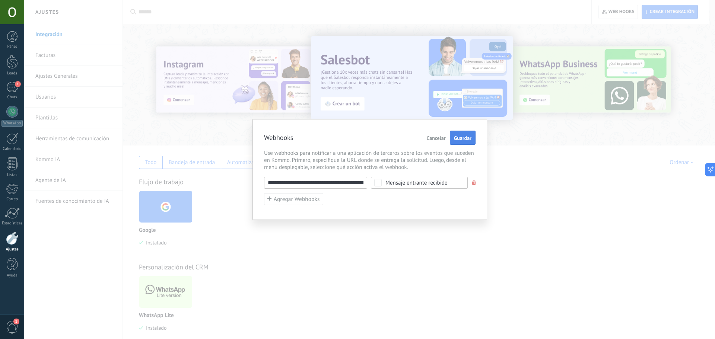
click at [469, 140] on span "Guardar" at bounding box center [463, 138] width 18 height 5
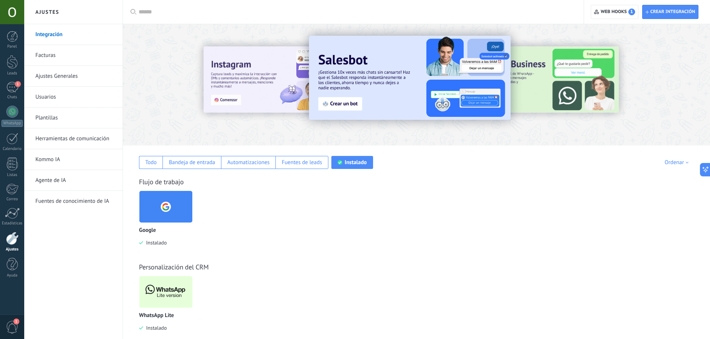
click at [59, 51] on link "Facturas" at bounding box center [75, 55] width 80 height 21
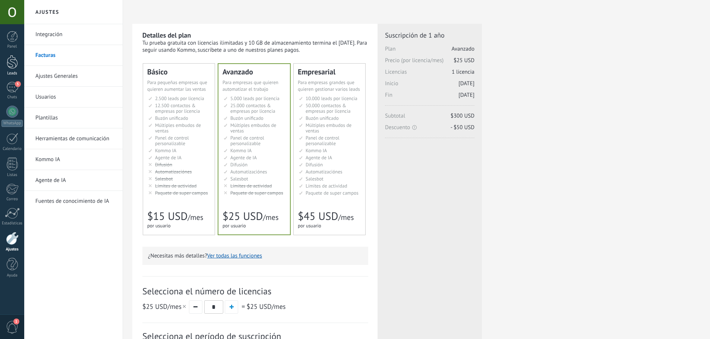
click at [15, 72] on div "Leads" at bounding box center [12, 73] width 22 height 5
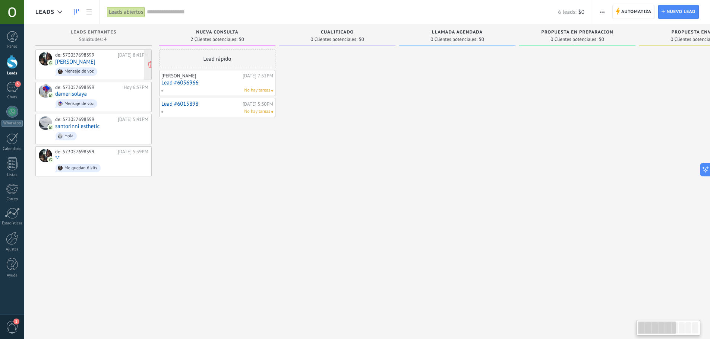
click at [109, 70] on span "Mensaje de voz" at bounding box center [101, 72] width 93 height 12
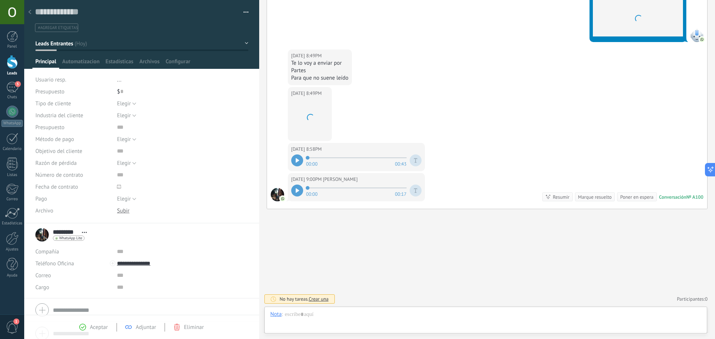
scroll to position [11, 0]
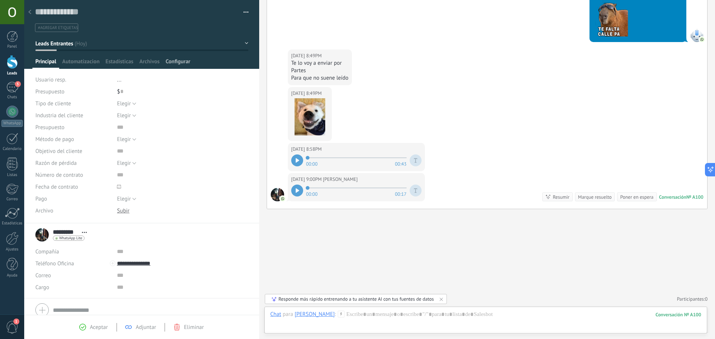
click at [175, 62] on span "Configurar" at bounding box center [178, 63] width 25 height 11
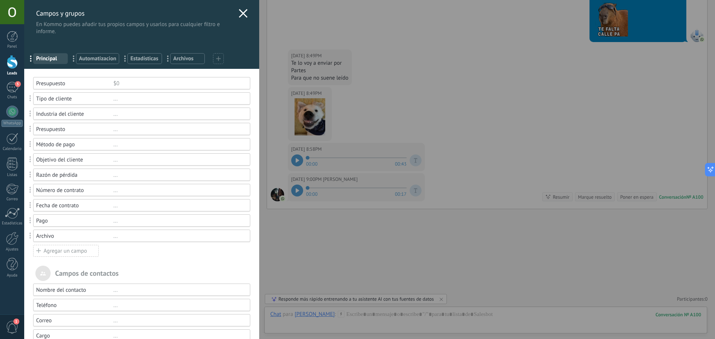
click at [105, 58] on span "Automatizacion" at bounding box center [97, 58] width 37 height 7
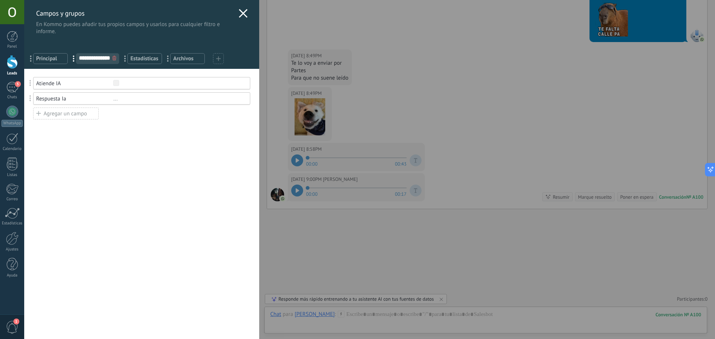
click at [83, 104] on div "Respuesta Ia ..." at bounding box center [141, 98] width 217 height 12
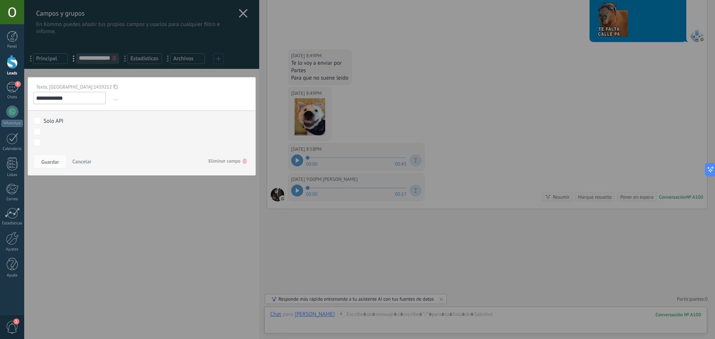
click at [117, 100] on span "..." at bounding box center [181, 98] width 138 height 12
drag, startPoint x: 73, startPoint y: 97, endPoint x: 3, endPoint y: 80, distance: 72.0
click at [24, 80] on div "**********" at bounding box center [369, 169] width 691 height 339
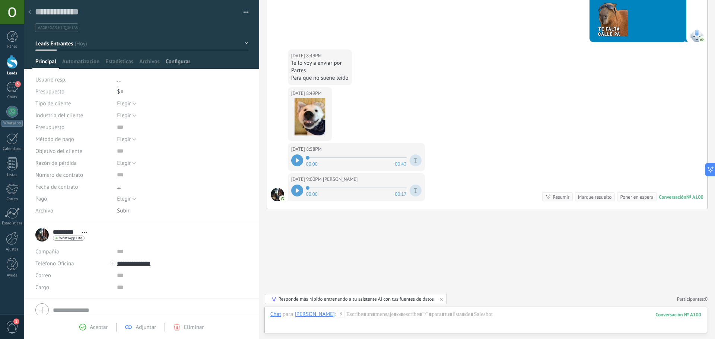
click at [174, 61] on span "Configurar" at bounding box center [178, 63] width 25 height 11
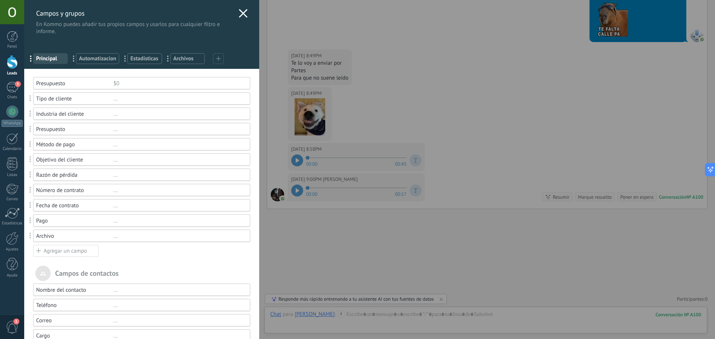
click at [108, 60] on span "Automatizacion" at bounding box center [97, 58] width 37 height 7
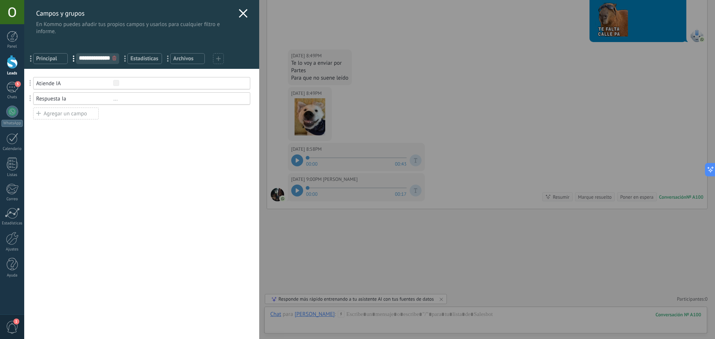
click at [69, 97] on div "Respuesta Ia" at bounding box center [74, 98] width 77 height 7
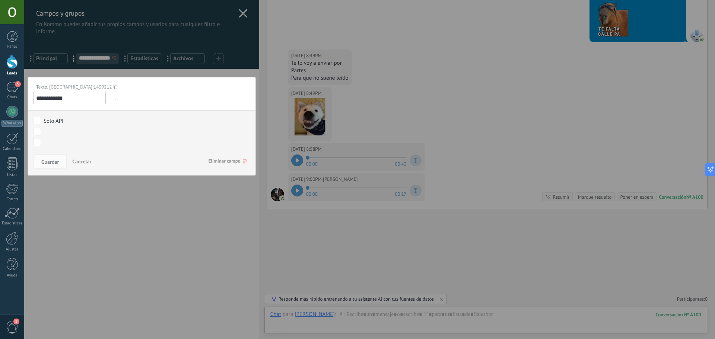
drag, startPoint x: 72, startPoint y: 101, endPoint x: 10, endPoint y: 85, distance: 63.5
click at [24, 85] on div "**********" at bounding box center [369, 169] width 691 height 339
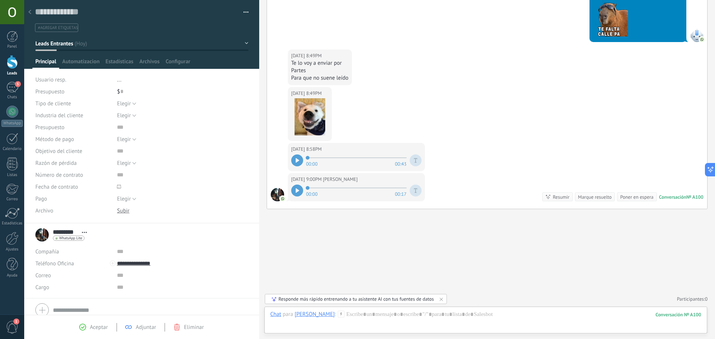
click at [81, 57] on div at bounding box center [142, 34] width 236 height 69
click at [81, 61] on span "Automatizacion" at bounding box center [80, 63] width 37 height 11
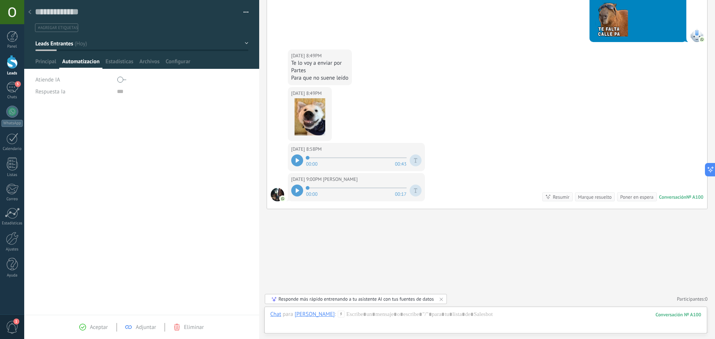
click at [53, 92] on span "Respuesta Ia" at bounding box center [50, 92] width 30 height 6
click at [121, 94] on input "text" at bounding box center [172, 92] width 111 height 12
click at [192, 63] on div "Configurar" at bounding box center [178, 63] width 31 height 11
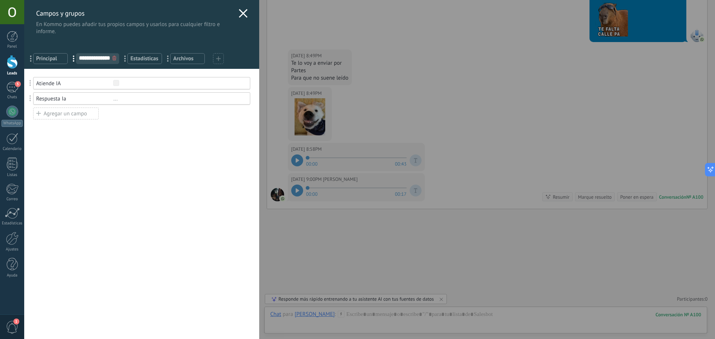
click at [112, 94] on div "Respuesta Ia ..." at bounding box center [141, 98] width 217 height 12
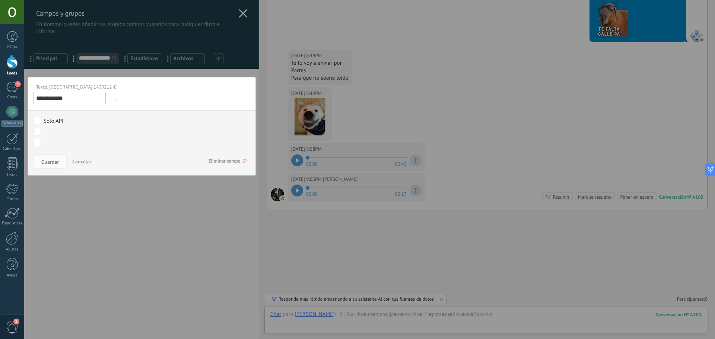
click at [243, 161] on icon at bounding box center [245, 161] width 4 height 4
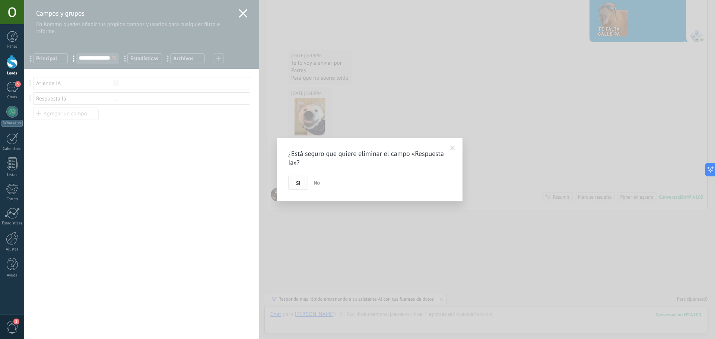
click at [298, 187] on button "Si" at bounding box center [298, 183] width 20 height 14
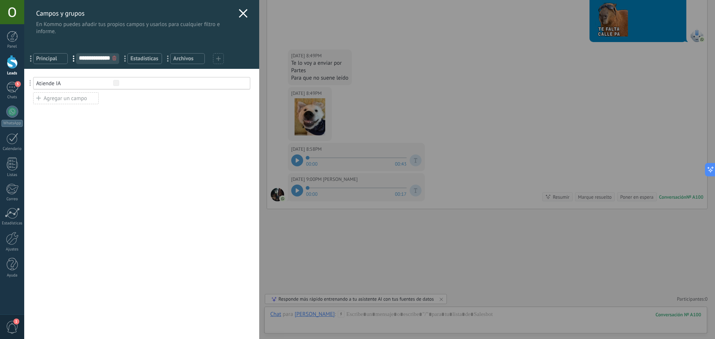
click at [63, 98] on div "Agregar un campo" at bounding box center [66, 98] width 66 height 12
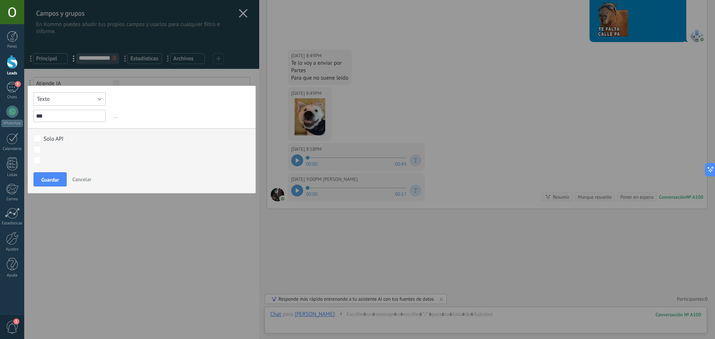
click at [88, 102] on button "Texto" at bounding box center [69, 98] width 73 height 13
click at [65, 126] on span "Texto Largo" at bounding box center [66, 125] width 75 height 7
click at [64, 115] on input "***" at bounding box center [69, 116] width 73 height 12
type input "**********"
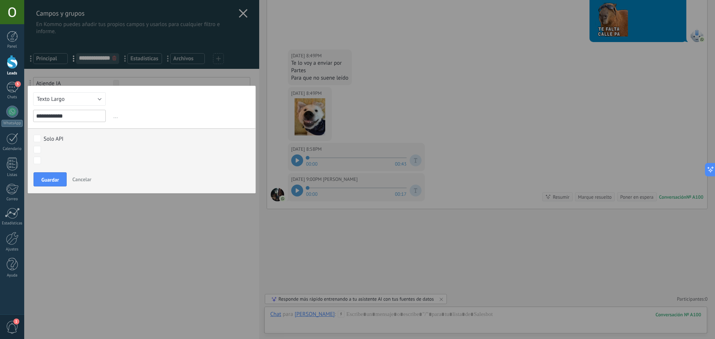
click at [45, 172] on div "Guardar Cancelar" at bounding box center [142, 181] width 228 height 23
click at [47, 177] on span "Guardar" at bounding box center [50, 179] width 18 height 5
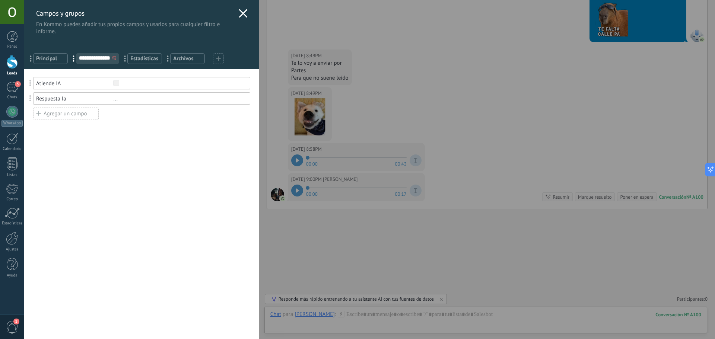
click at [154, 164] on div "Usted ha alcanzado la cantidad máxima de los campos añadidos en la tarifa Perio…" at bounding box center [141, 204] width 235 height 271
